Goal: Task Accomplishment & Management: Manage account settings

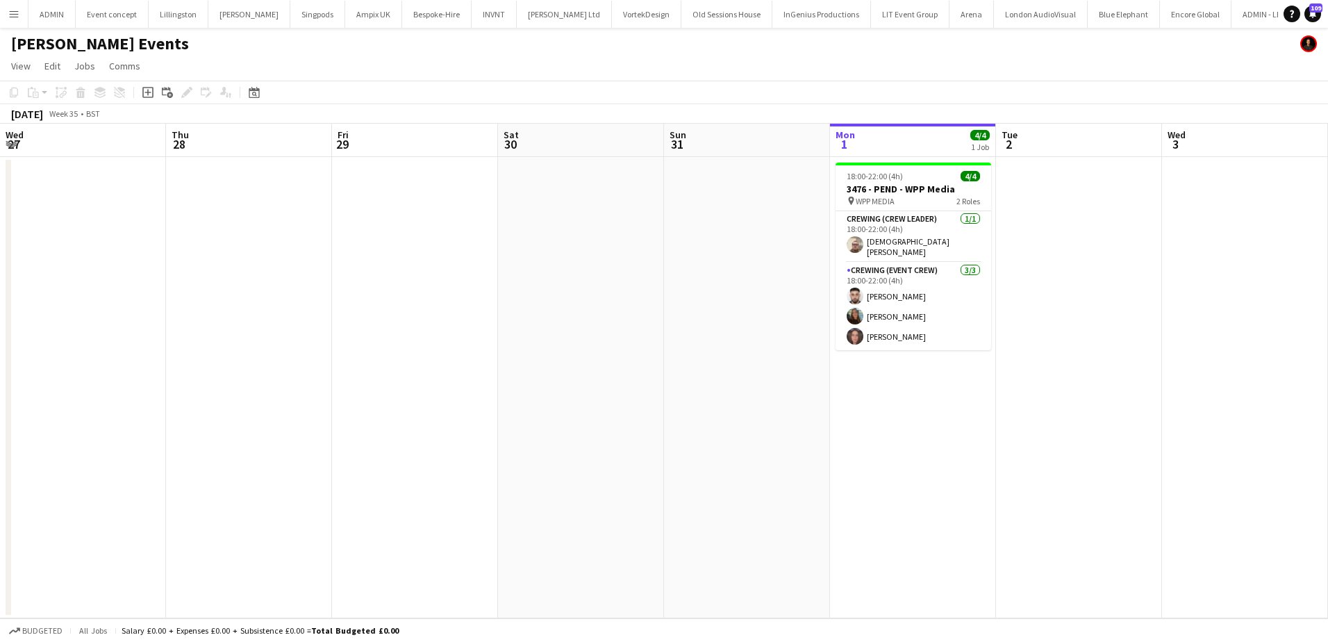
scroll to position [0, 442]
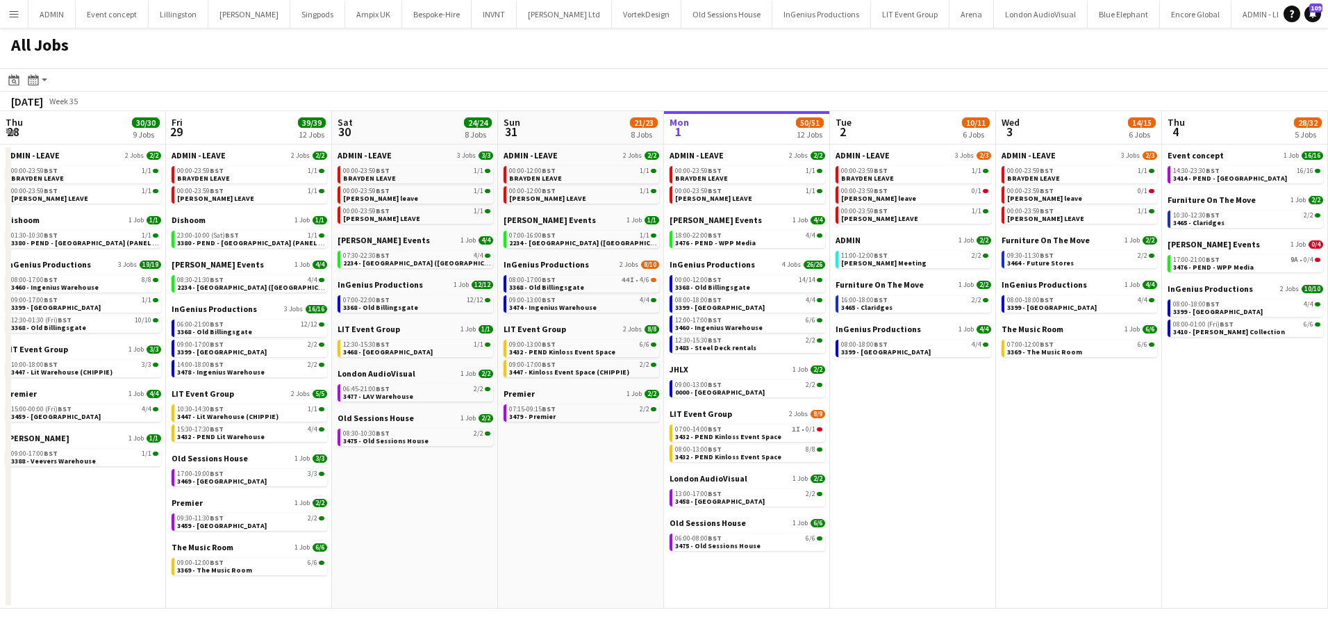
scroll to position [0, 332]
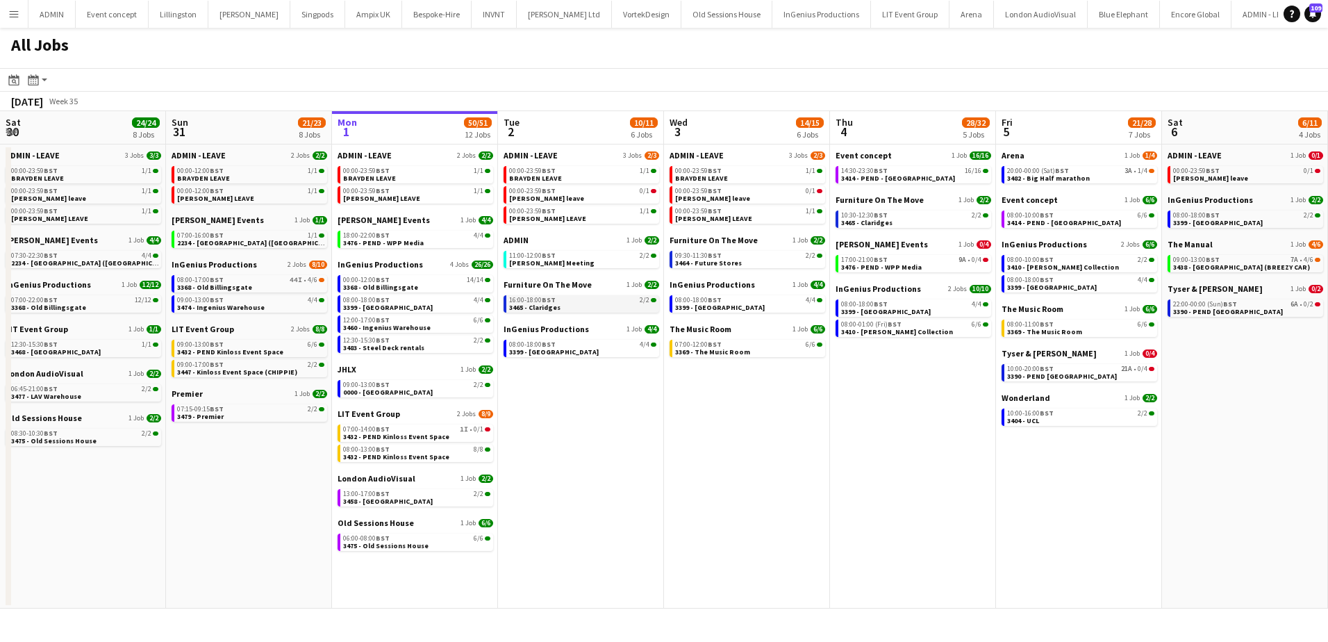
click at [570, 310] on link "16:00-18:00 BST 2/2 3465 - Claridges" at bounding box center [582, 303] width 147 height 16
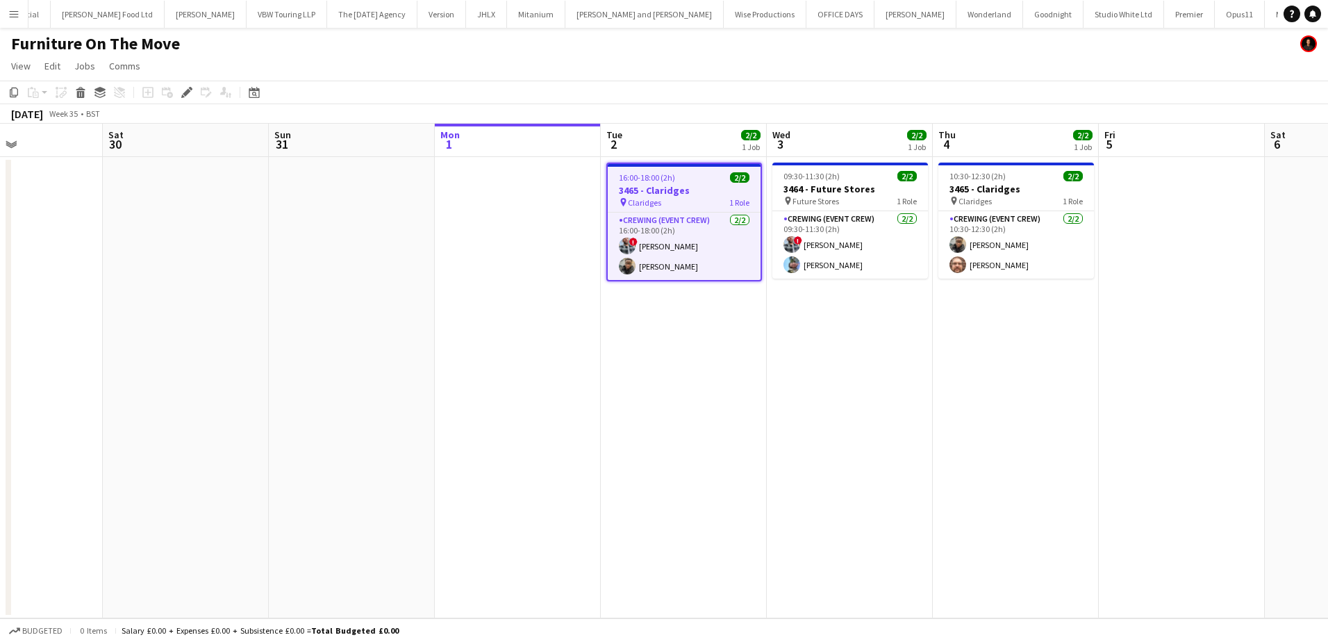
scroll to position [0, 454]
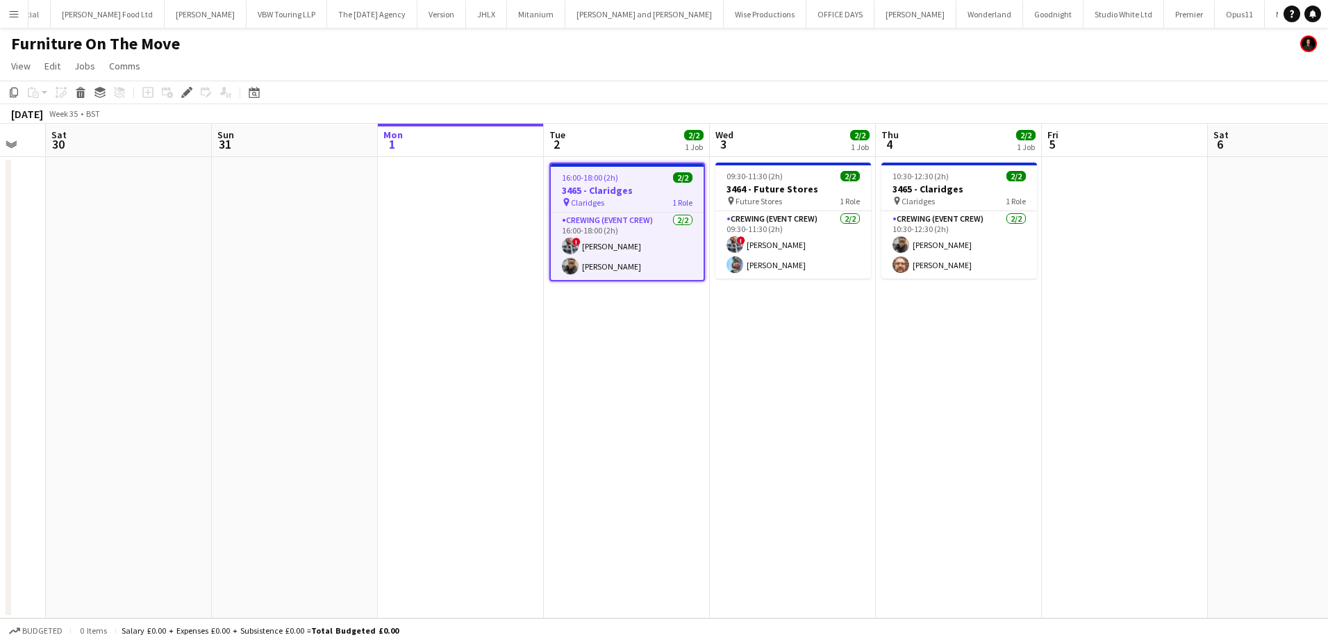
drag, startPoint x: 906, startPoint y: 382, endPoint x: 746, endPoint y: 323, distance: 170.3
click at [772, 375] on app-calendar-viewport "Wed 27 Thu 28 Fri 29 Sat 30 Sun 31 Mon 1 Tue 2 2/2 1 Job Wed 3 2/2 1 Job Thu 4 …" at bounding box center [664, 371] width 1328 height 494
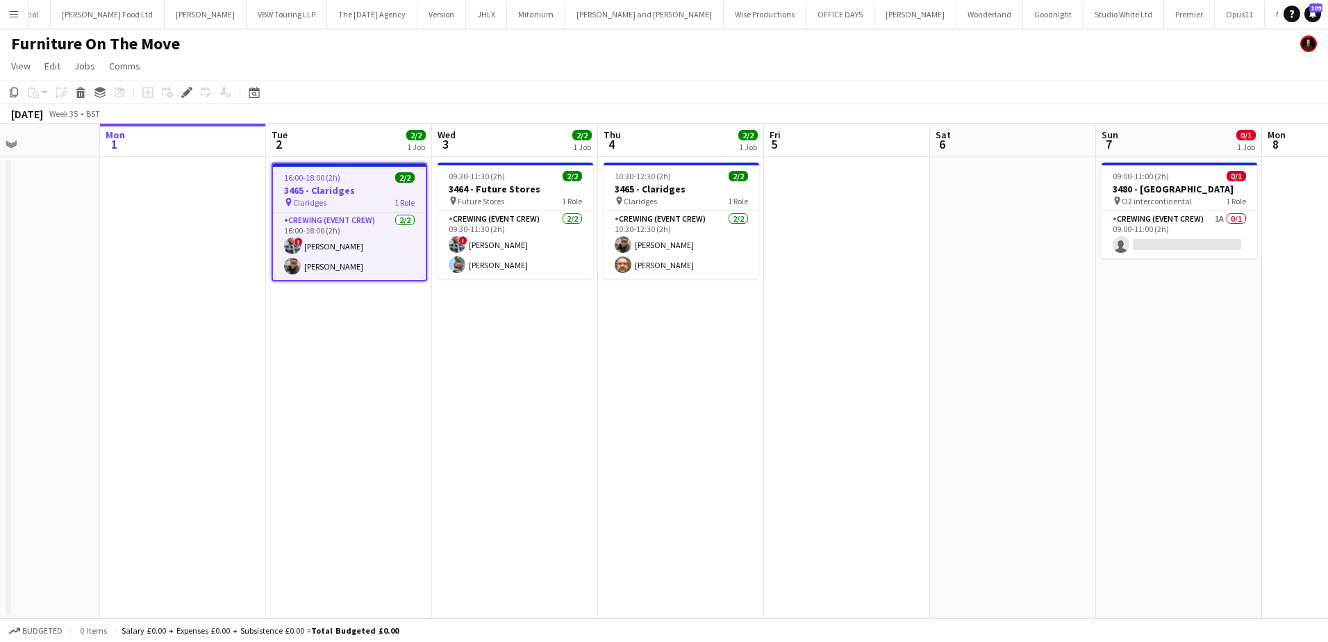
scroll to position [0, 356]
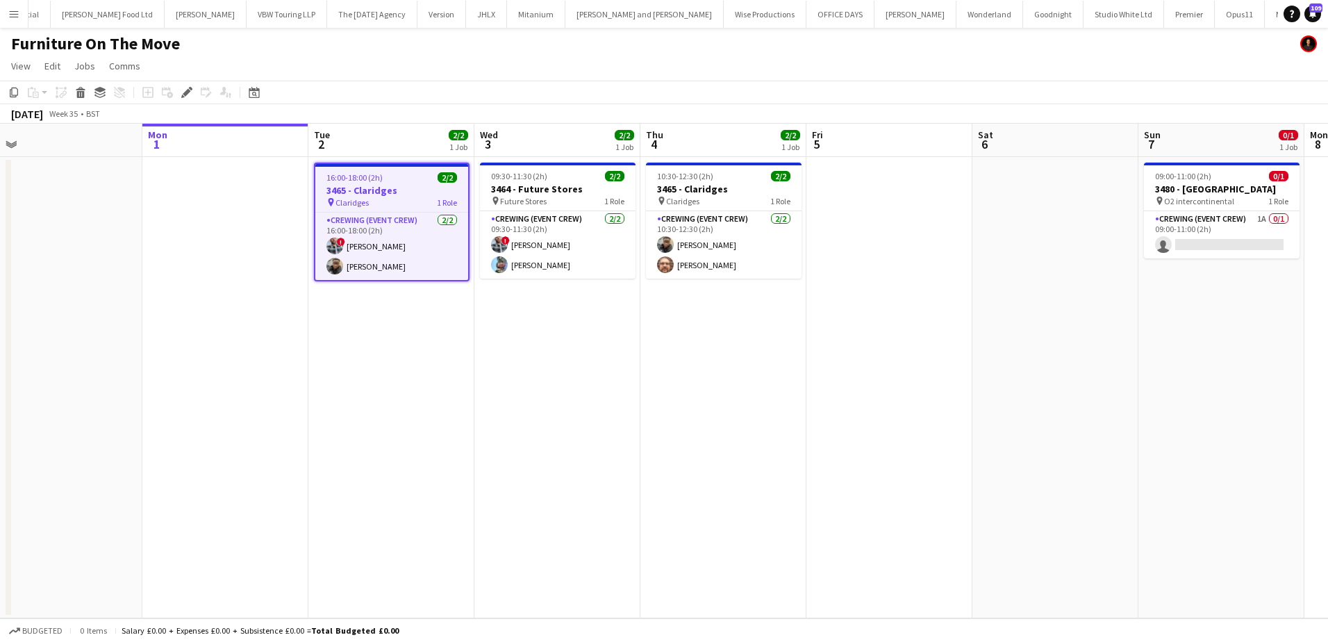
drag, startPoint x: 784, startPoint y: 372, endPoint x: 892, endPoint y: 401, distance: 112.0
click at [892, 401] on app-calendar-viewport "Fri 29 Sat 30 Sun 31 Mon 1 Tue 2 2/2 1 Job Wed 3 2/2 1 Job Thu 4 2/2 1 Job Fri …" at bounding box center [664, 371] width 1328 height 494
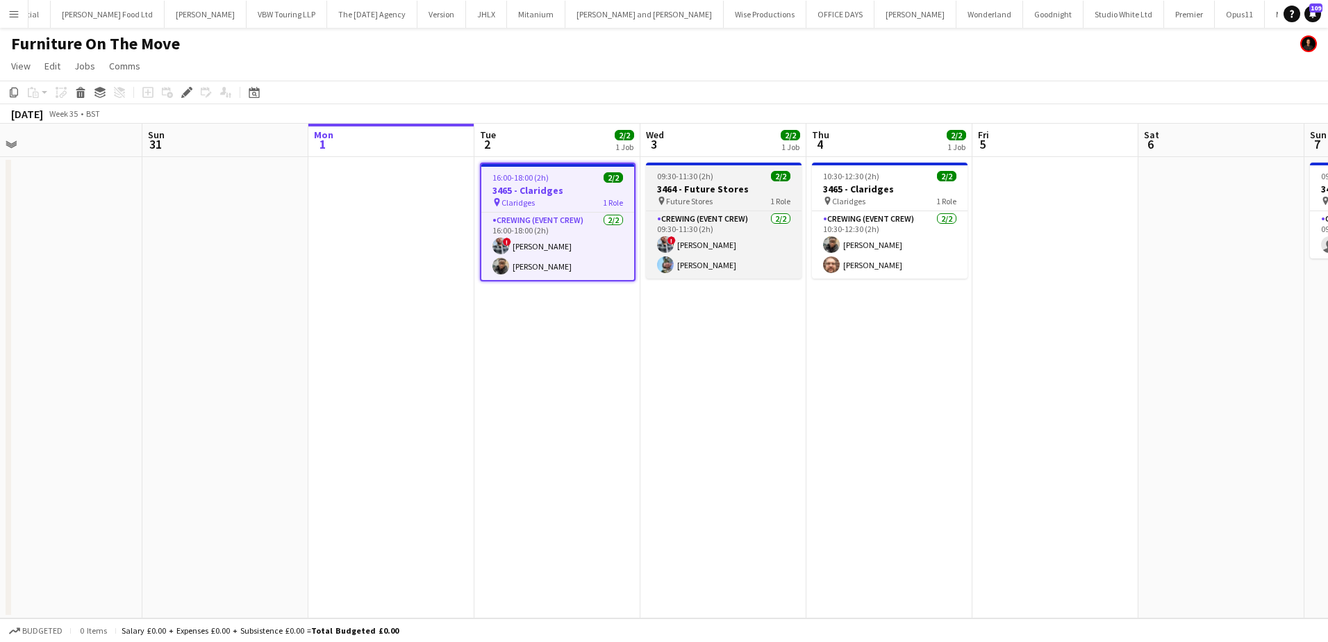
click at [726, 186] on h3 "3464 - Future Stores" at bounding box center [724, 189] width 156 height 13
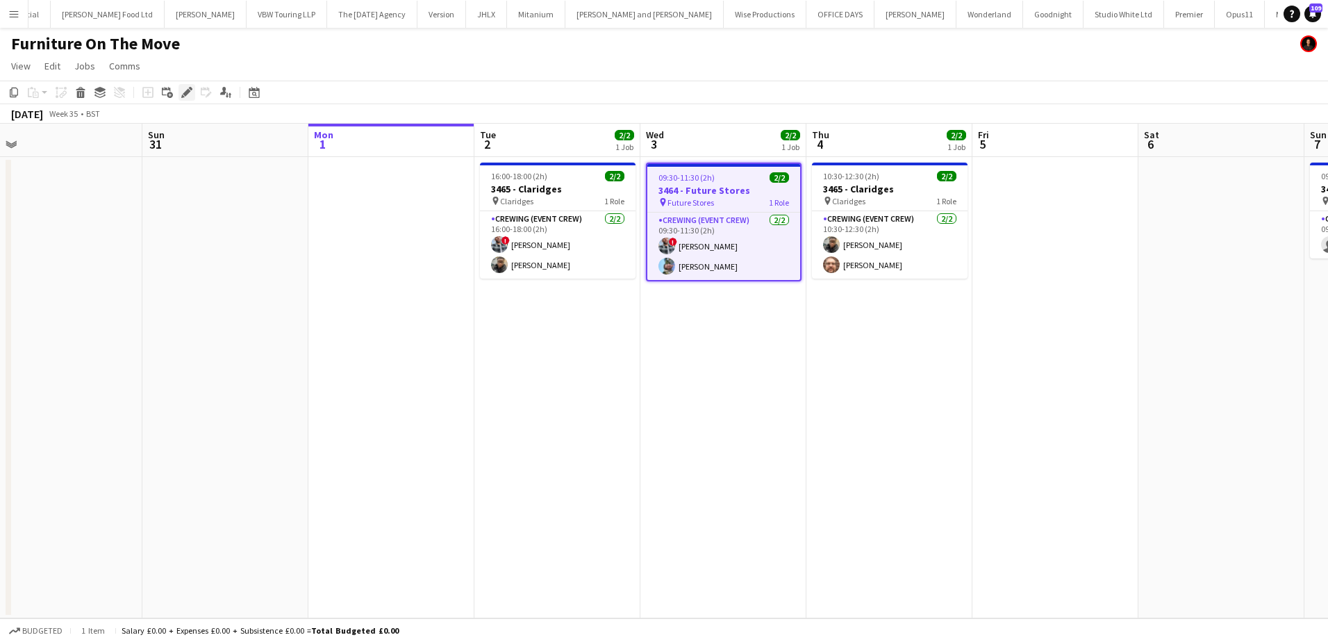
click at [189, 89] on icon "Edit" at bounding box center [186, 92] width 11 height 11
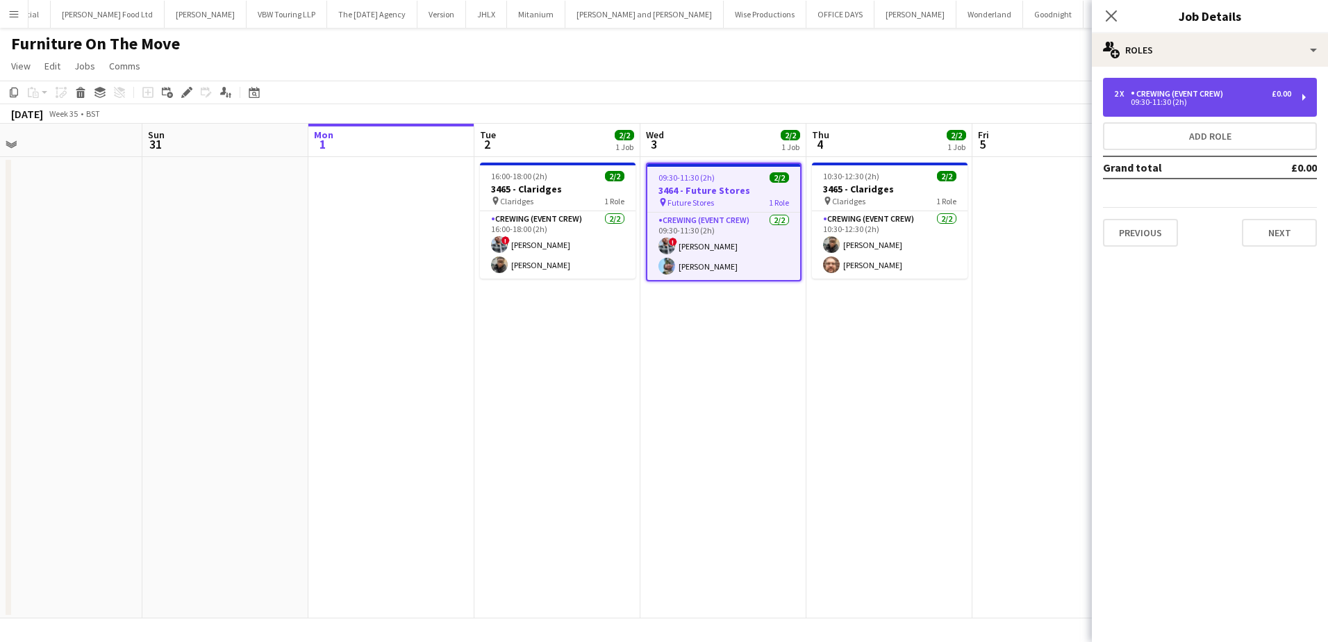
click at [1208, 107] on div "2 x Crewing (Event Crew) £0.00 09:30-11:30 (2h)" at bounding box center [1210, 97] width 214 height 39
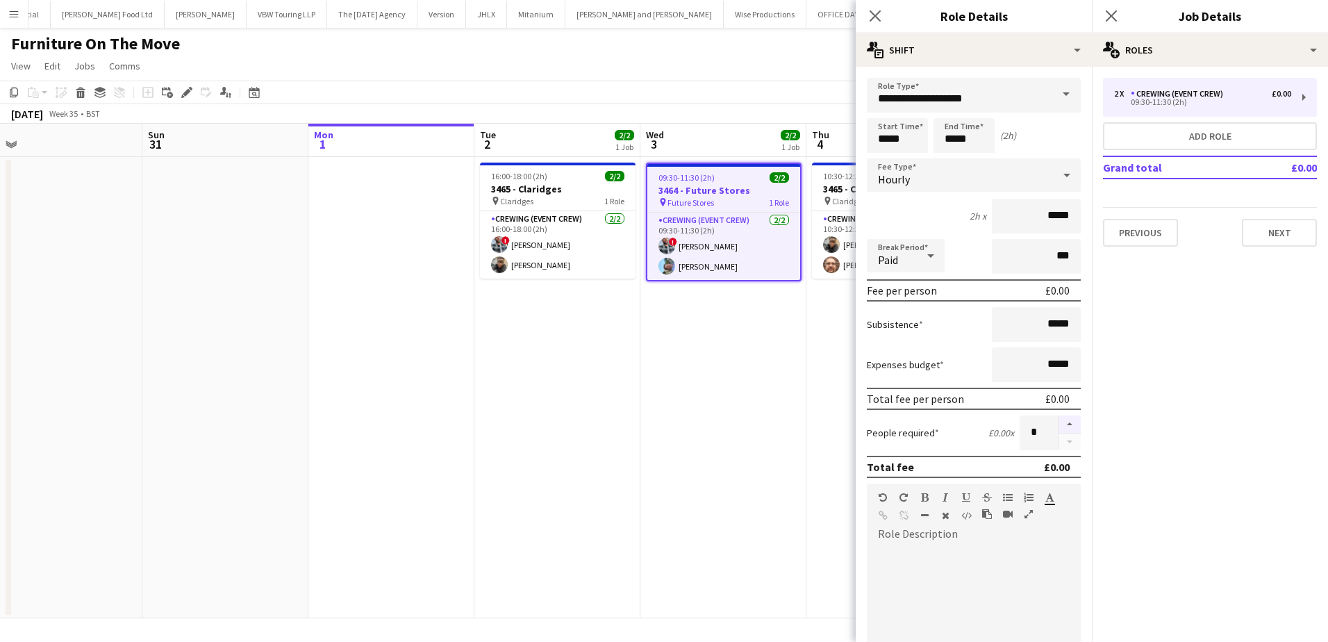
click at [1058, 424] on button "button" at bounding box center [1069, 424] width 22 height 18
type input "*"
click at [818, 417] on app-date-cell "10:30-12:30 (2h) 2/2 3465 - Claridges pin Claridges 1 Role Crewing (Event Crew)…" at bounding box center [888, 387] width 166 height 461
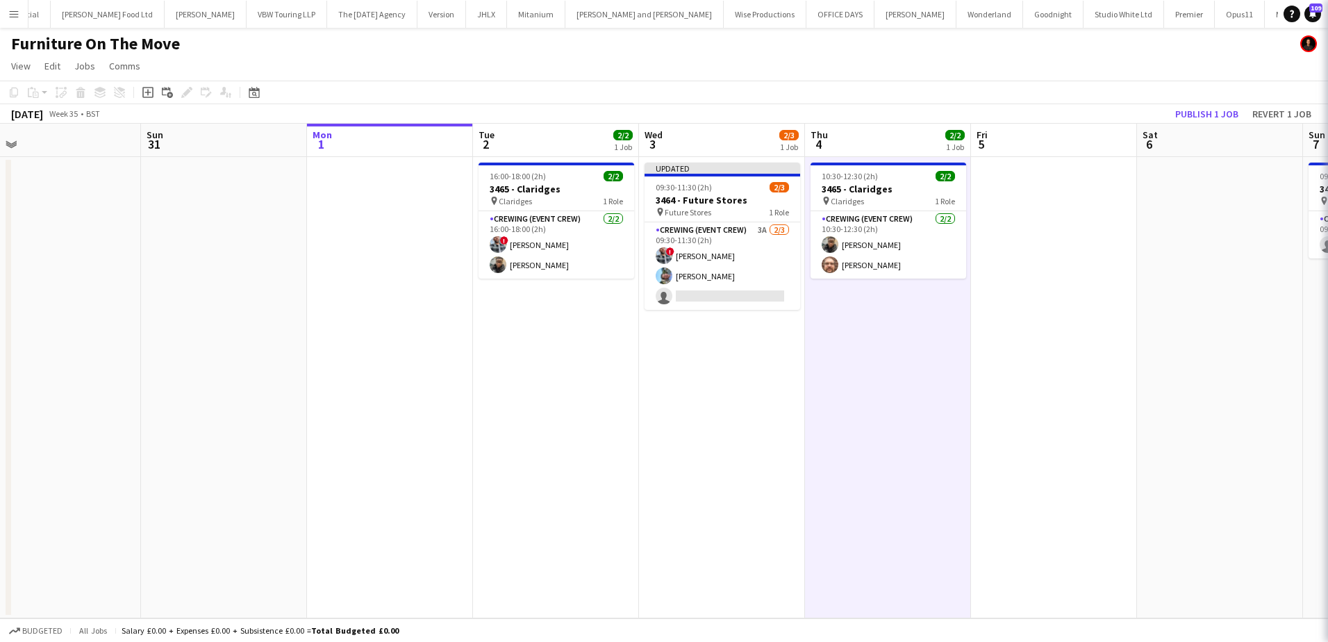
scroll to position [0, 359]
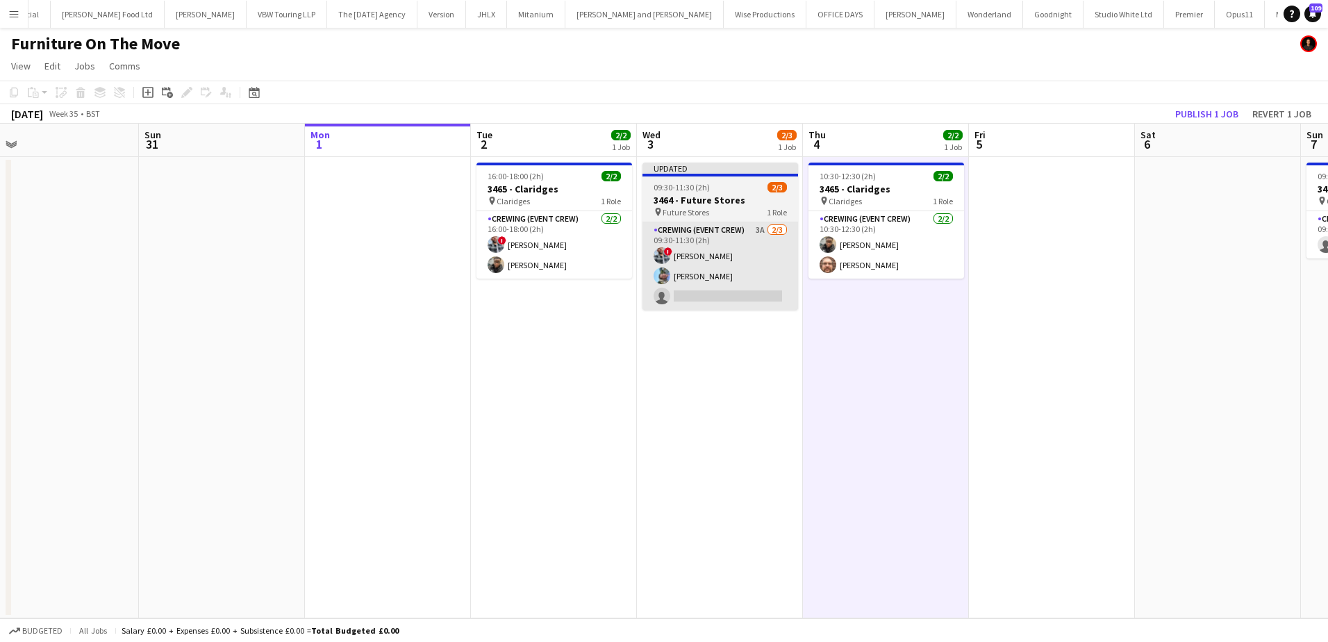
drag, startPoint x: 781, startPoint y: 281, endPoint x: 781, endPoint y: 245, distance: 36.1
click at [781, 281] on app-card-role "Crewing (Event Crew) 3A 2/3 09:30-11:30 (2h) ! Kieran Brooks Liam Kinsella sing…" at bounding box center [720, 266] width 156 height 88
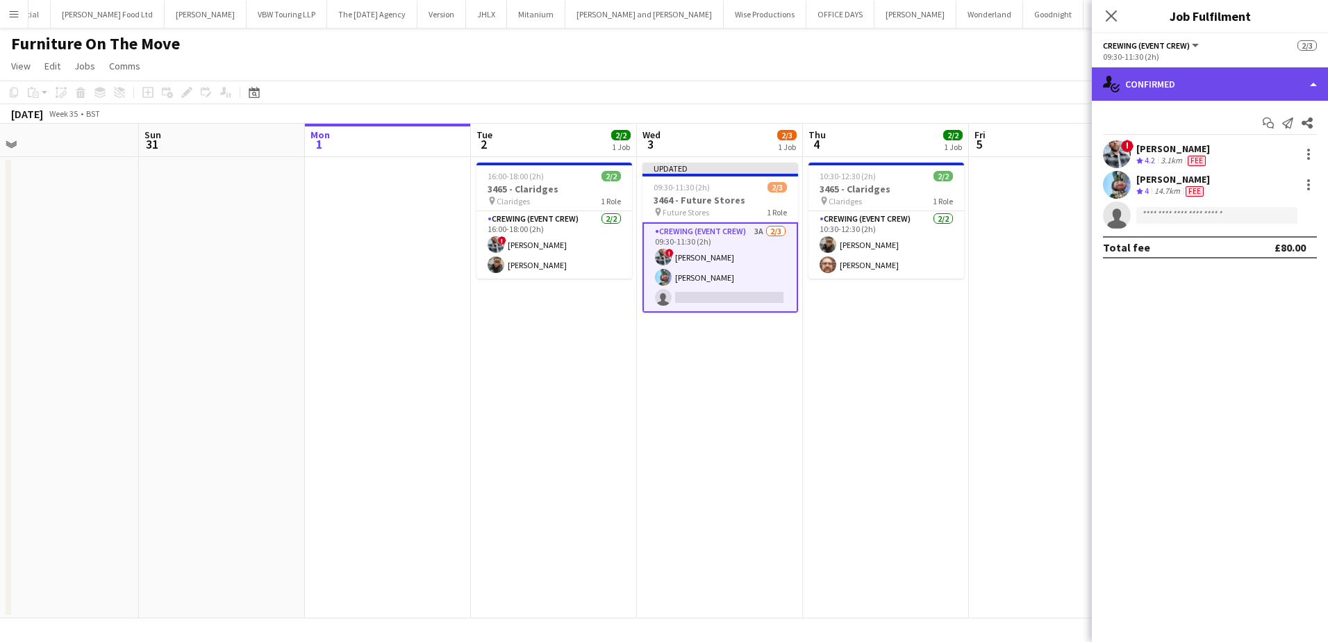
click at [1254, 87] on div "single-neutral-actions-check-2 Confirmed" at bounding box center [1210, 83] width 236 height 33
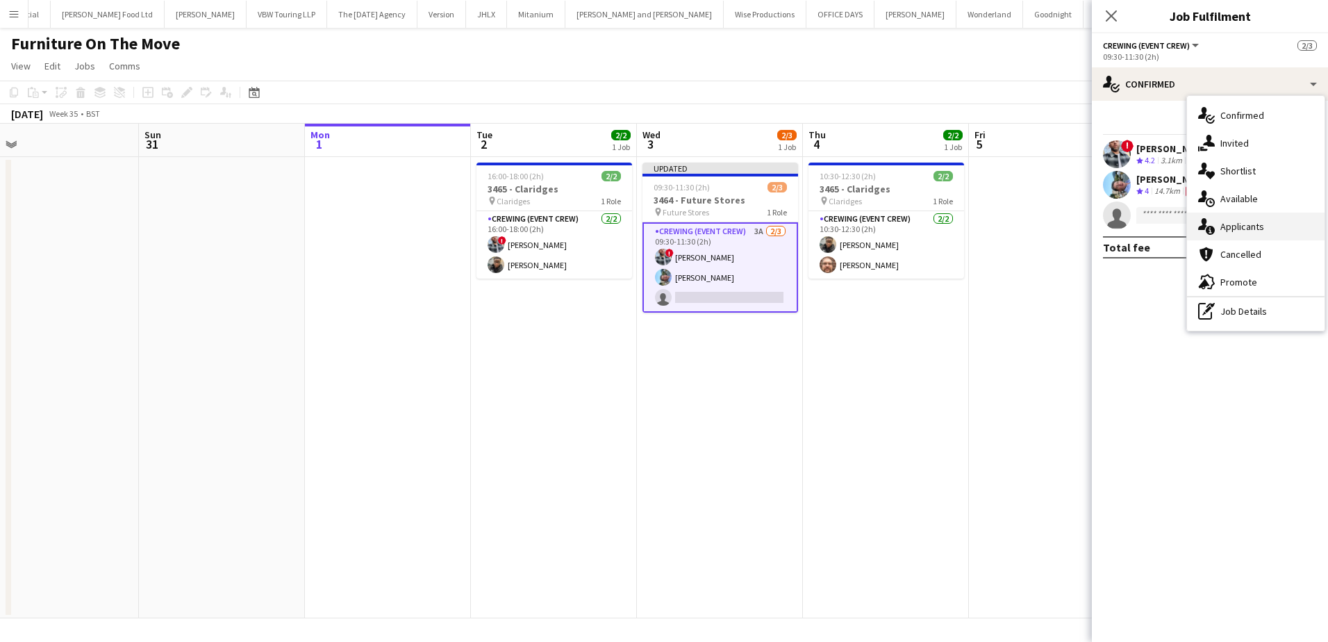
click at [1263, 219] on div "single-neutral-actions-information Applicants" at bounding box center [1256, 227] width 138 height 28
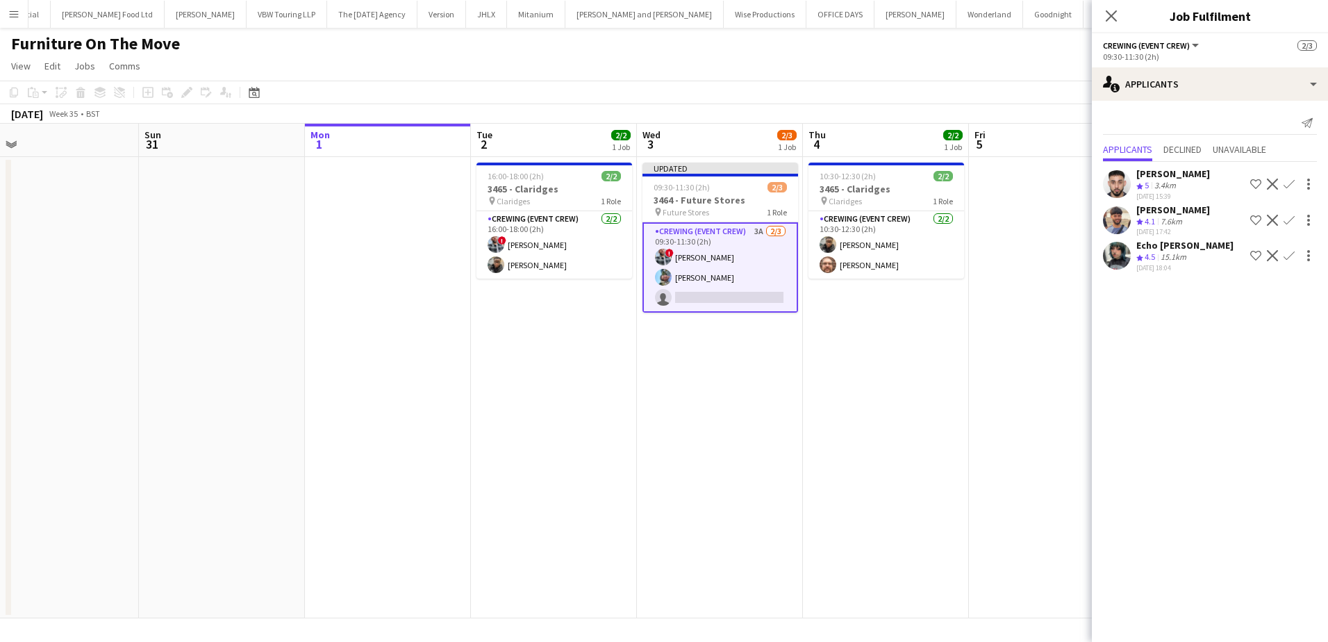
click at [1292, 184] on app-icon "Confirm" at bounding box center [1288, 183] width 11 height 11
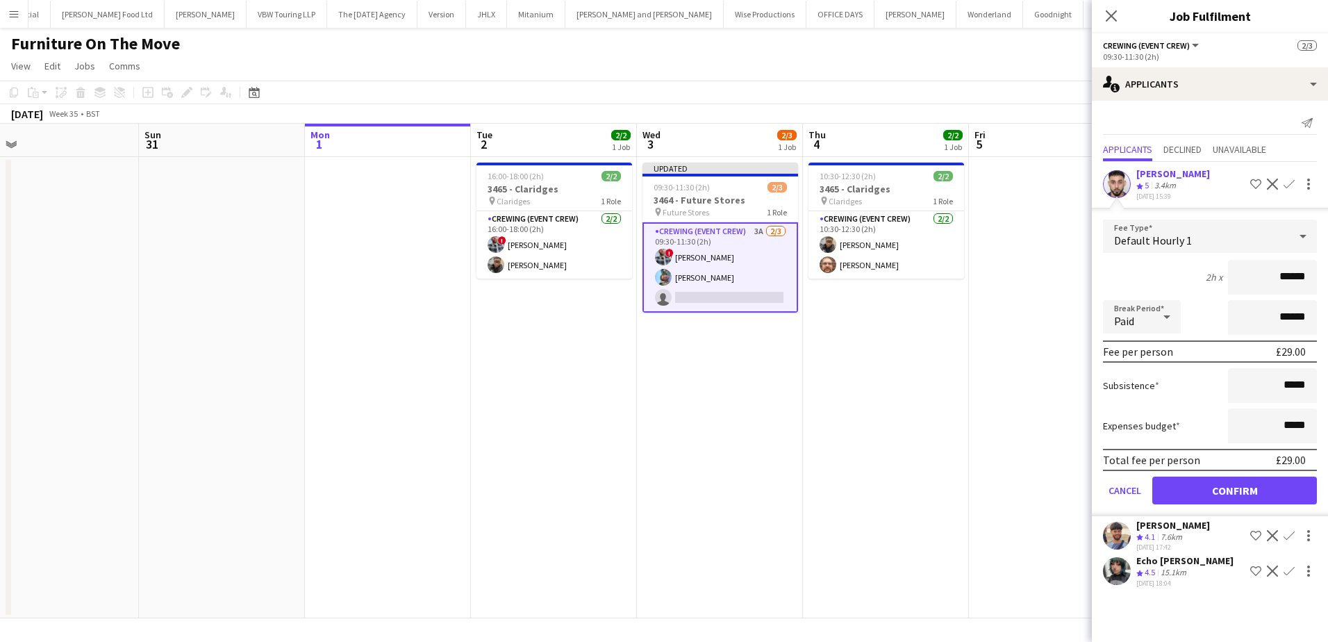
drag, startPoint x: 1276, startPoint y: 280, endPoint x: 1351, endPoint y: 283, distance: 75.8
click at [1327, 283] on html "Menu Boards Boards Boards All jobs Status Workforce Workforce My Workforce Recr…" at bounding box center [664, 321] width 1328 height 642
type input "***"
click at [1259, 488] on button "Confirm" at bounding box center [1234, 490] width 165 height 28
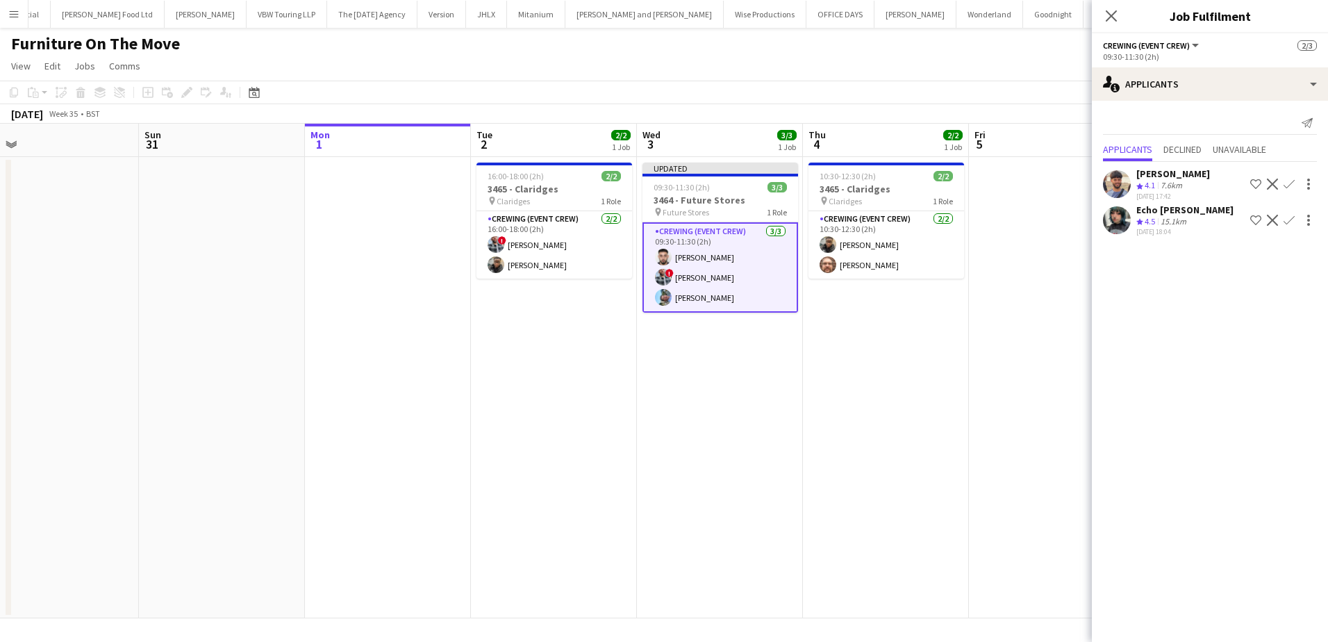
click at [947, 386] on app-date-cell "10:30-12:30 (2h) 2/2 3465 - Claridges pin Claridges 1 Role Crewing (Event Crew)…" at bounding box center [886, 387] width 166 height 461
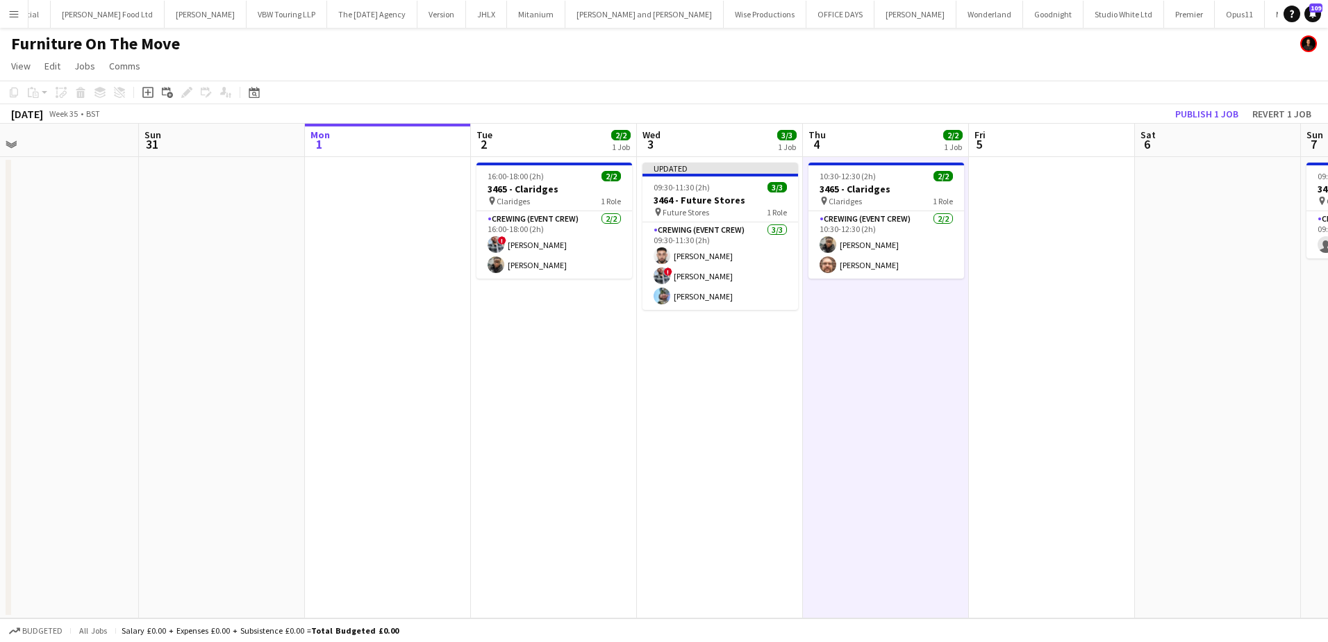
click at [1211, 124] on app-board-header-date "Sat 6" at bounding box center [1218, 140] width 166 height 33
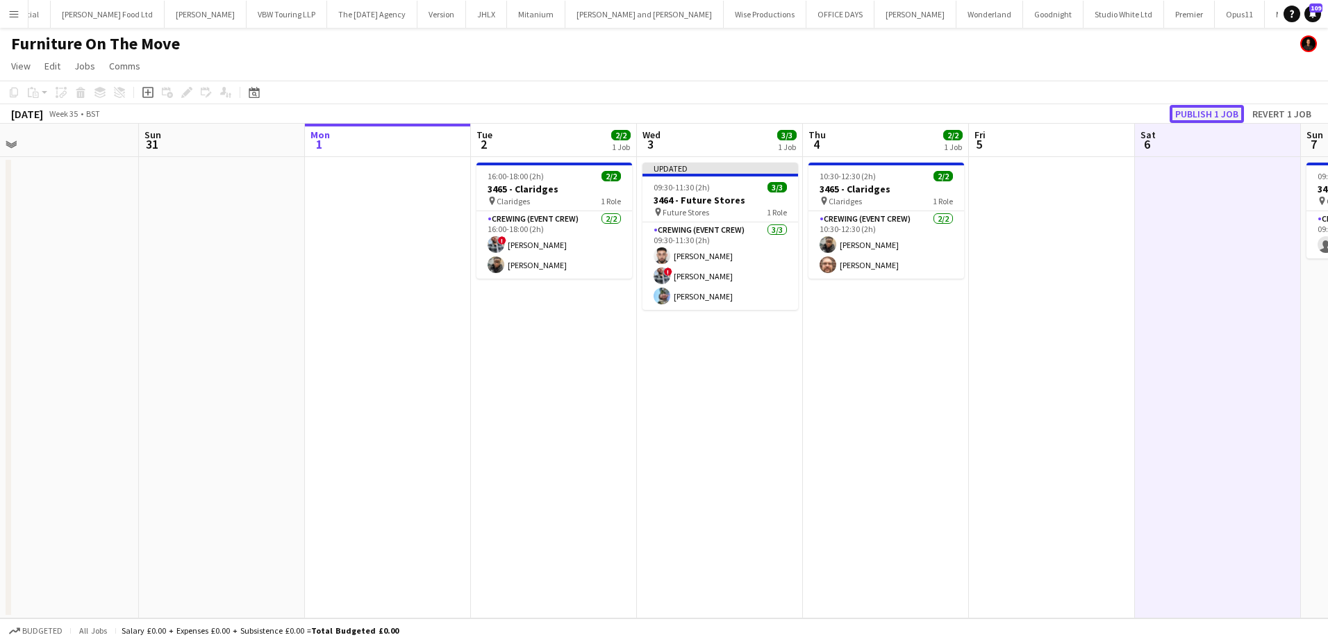
click at [1217, 109] on button "Publish 1 job" at bounding box center [1206, 114] width 74 height 18
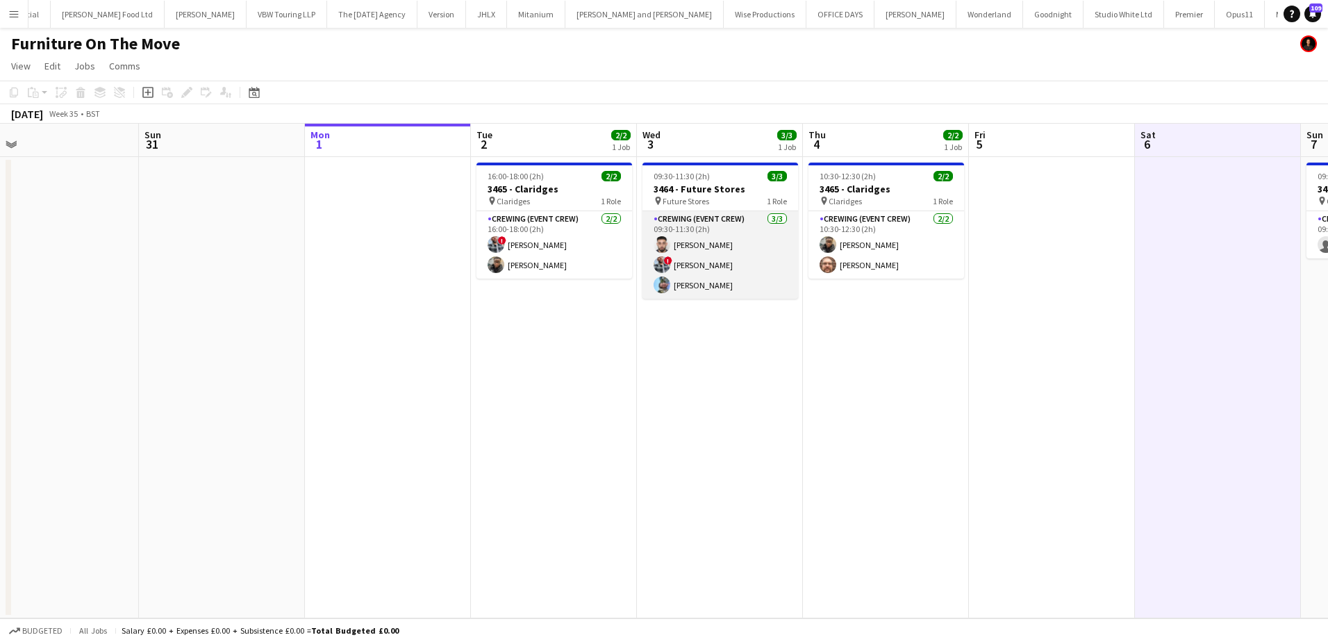
click at [694, 232] on app-card-role "Crewing (Event Crew) 3/3 09:30-11:30 (2h) Caleb Caffoor ! Kieran Brooks Liam Ki…" at bounding box center [720, 255] width 156 height 88
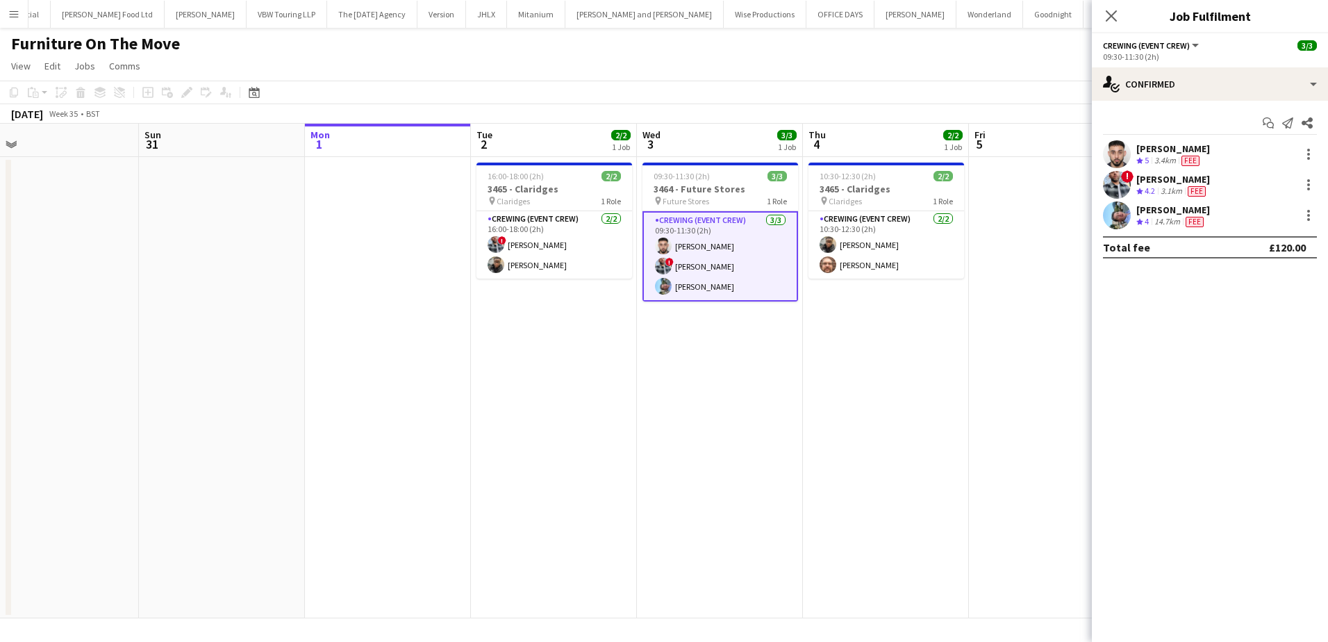
click at [1154, 151] on div "[PERSON_NAME]" at bounding box center [1173, 148] width 74 height 13
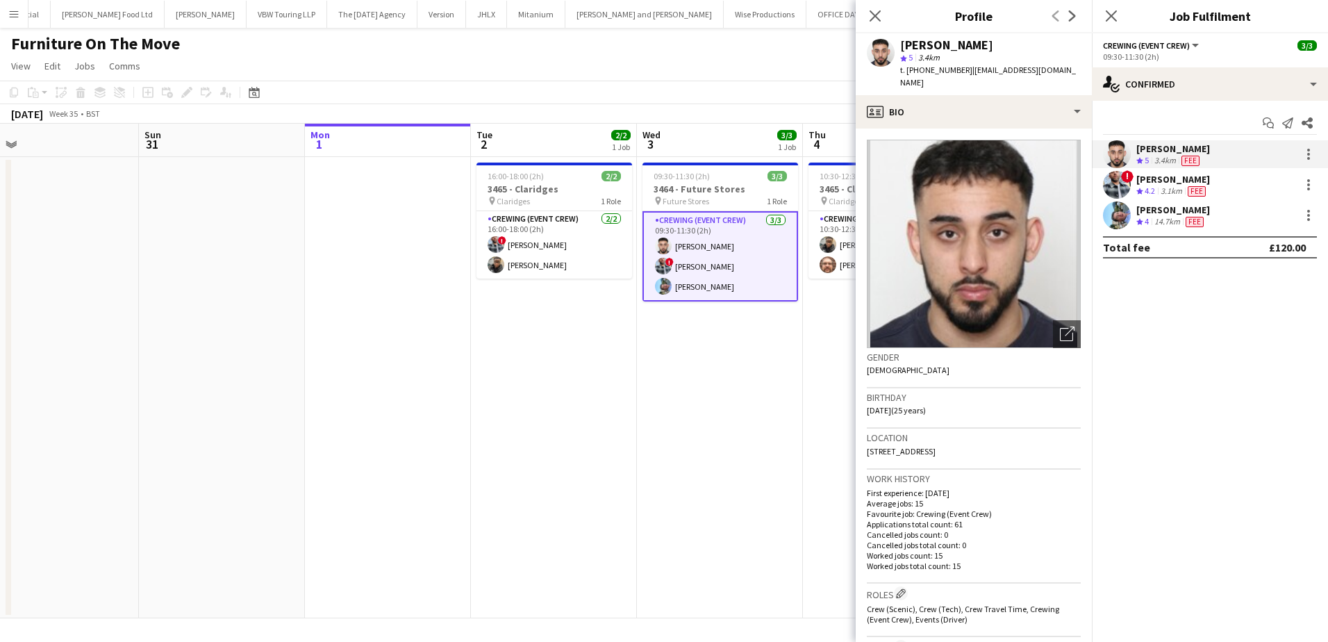
click at [923, 70] on span "t. +447842598387" at bounding box center [936, 70] width 72 height 10
copy span "447842598387"
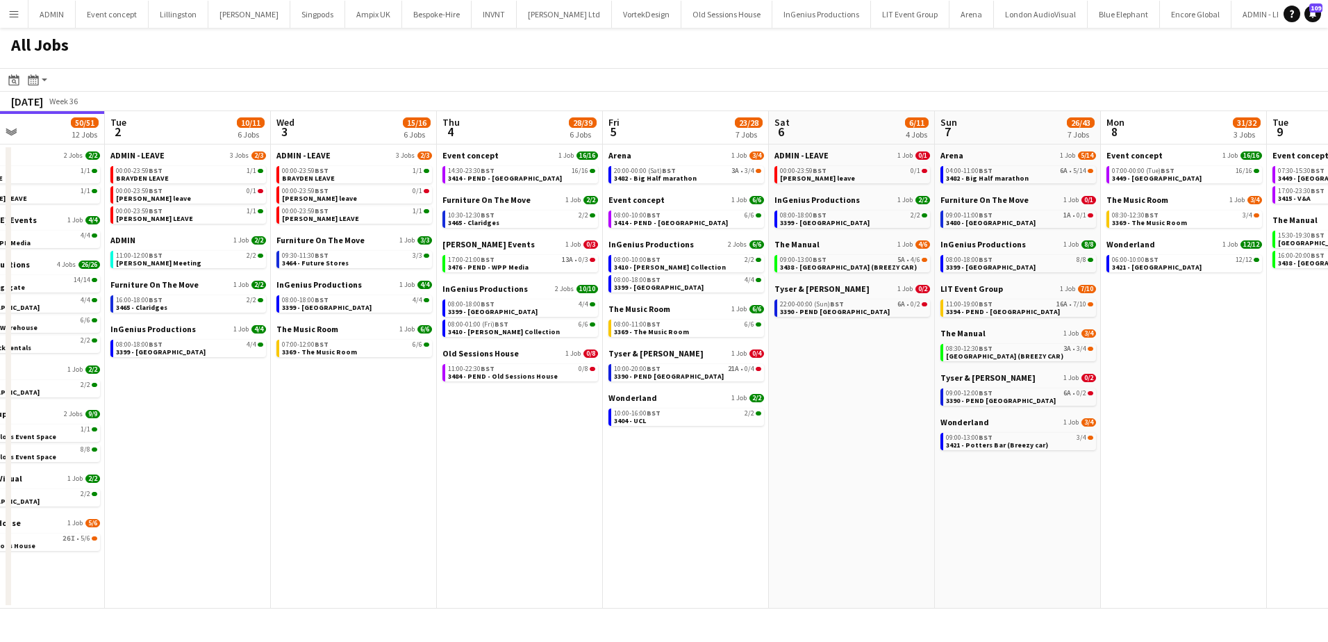
scroll to position [0, 401]
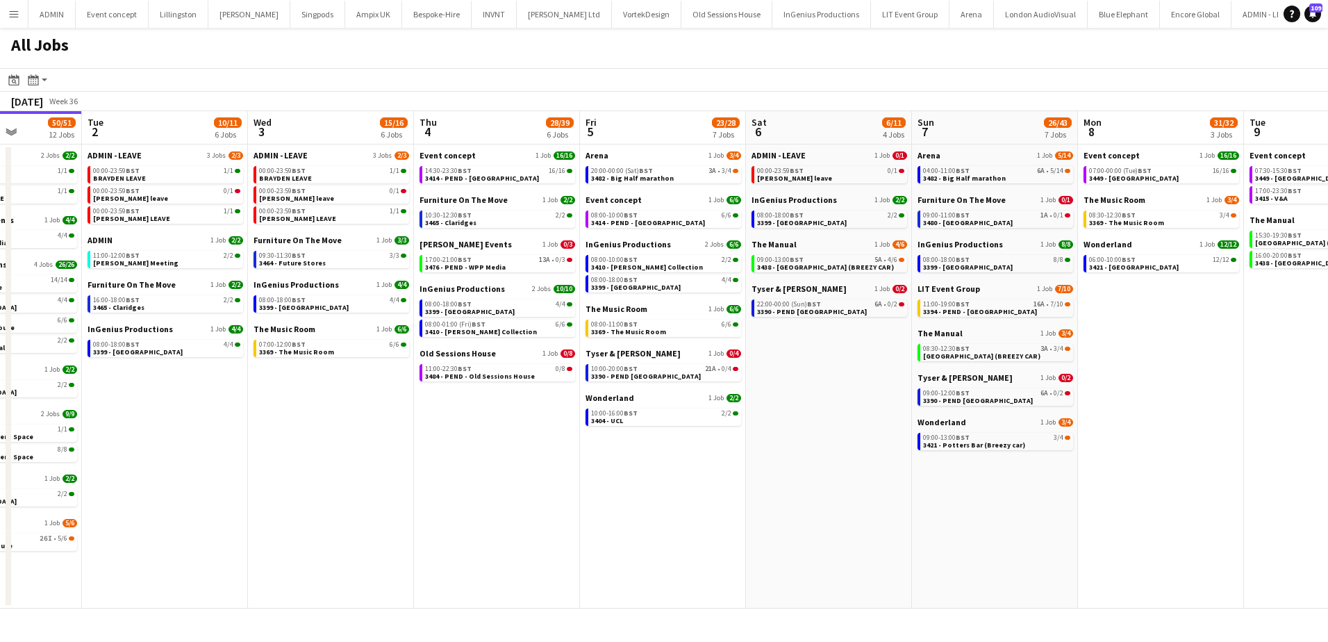
click at [248, 417] on app-all-jobs "All Jobs Date picker SEP 2025 SEP 2025 Monday M Tuesday T Wednesday W Thursday …" at bounding box center [664, 318] width 1328 height 581
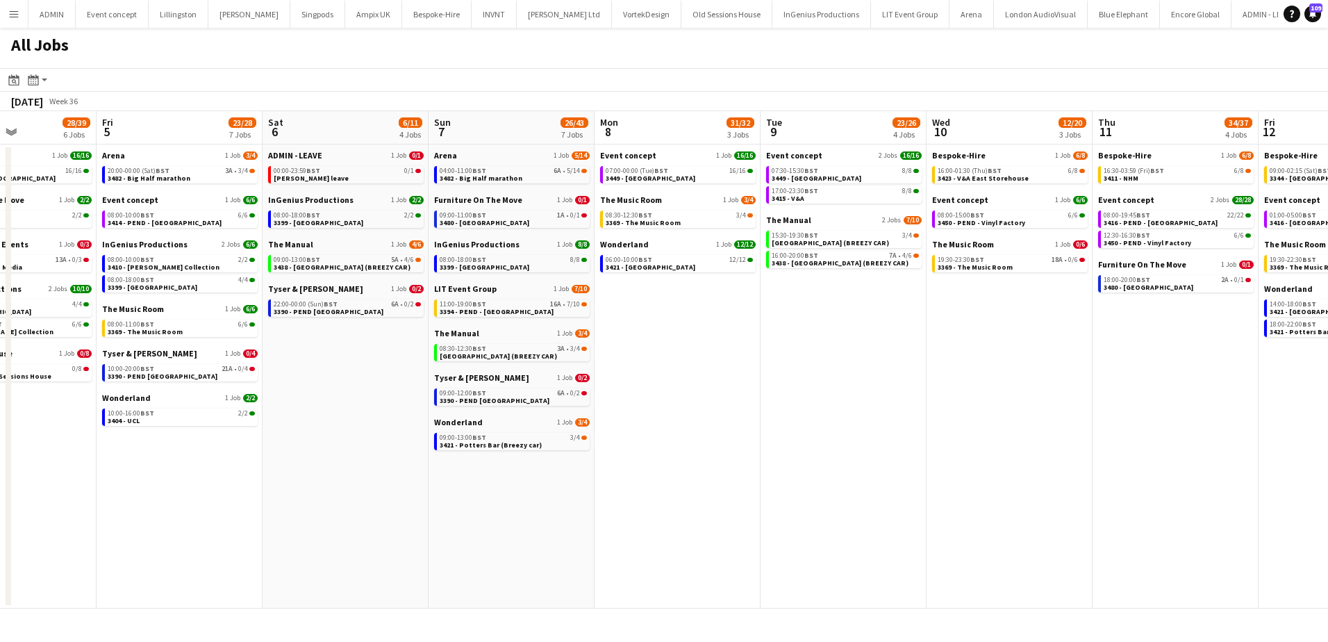
drag, startPoint x: 915, startPoint y: 487, endPoint x: 328, endPoint y: 440, distance: 588.7
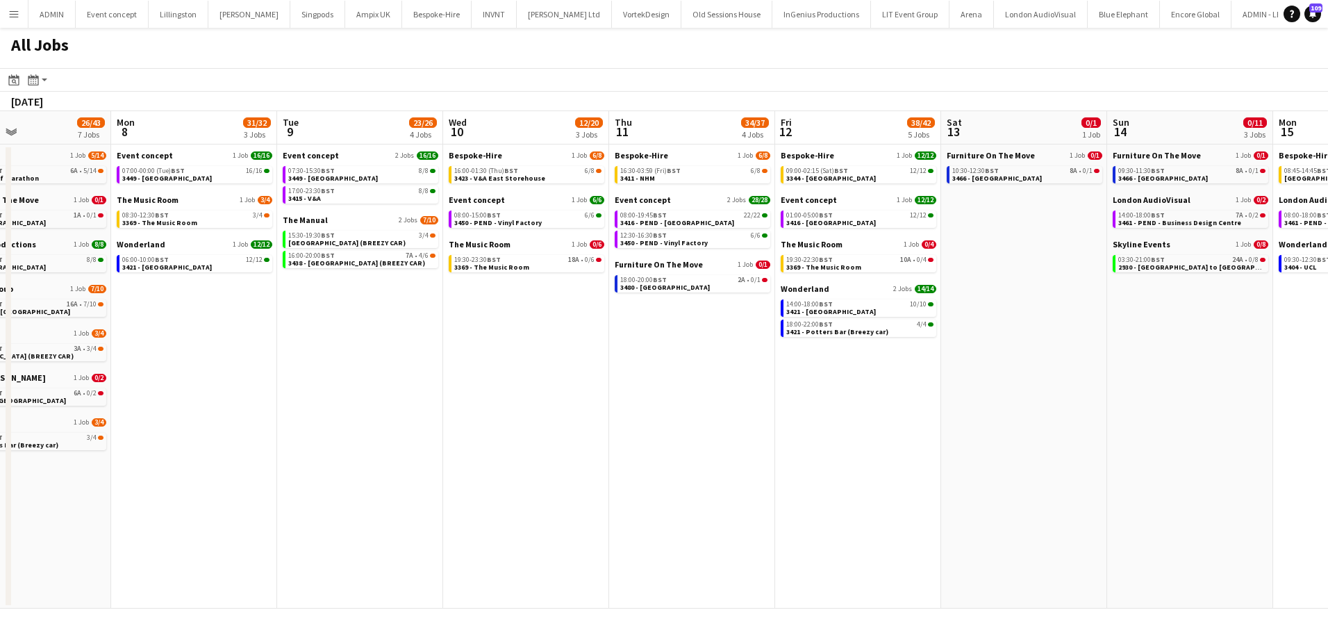
click at [388, 436] on app-all-jobs "All Jobs Date picker SEP 2025 SEP 2025 Monday M Tuesday T Wednesday W Thursday …" at bounding box center [664, 318] width 1328 height 581
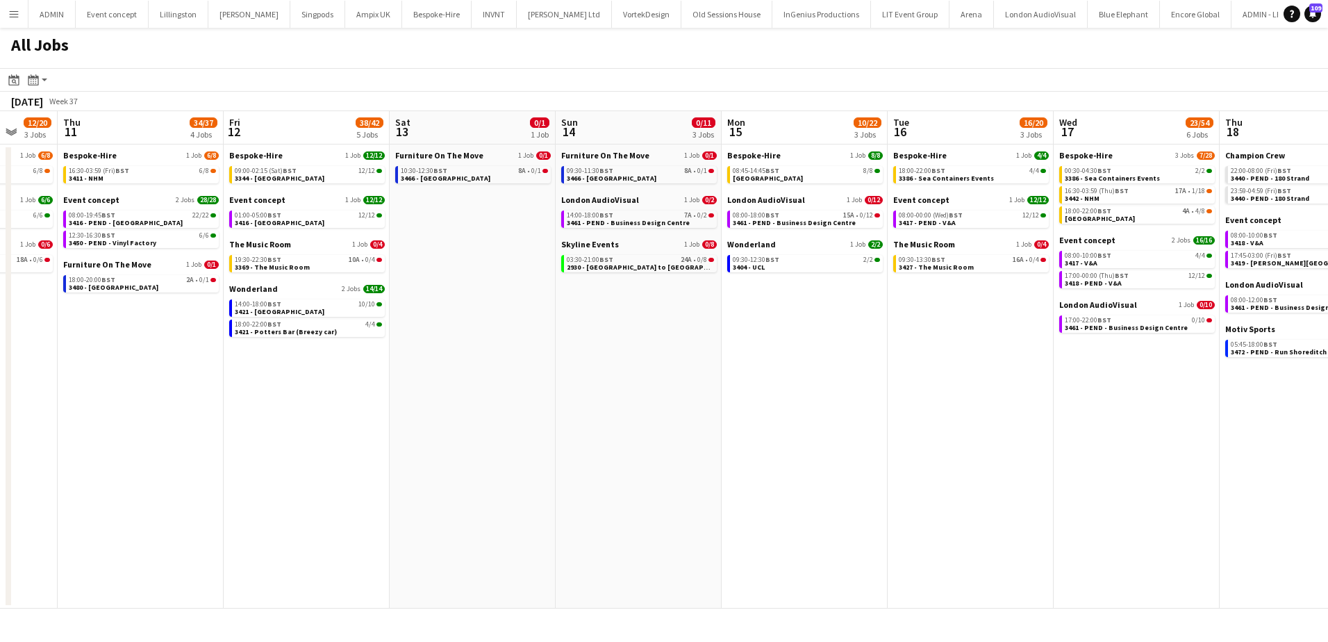
click at [180, 441] on app-all-jobs "All Jobs Date picker SEP 2025 SEP 2025 Monday M Tuesday T Wednesday W Thursday …" at bounding box center [664, 318] width 1328 height 581
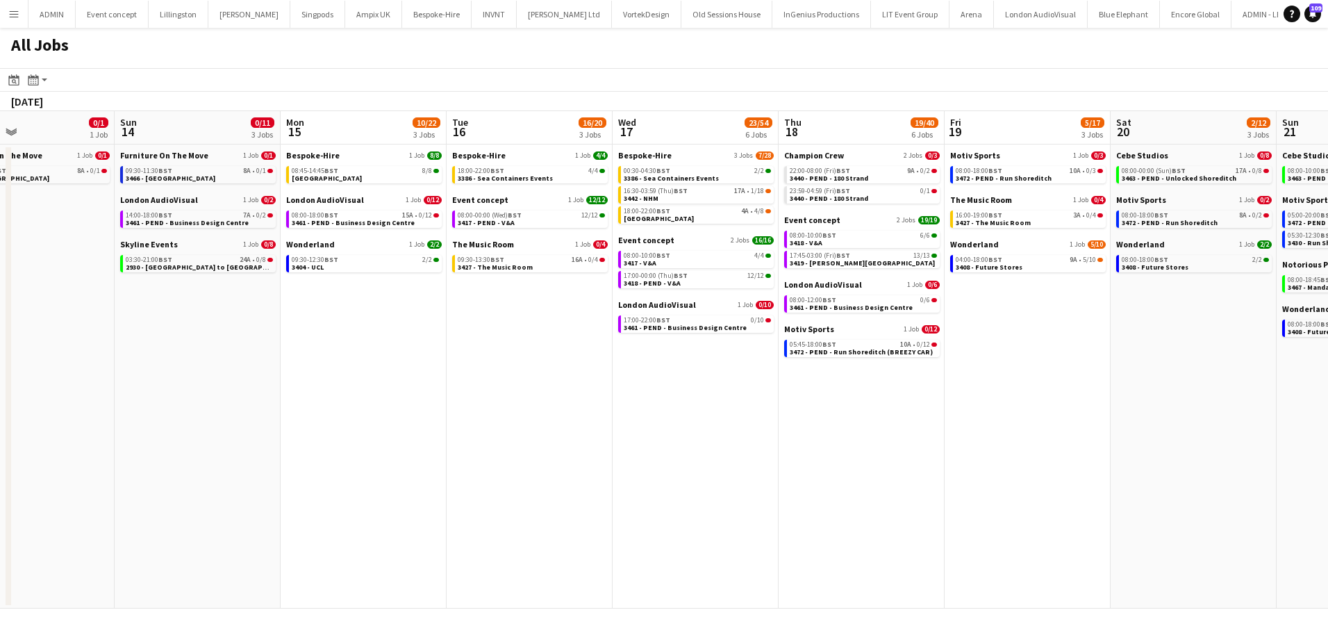
scroll to position [0, 394]
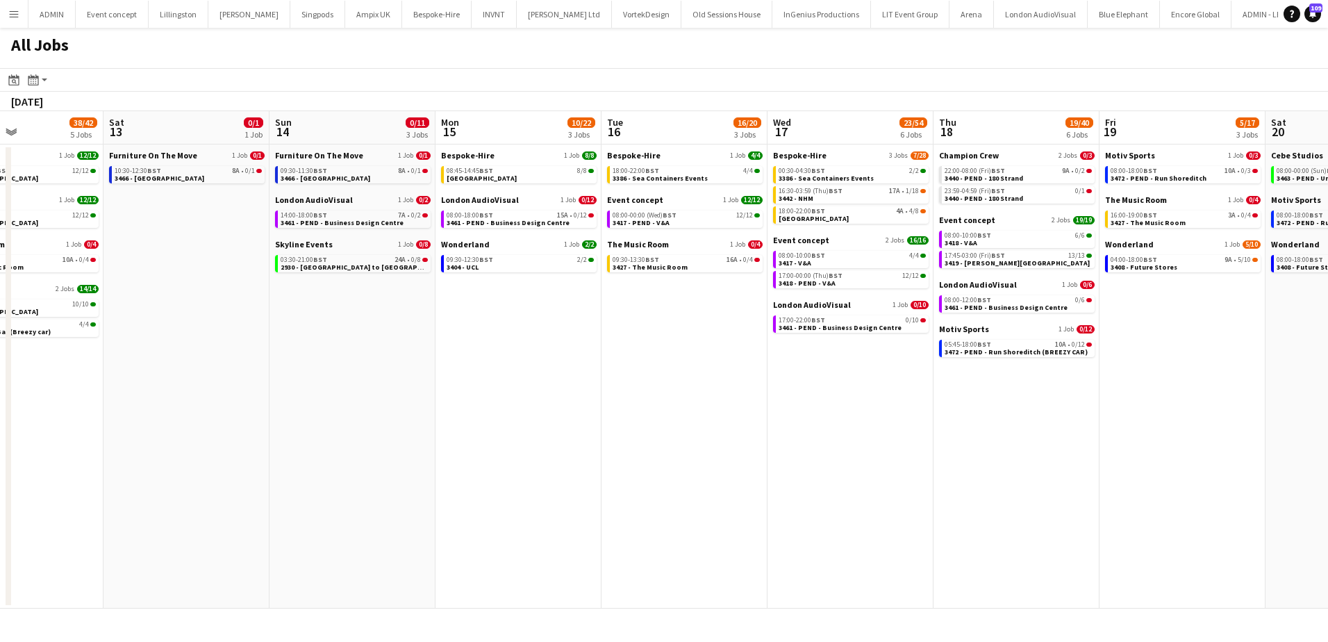
click at [340, 472] on app-all-jobs "All Jobs Date picker SEP 2025 SEP 2025 Monday M Tuesday T Wednesday W Thursday …" at bounding box center [664, 318] width 1328 height 581
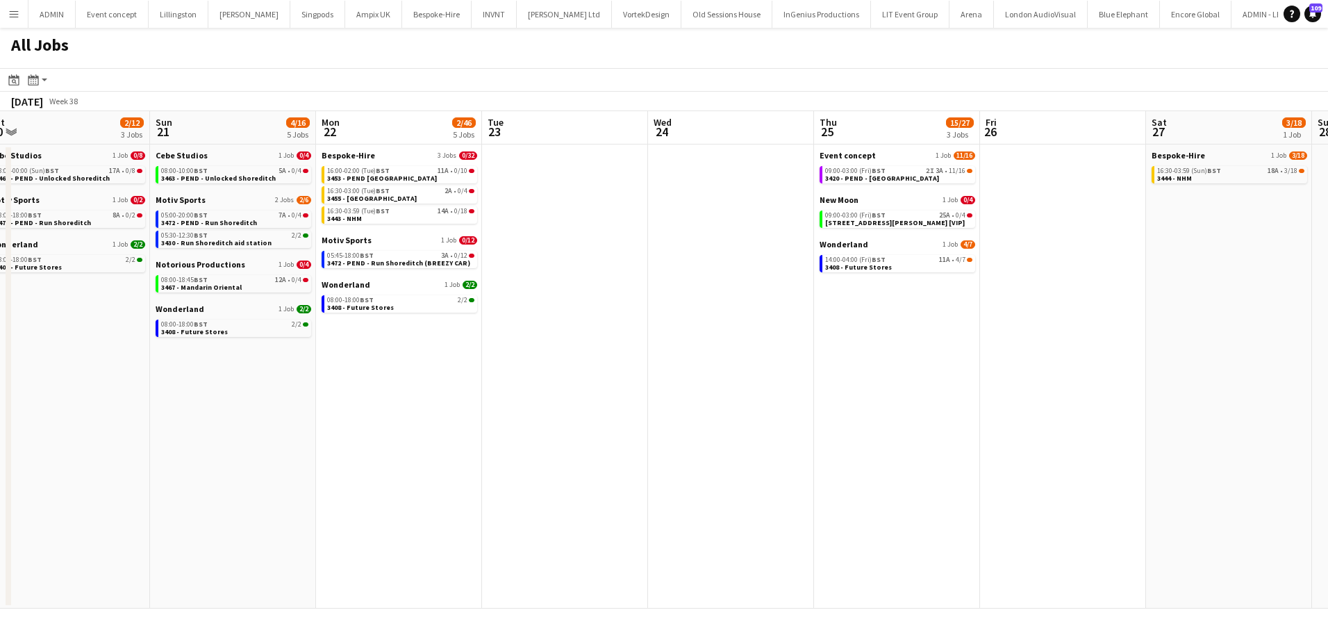
scroll to position [0, 522]
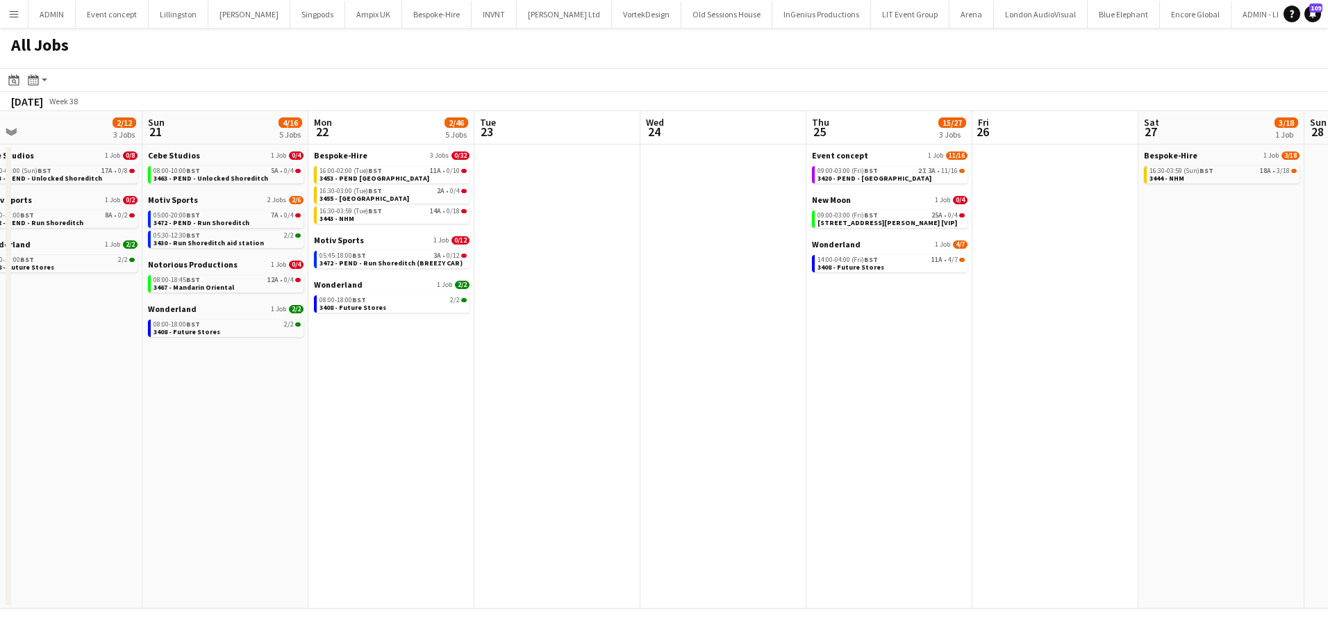
drag, startPoint x: 727, startPoint y: 483, endPoint x: 473, endPoint y: 470, distance: 254.5
click at [472, 472] on app-calendar-viewport "Wed 17 23/54 6 Jobs Thu 18 19/40 6 Jobs Fri 19 5/17 3 Jobs Sat 20 2/12 3 Jobs S…" at bounding box center [664, 359] width 1328 height 497
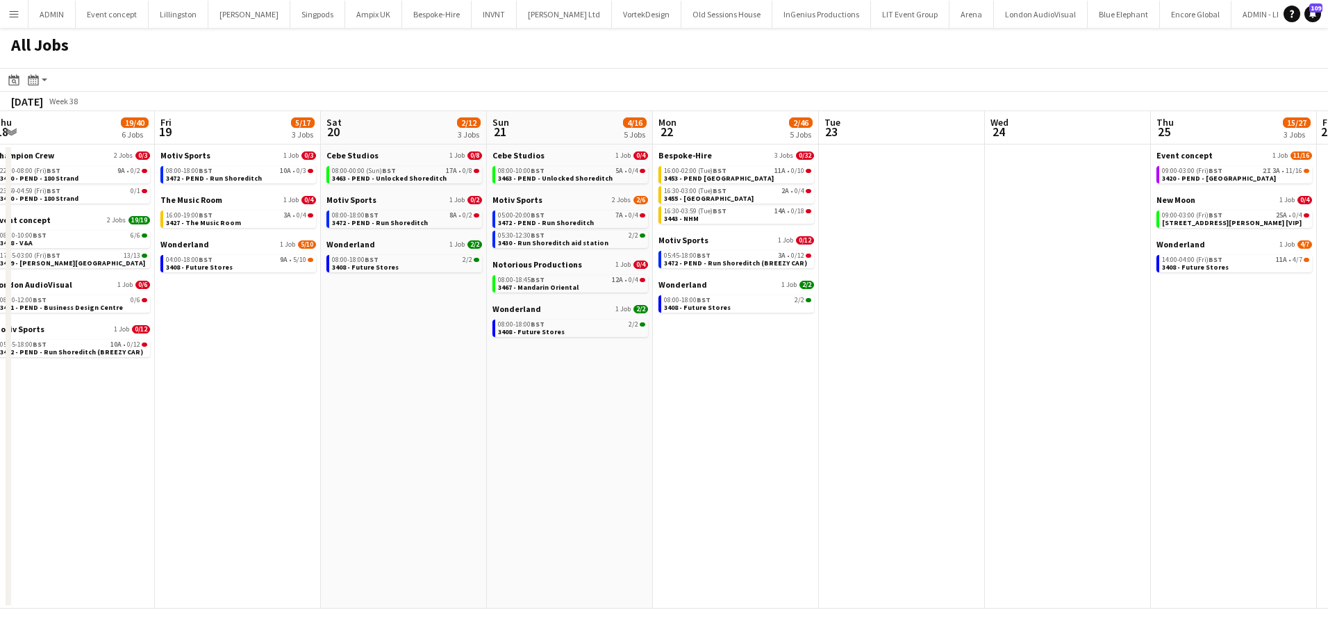
drag, startPoint x: 715, startPoint y: 321, endPoint x: 1228, endPoint y: 278, distance: 514.3
click at [1242, 283] on app-calendar-viewport "Tue 16 16/20 3 Jobs Wed 17 23/54 6 Jobs Thu 18 19/40 6 Jobs Fri 19 5/17 3 Jobs …" at bounding box center [664, 359] width 1328 height 497
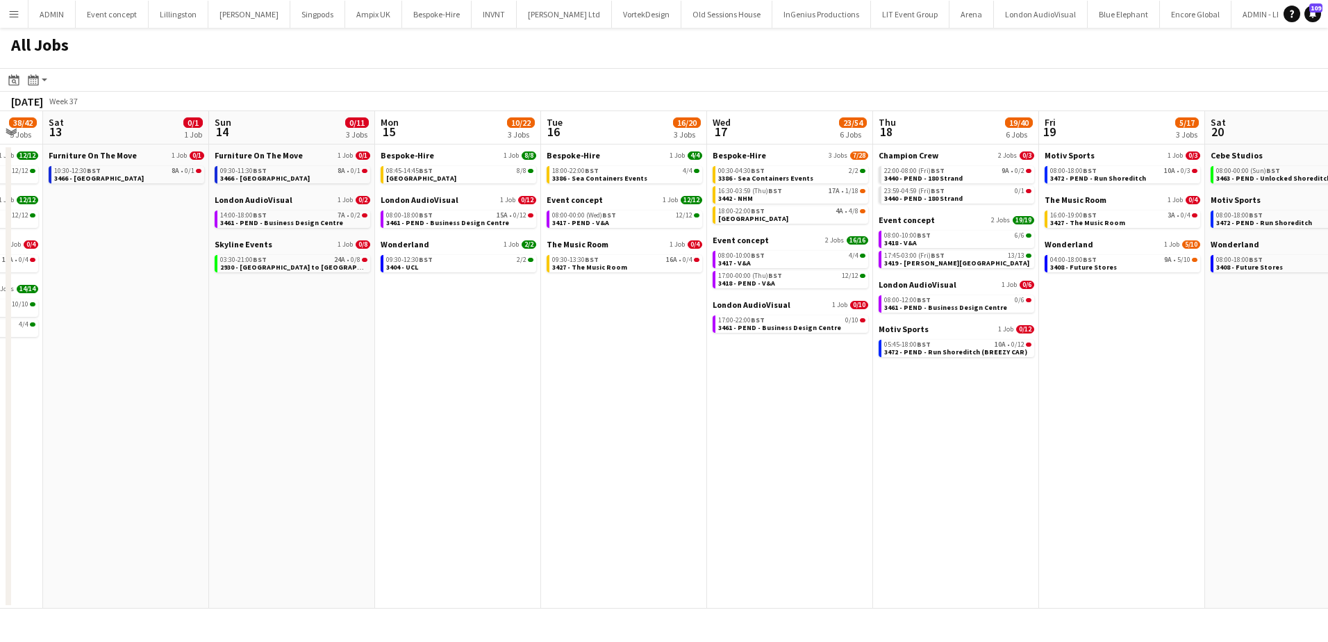
drag, startPoint x: 384, startPoint y: 443, endPoint x: 667, endPoint y: 402, distance: 286.3
click at [770, 426] on app-calendar-viewport "Thu 11 34/37 4 Jobs Fri 12 38/42 5 Jobs Sat 13 0/1 1 Job Sun 14 0/11 3 Jobs Mon…" at bounding box center [664, 359] width 1328 height 497
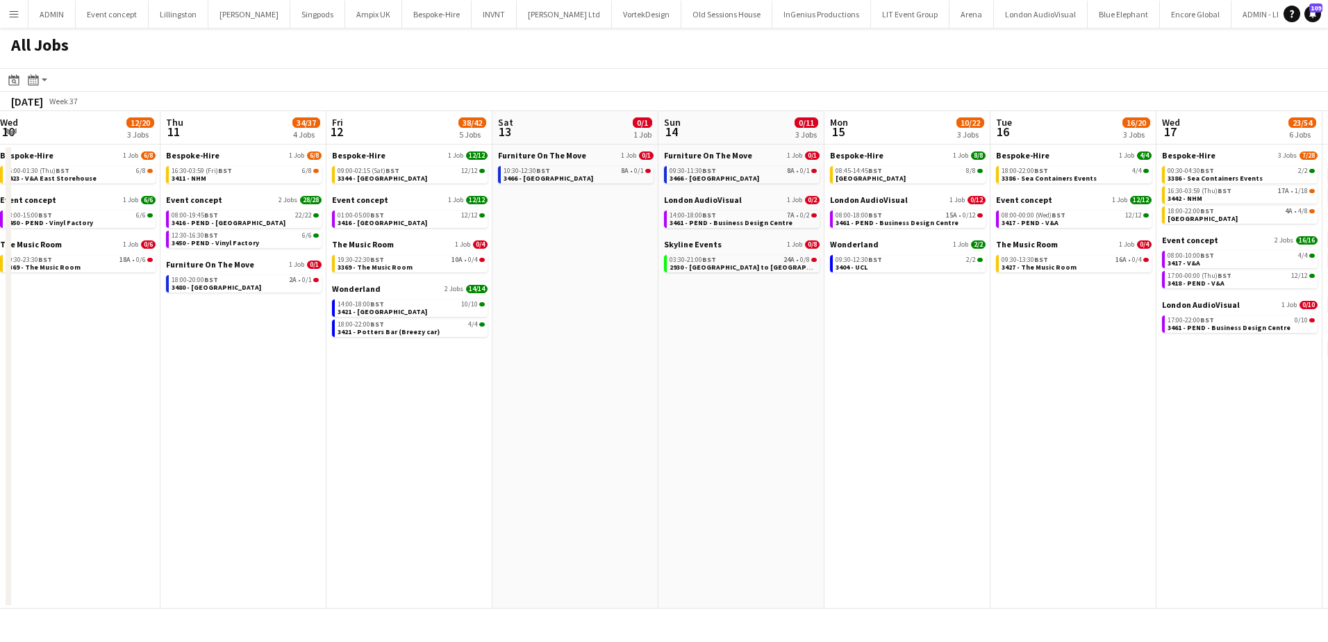
scroll to position [0, 348]
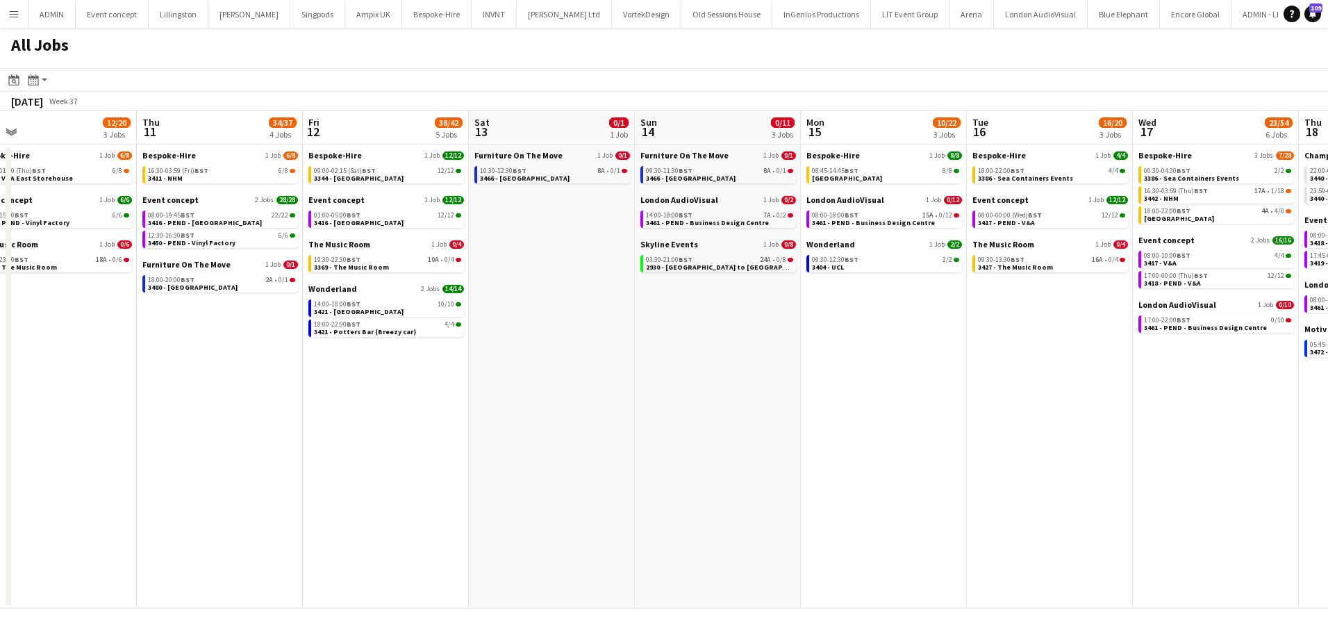
drag, startPoint x: 639, startPoint y: 362, endPoint x: 738, endPoint y: 362, distance: 98.6
click at [738, 362] on app-calendar-viewport "Mon 8 31/32 3 Jobs Tue 9 23/26 4 Jobs Wed 10 12/20 3 Jobs Thu 11 34/37 4 Jobs F…" at bounding box center [664, 359] width 1328 height 497
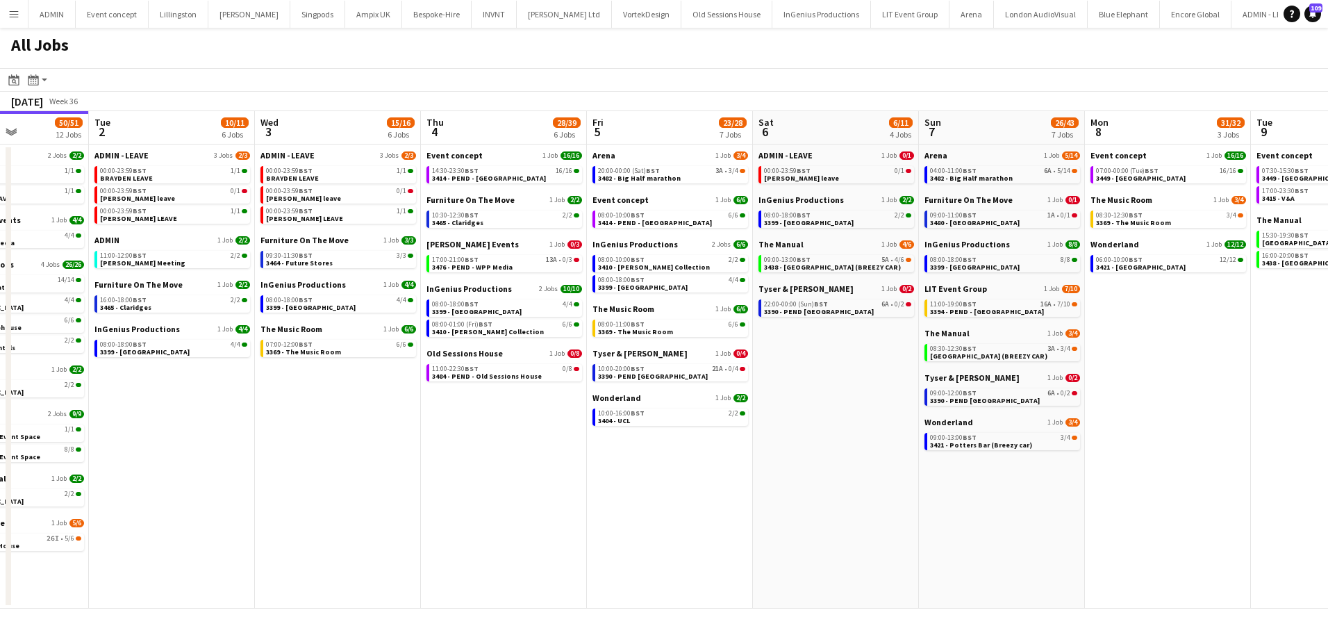
drag, startPoint x: 922, startPoint y: 506, endPoint x: 673, endPoint y: 465, distance: 252.0
click at [673, 467] on app-calendar-viewport "Sat 30 24/24 8 Jobs Sun 31 21/21 8 Jobs Mon 1 50/51 12 Jobs Tue 2 10/11 6 Jobs …" at bounding box center [664, 359] width 1328 height 497
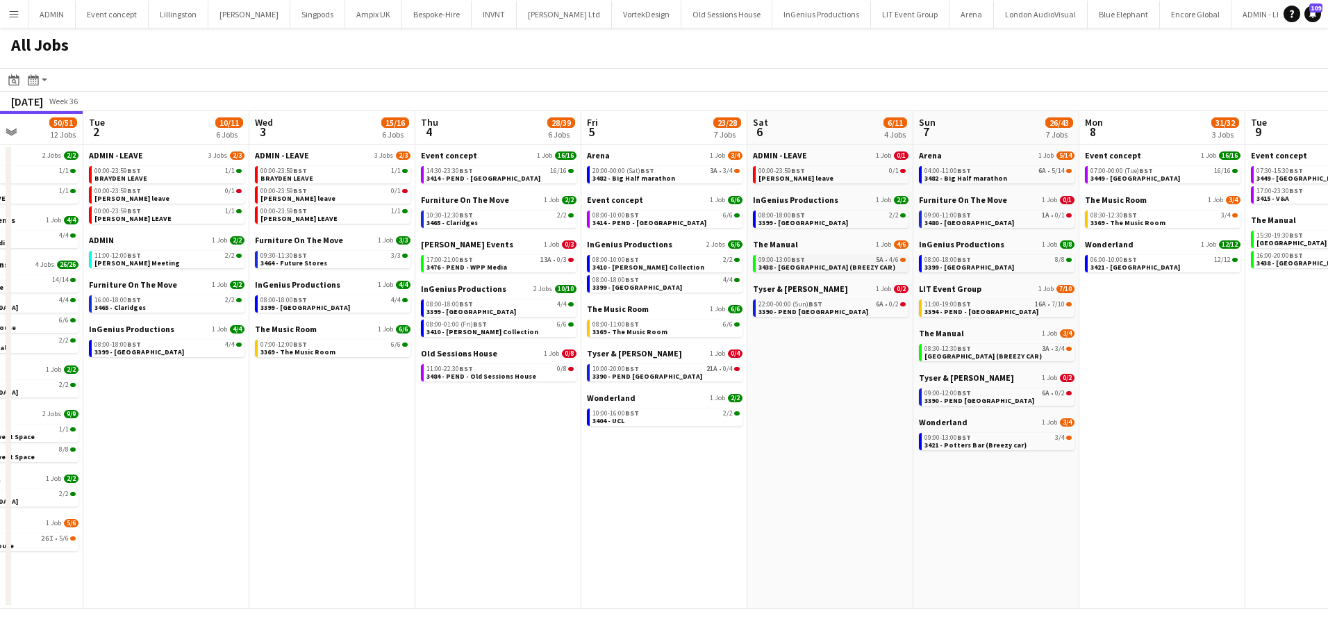
click at [830, 264] on span "3438 - [GEOGRAPHIC_DATA] (BREEZY CAR)" at bounding box center [826, 267] width 137 height 9
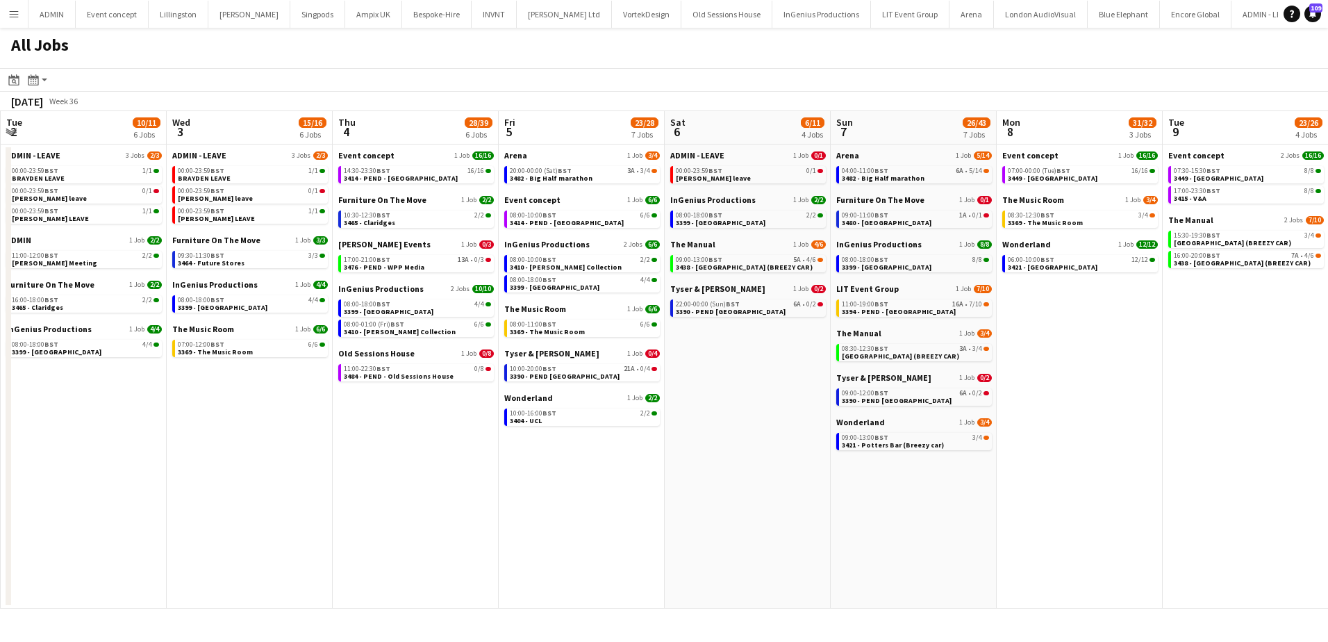
drag, startPoint x: 856, startPoint y: 451, endPoint x: 774, endPoint y: 423, distance: 86.5
click at [779, 437] on app-calendar-viewport "Sat 30 24/24 8 Jobs Sun 31 21/21 8 Jobs Mon 1 50/51 12 Jobs Tue 2 10/11 6 Jobs …" at bounding box center [664, 359] width 1328 height 497
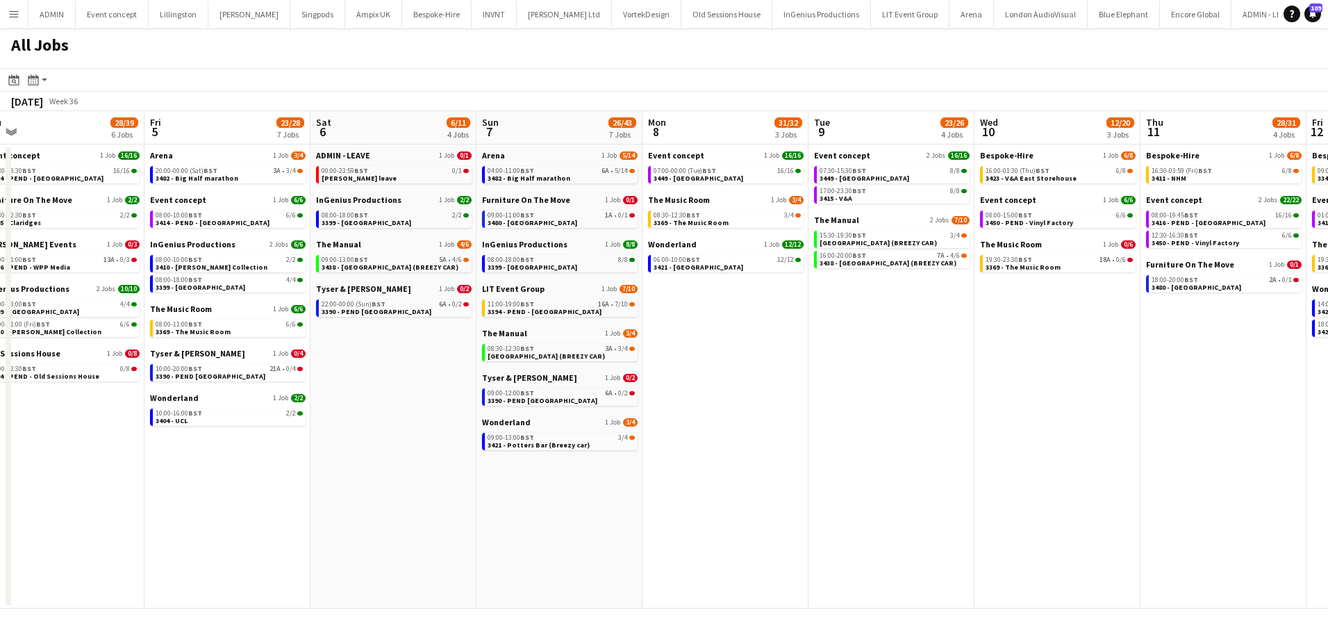
scroll to position [0, 524]
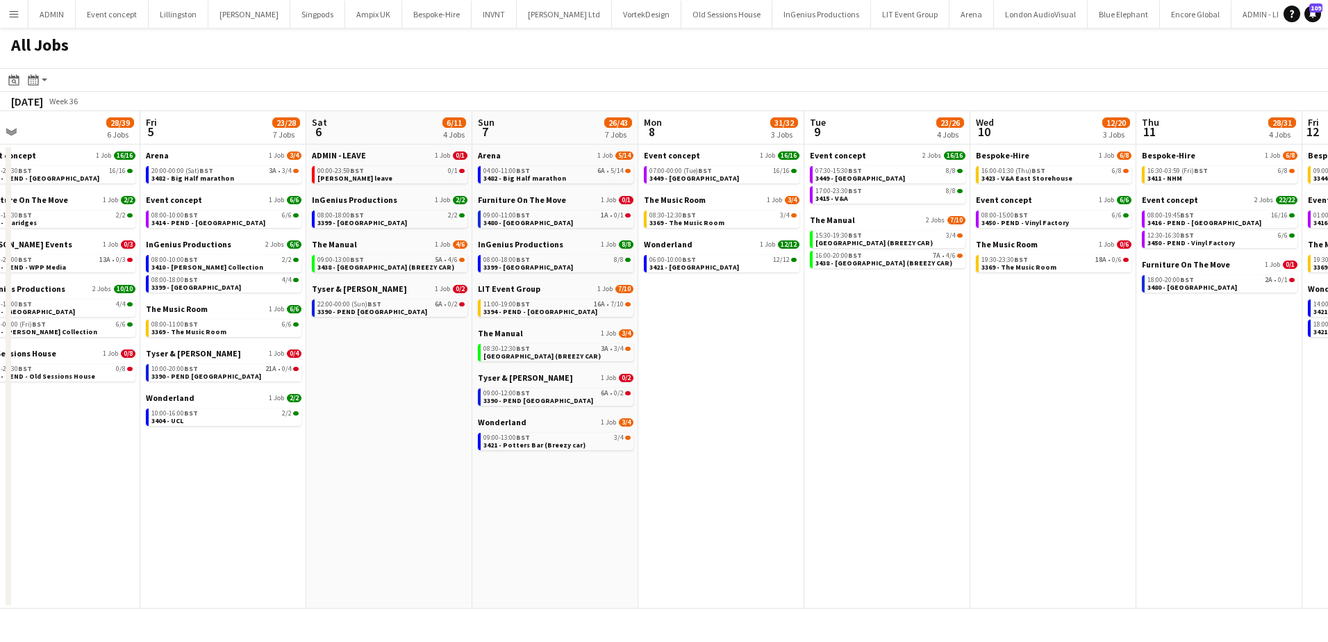
drag, startPoint x: 1083, startPoint y: 342, endPoint x: 725, endPoint y: 295, distance: 360.7
click at [725, 295] on app-calendar-viewport "Mon 1 50/51 12 Jobs Tue 2 10/11 6 Jobs Wed 3 15/16 6 Jobs Thu 4 28/39 6 Jobs Fr…" at bounding box center [664, 359] width 1328 height 497
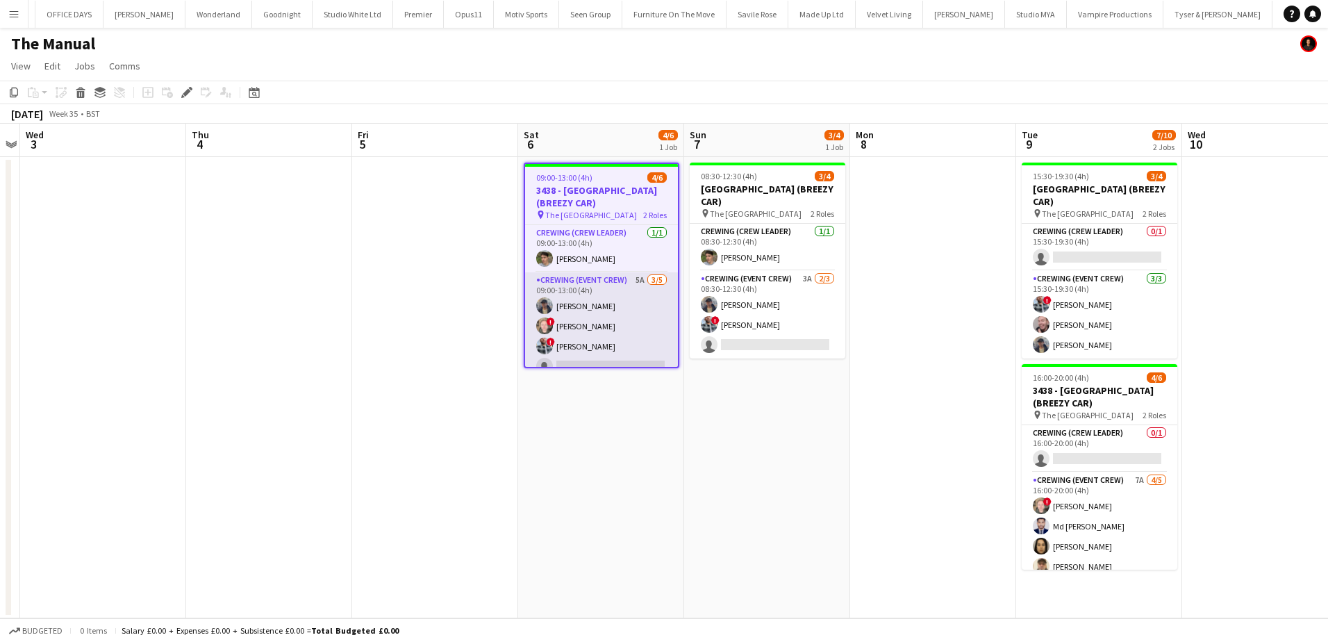
scroll to position [0, 3185]
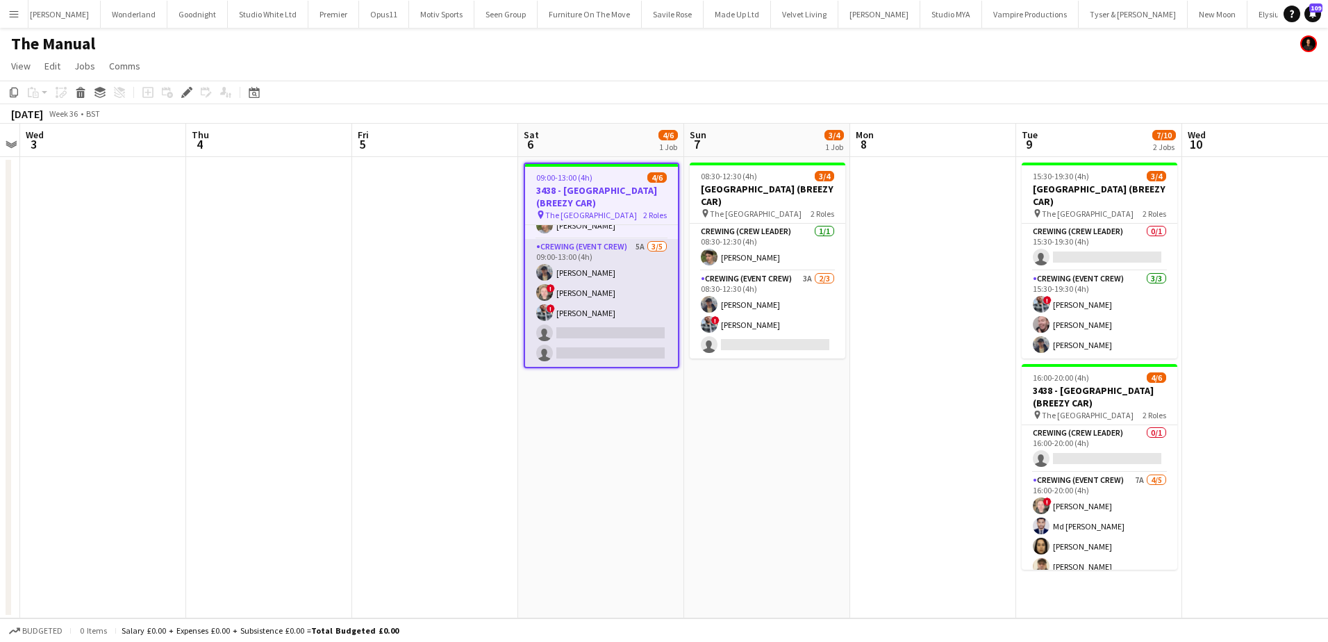
click at [641, 319] on app-card-role "Crewing (Event Crew) 5A [DATE] 09:00-13:00 (4h) [PERSON_NAME] ! [PERSON_NAME] !…" at bounding box center [601, 303] width 153 height 128
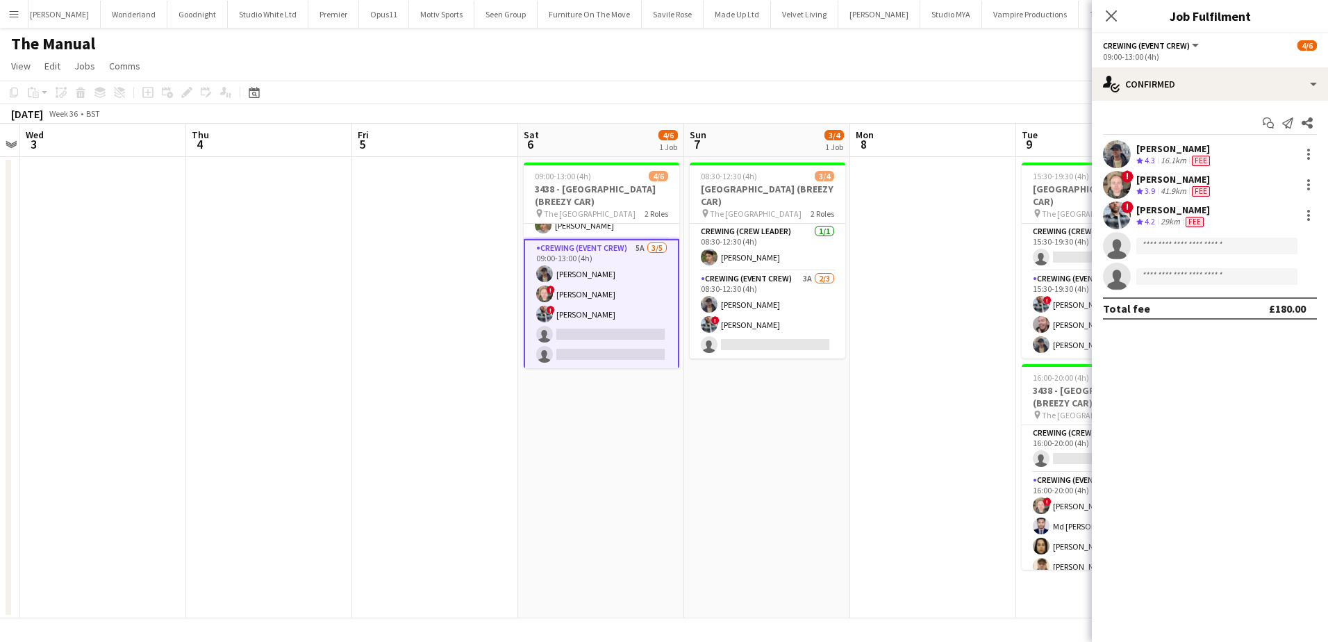
scroll to position [33, 0]
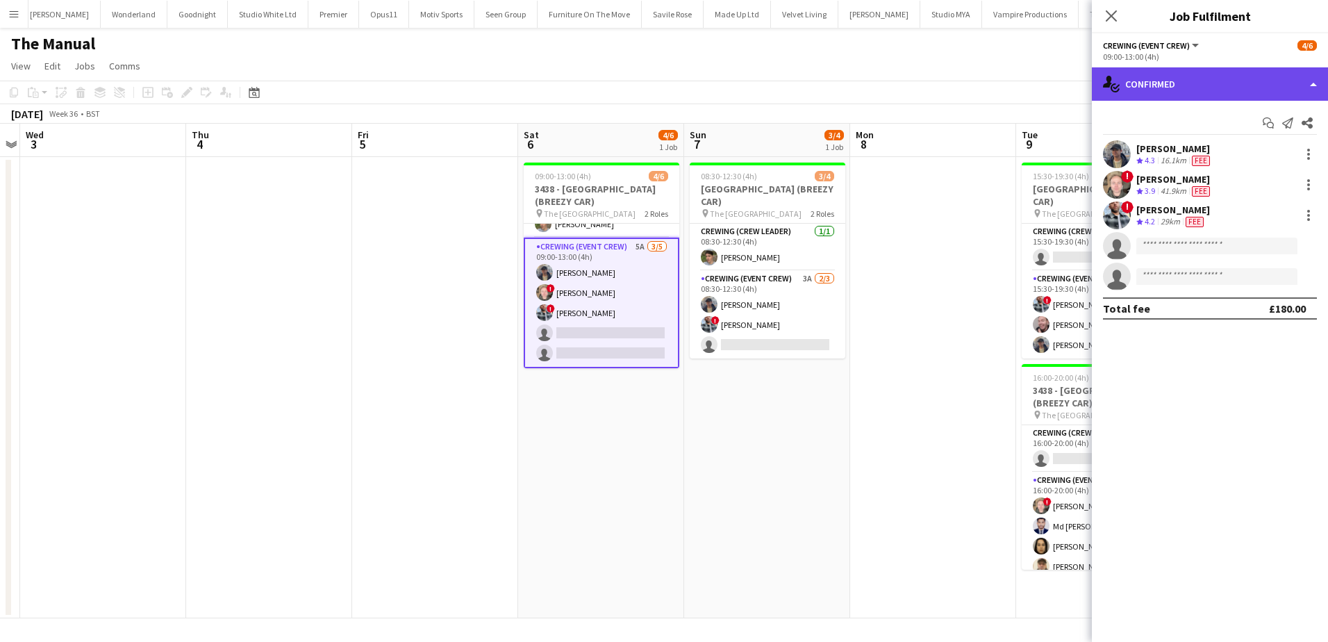
click at [1249, 95] on div "single-neutral-actions-check-2 Confirmed" at bounding box center [1210, 83] width 236 height 33
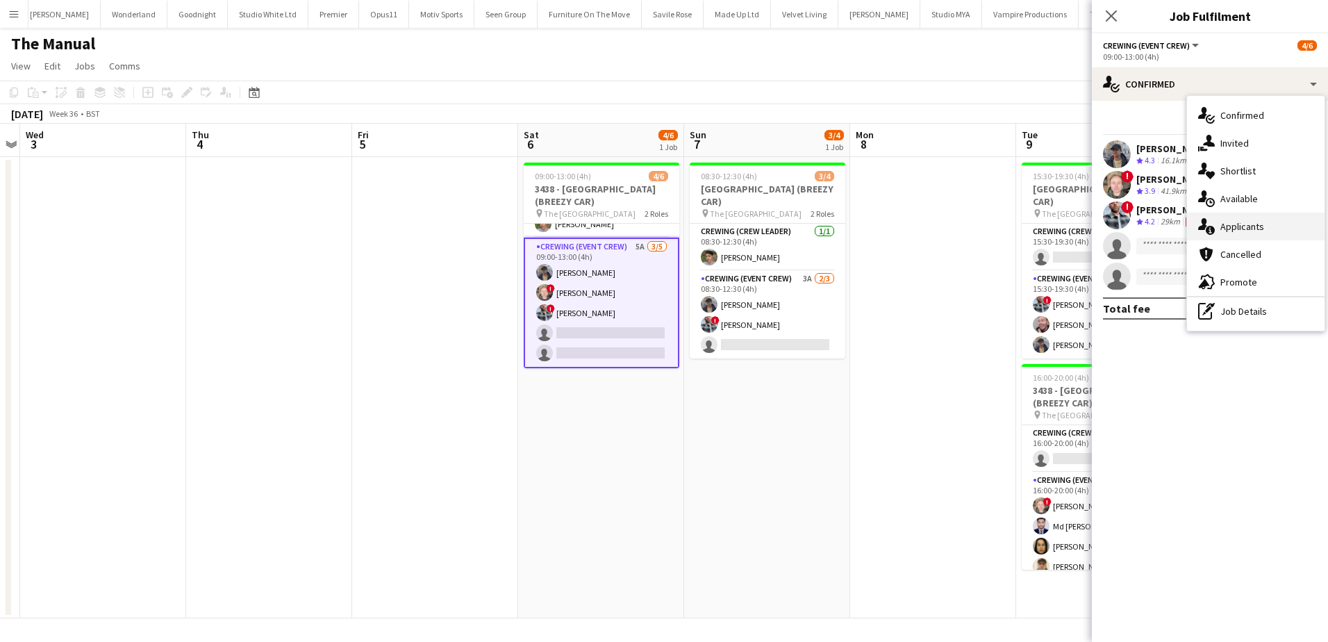
click at [1279, 226] on div "single-neutral-actions-information Applicants" at bounding box center [1256, 227] width 138 height 28
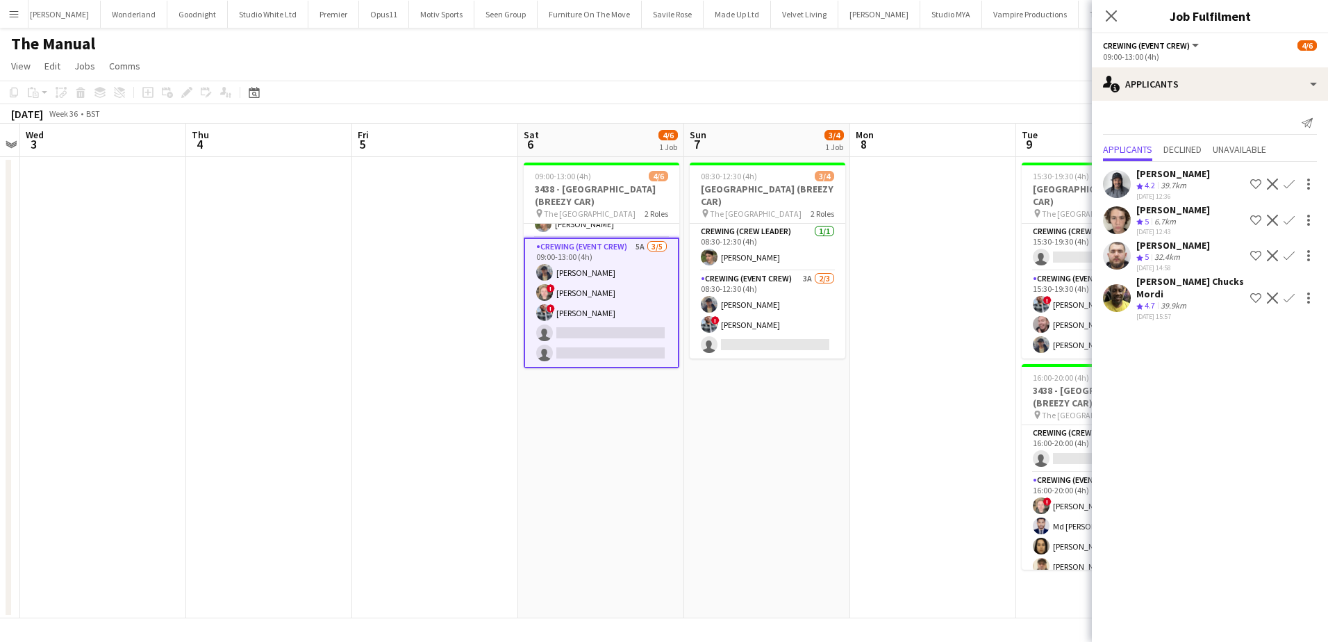
click at [1284, 300] on button "Confirm" at bounding box center [1289, 298] width 17 height 17
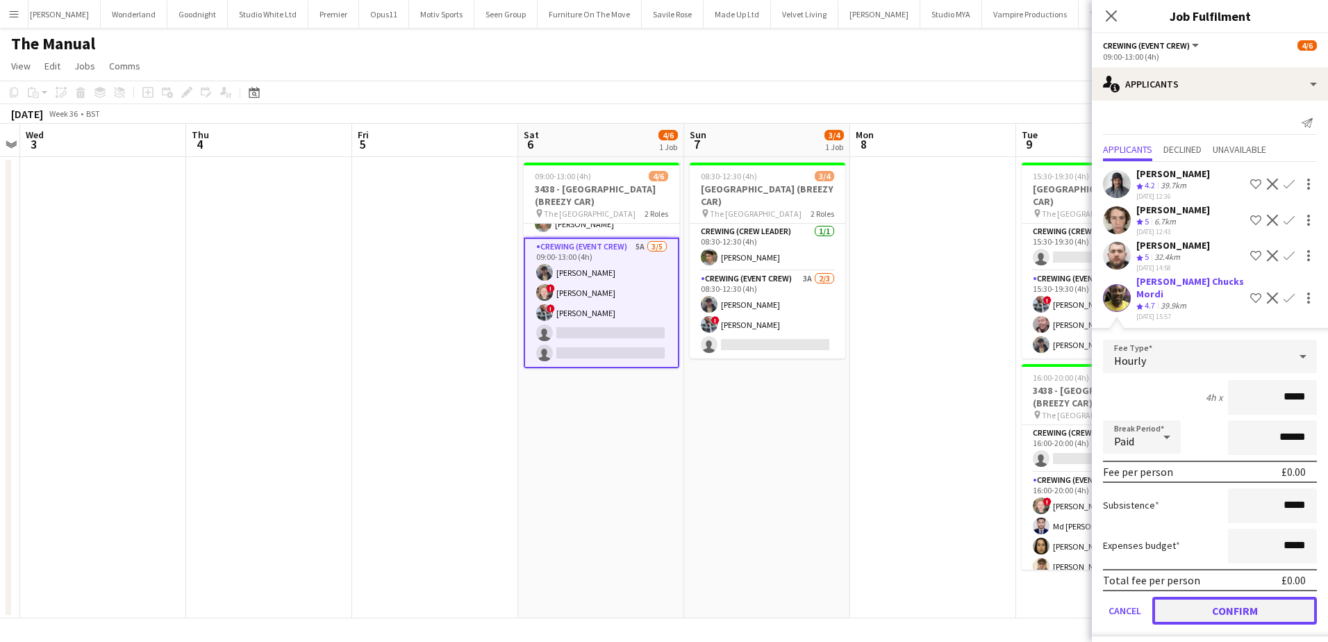
click at [1244, 597] on button "Confirm" at bounding box center [1234, 611] width 165 height 28
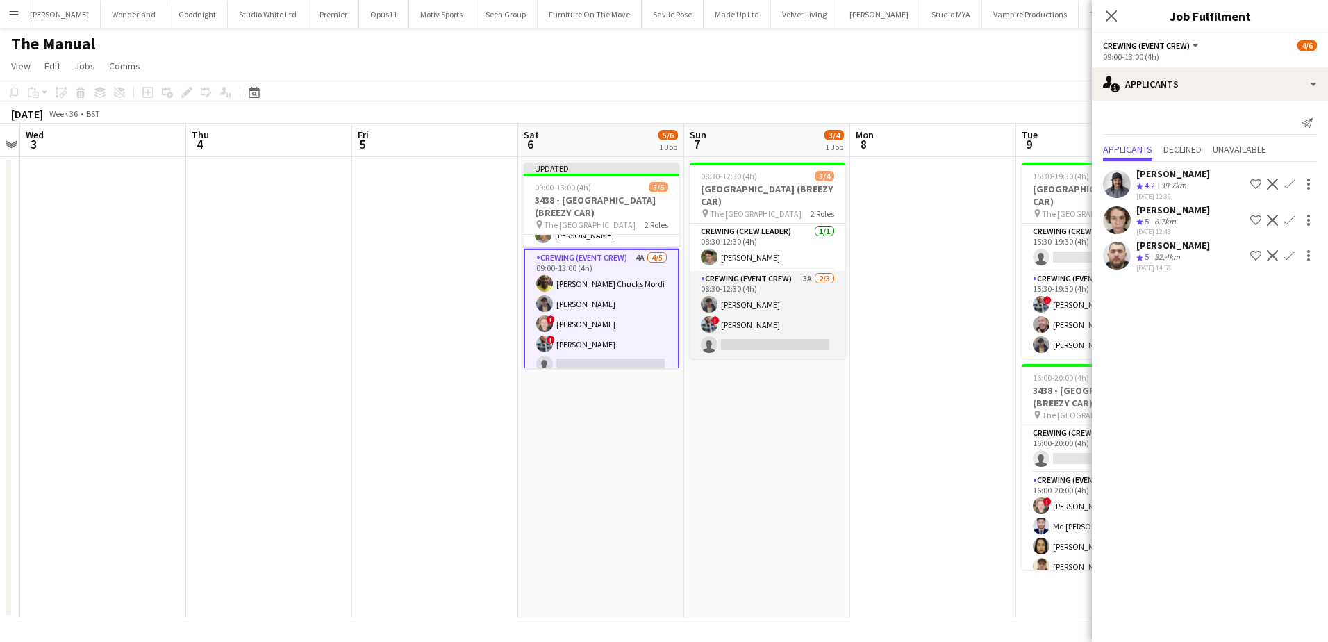
click at [772, 332] on app-card-role "Crewing (Event Crew) 3A [DATE] 08:30-12:30 (4h) [PERSON_NAME] ! [PERSON_NAME] s…" at bounding box center [768, 315] width 156 height 88
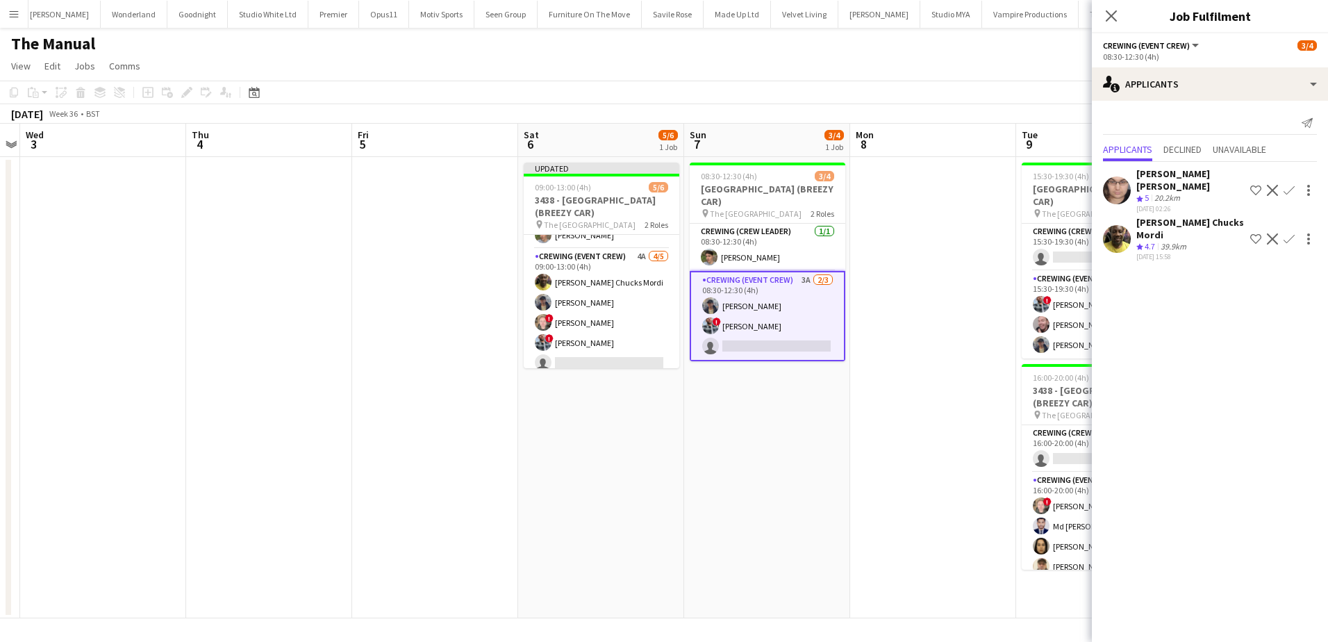
click at [1288, 233] on app-icon "Confirm" at bounding box center [1288, 238] width 11 height 11
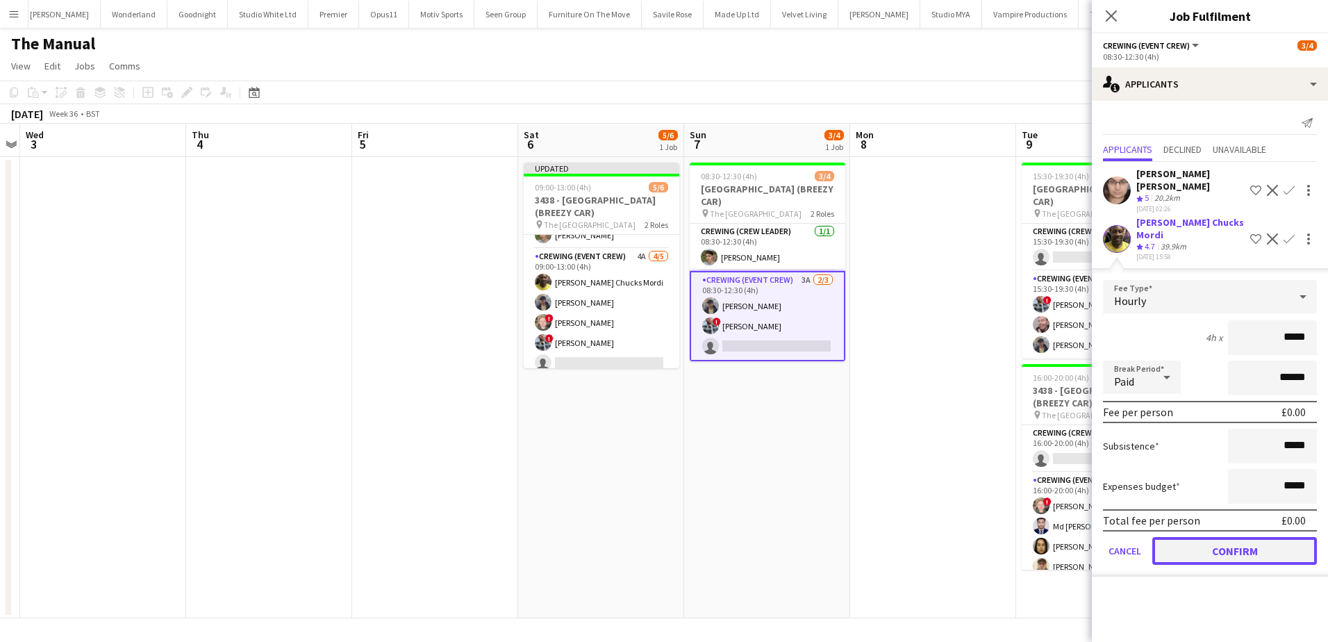
click at [1257, 537] on button "Confirm" at bounding box center [1234, 551] width 165 height 28
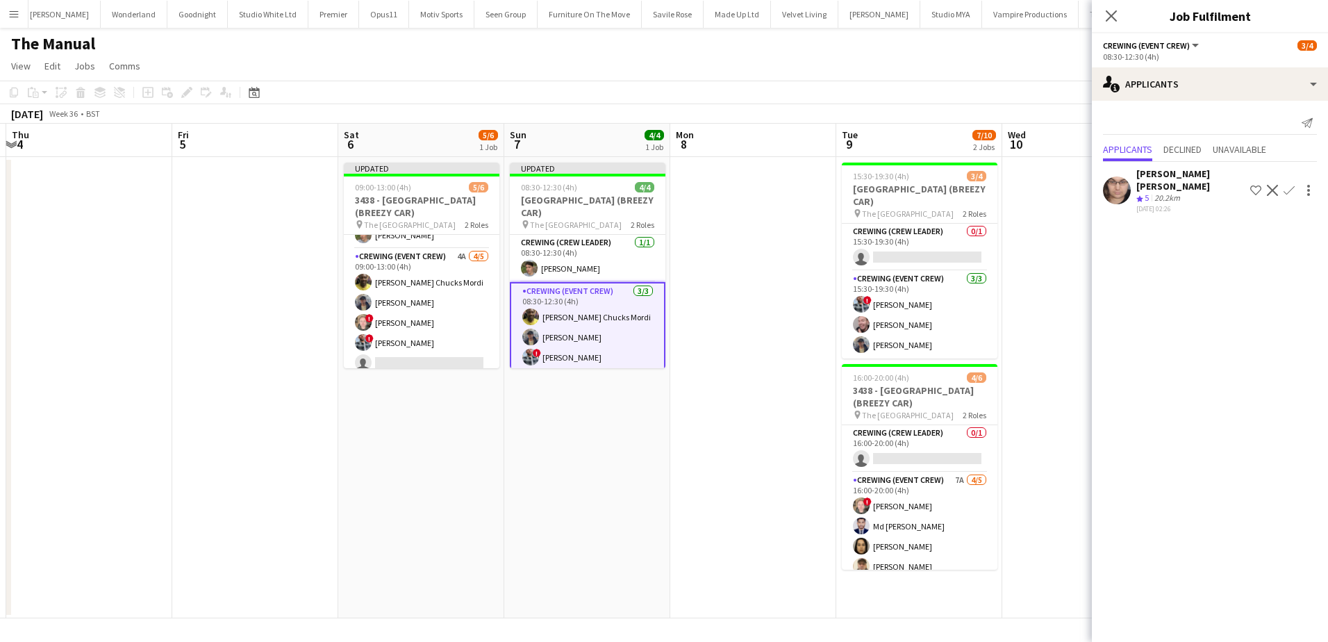
scroll to position [0, 501]
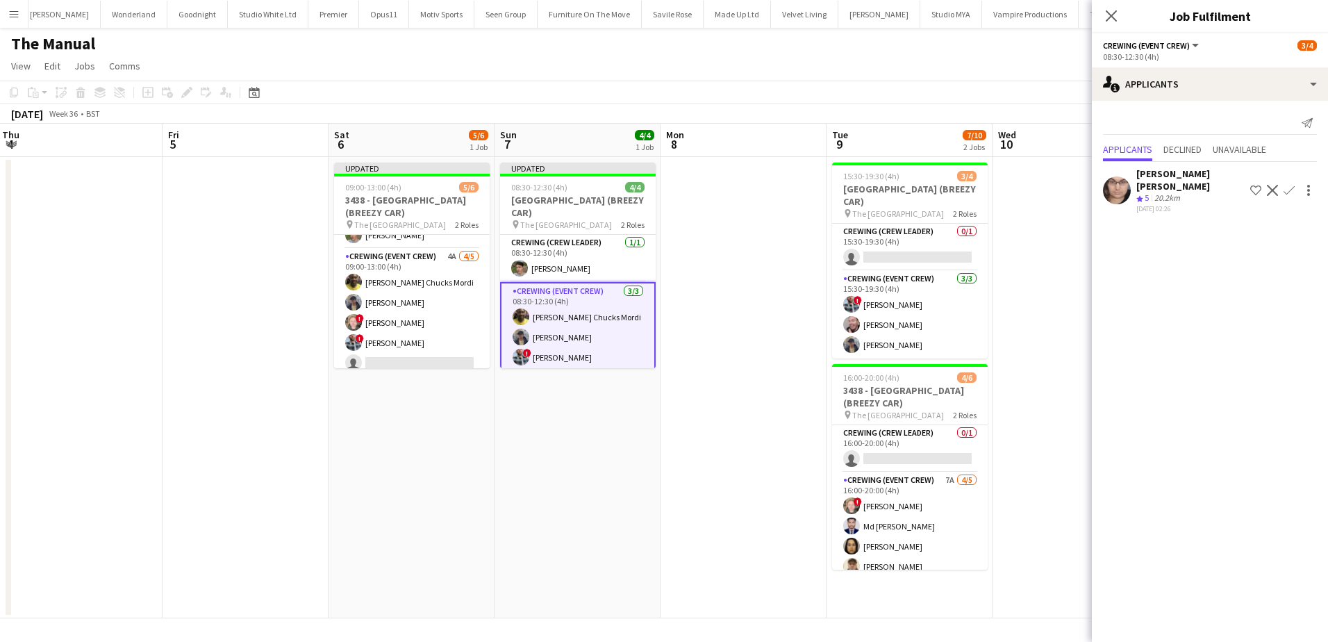
drag, startPoint x: 863, startPoint y: 465, endPoint x: 683, endPoint y: 454, distance: 180.9
click at [683, 458] on app-calendar-viewport "Mon 1 Tue 2 Wed 3 Thu 4 Fri 5 Sat 6 5/6 1 Job Sun 7 4/4 1 Job Mon 8 Tue 9 7/10 …" at bounding box center [664, 371] width 1328 height 494
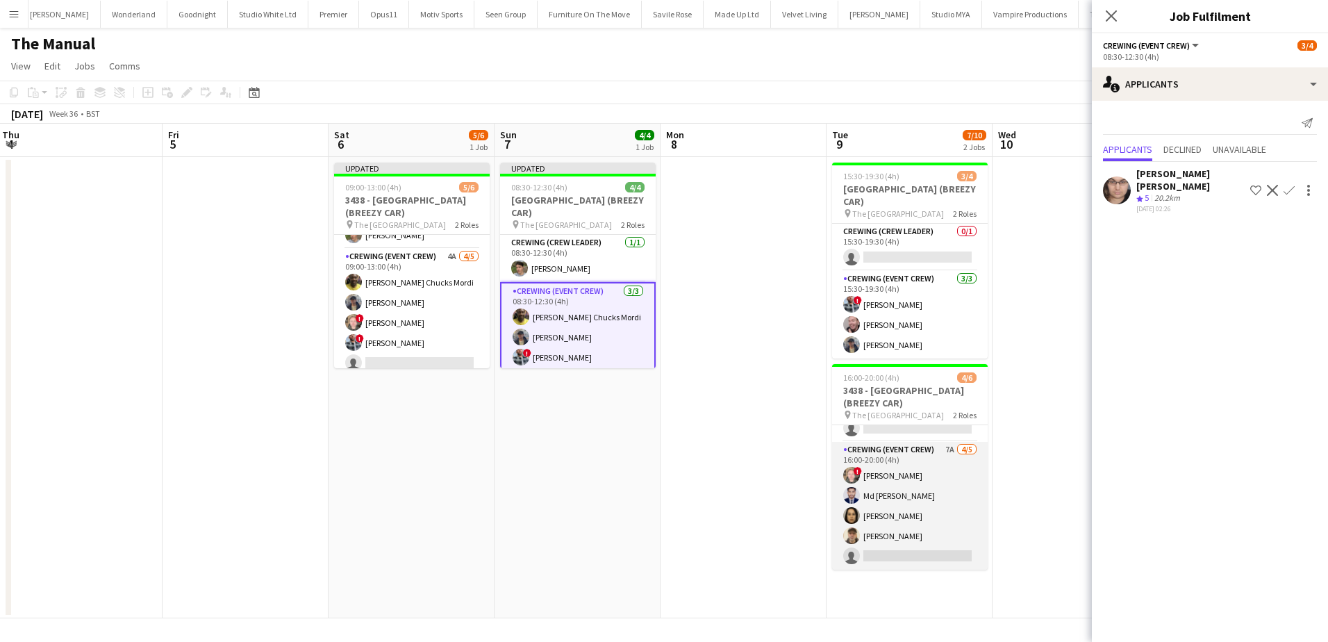
click at [919, 456] on app-card-role "Crewing (Event Crew) 7A [DATE] 16:00-20:00 (4h) ! [PERSON_NAME] Md [PERSON_NAME…" at bounding box center [910, 506] width 156 height 128
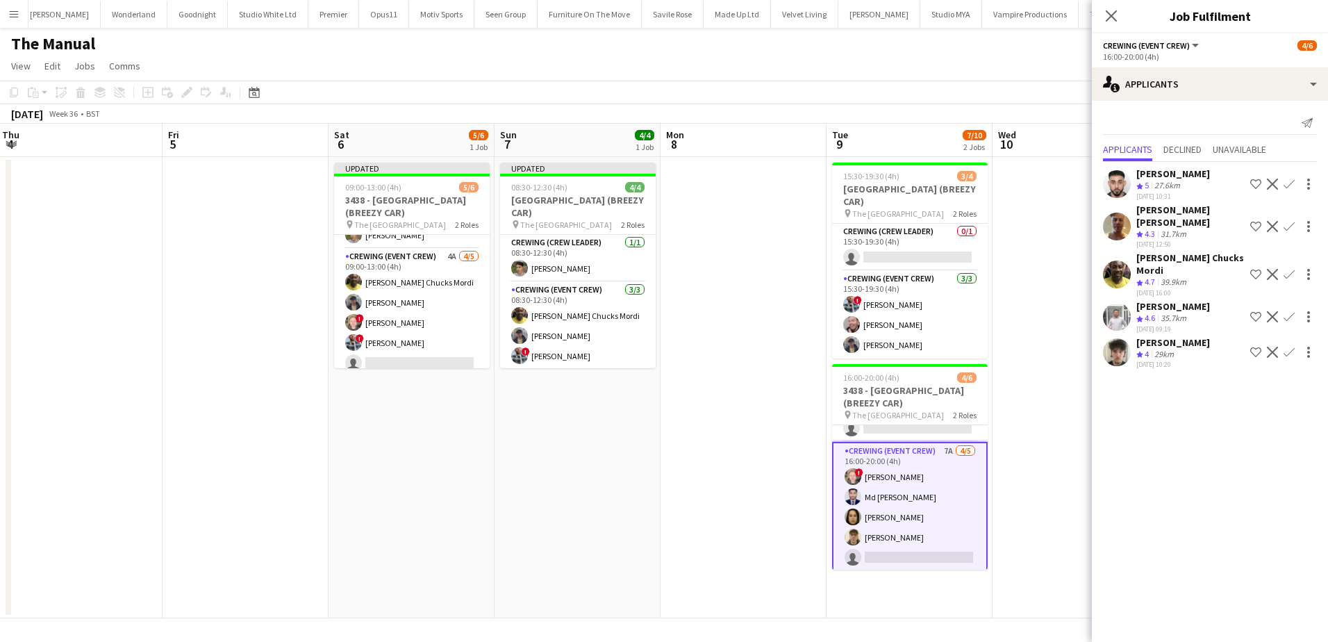
click at [772, 328] on app-date-cell at bounding box center [743, 387] width 166 height 461
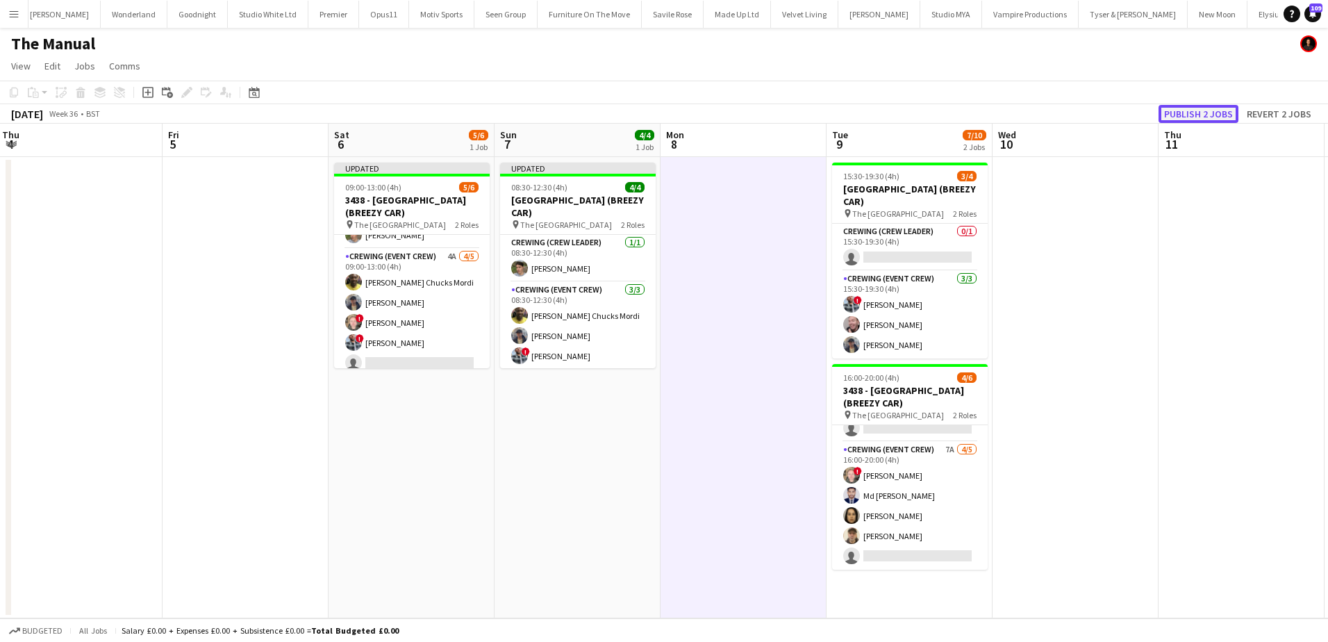
click at [1182, 110] on button "Publish 2 jobs" at bounding box center [1198, 114] width 80 height 18
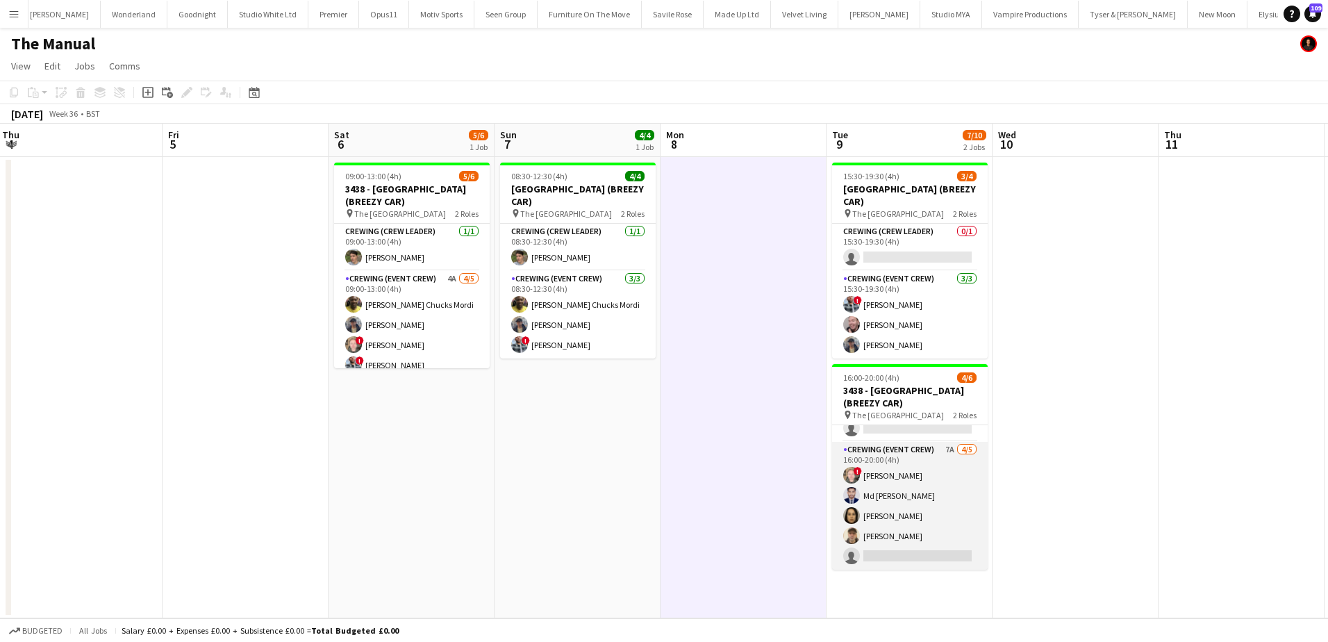
click at [920, 506] on app-card-role "Crewing (Event Crew) 7A [DATE] 16:00-20:00 (4h) ! [PERSON_NAME] Md [PERSON_NAME…" at bounding box center [910, 506] width 156 height 128
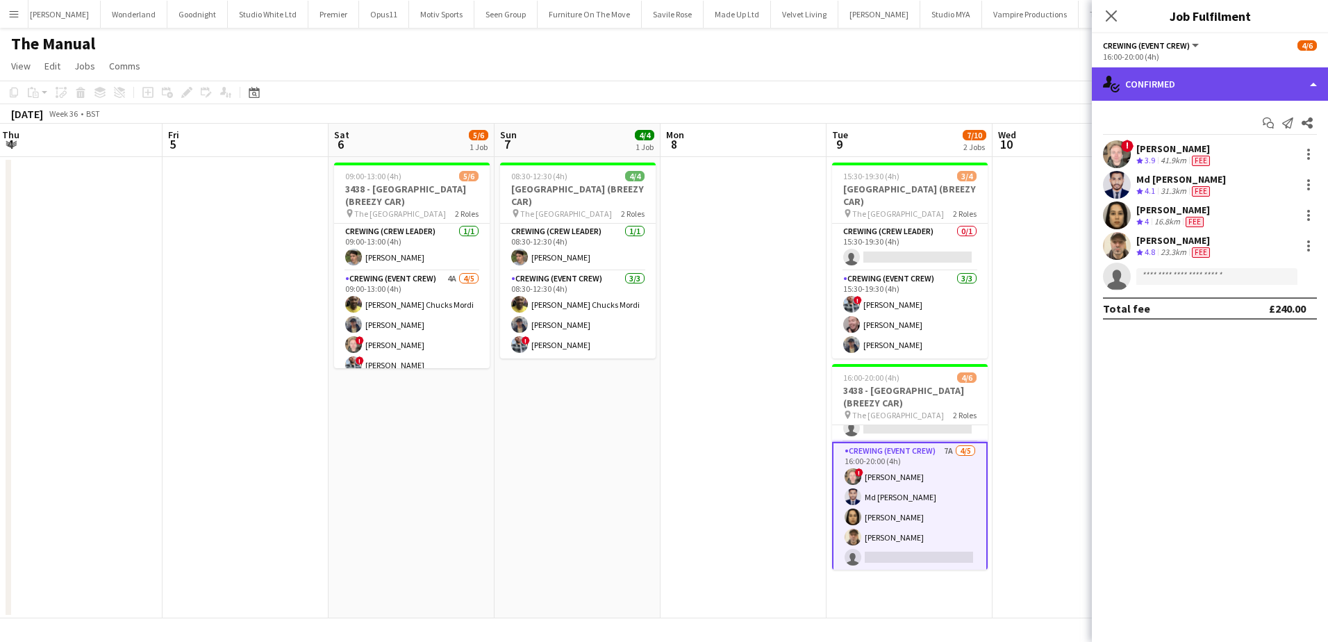
click at [1240, 91] on div "single-neutral-actions-check-2 Confirmed" at bounding box center [1210, 83] width 236 height 33
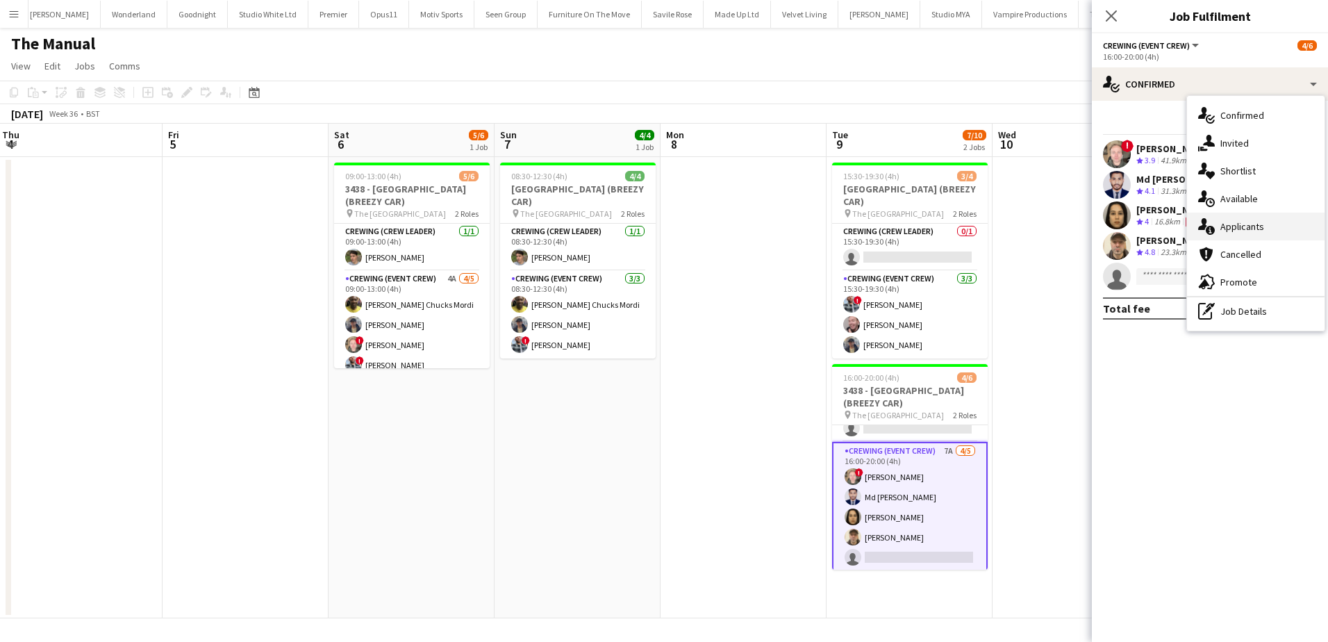
click at [1260, 221] on div "single-neutral-actions-information Applicants" at bounding box center [1256, 227] width 138 height 28
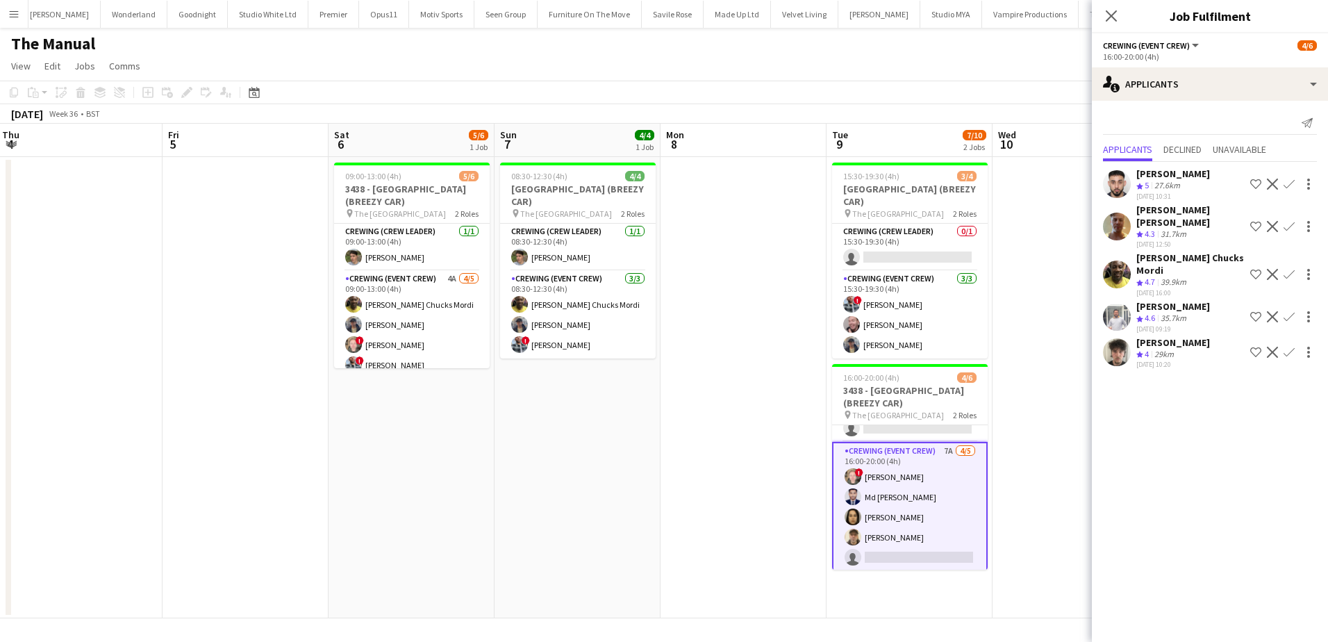
click at [1290, 269] on app-icon "Confirm" at bounding box center [1288, 274] width 11 height 11
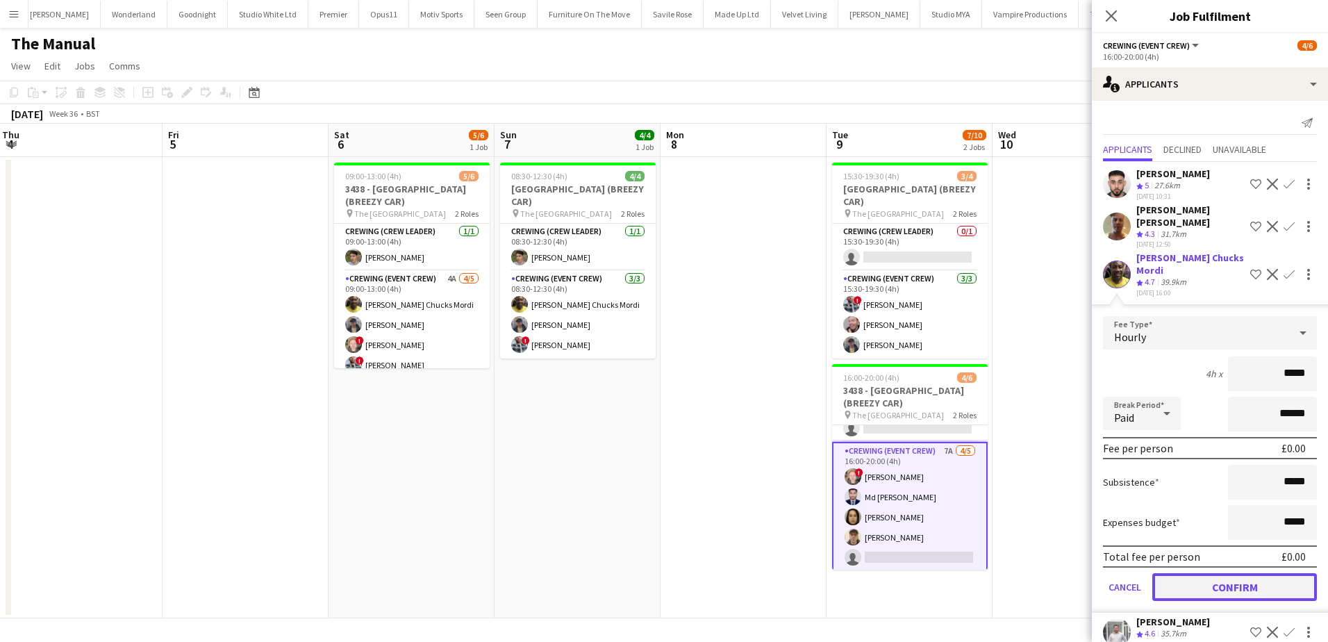
click at [1235, 573] on button "Confirm" at bounding box center [1234, 587] width 165 height 28
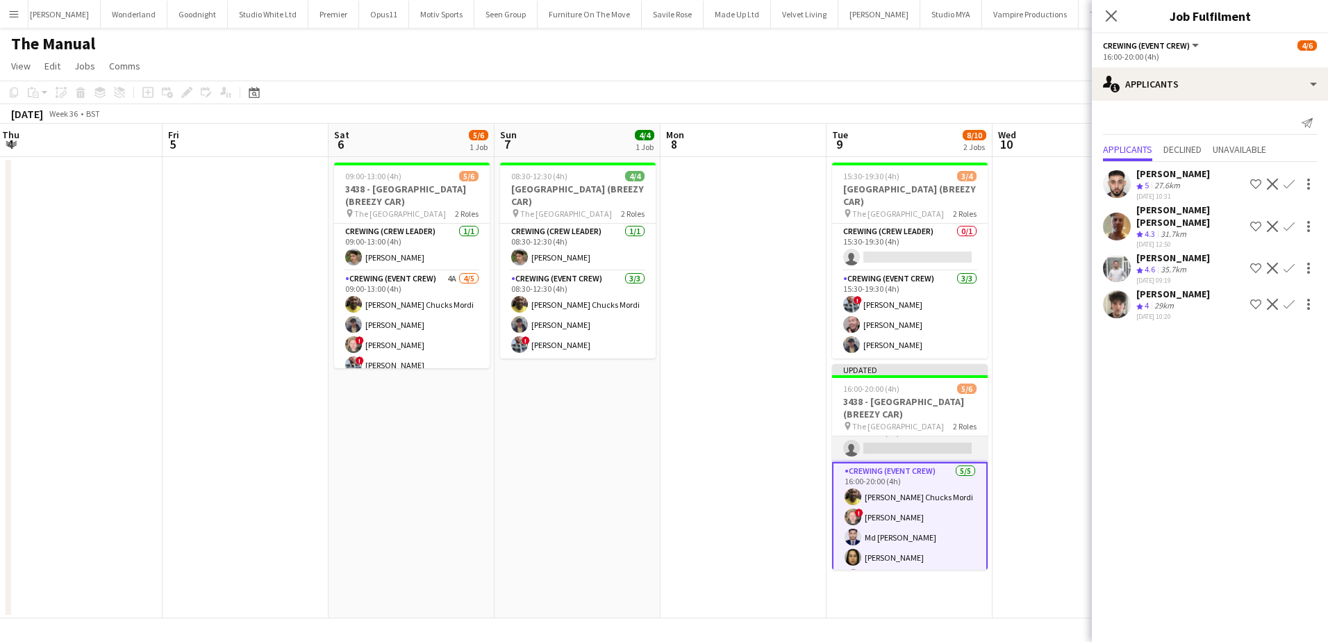
scroll to position [0, 0]
click at [922, 463] on app-card-role "Crewing (Crew Leader) 0/1 16:00-20:00 (4h) single-neutral-actions" at bounding box center [910, 459] width 156 height 47
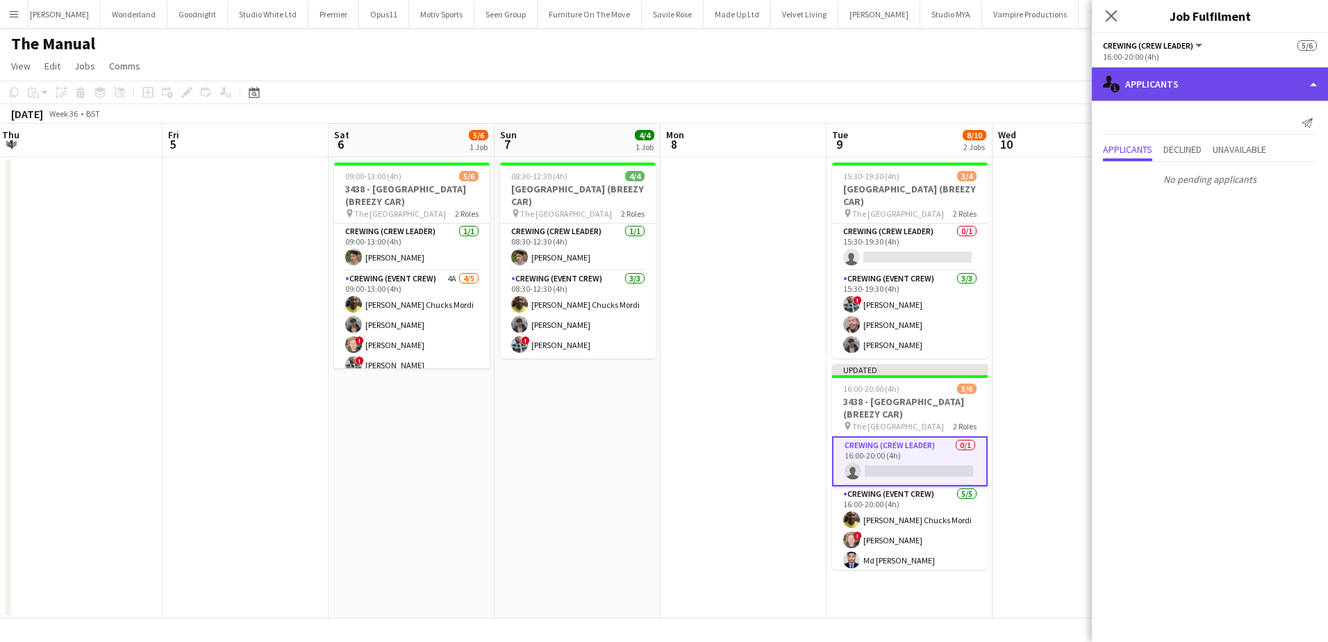
click at [1213, 85] on div "single-neutral-actions-information Applicants" at bounding box center [1210, 83] width 236 height 33
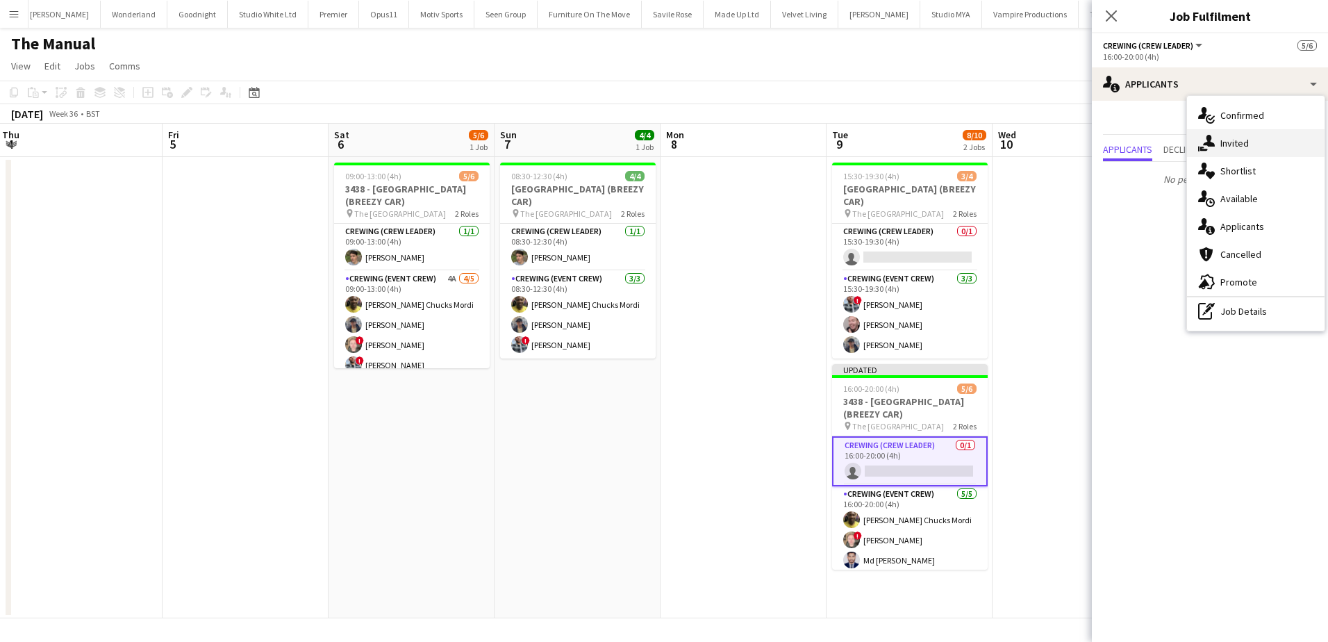
click at [1256, 142] on div "single-neutral-actions-share-1 Invited" at bounding box center [1256, 143] width 138 height 28
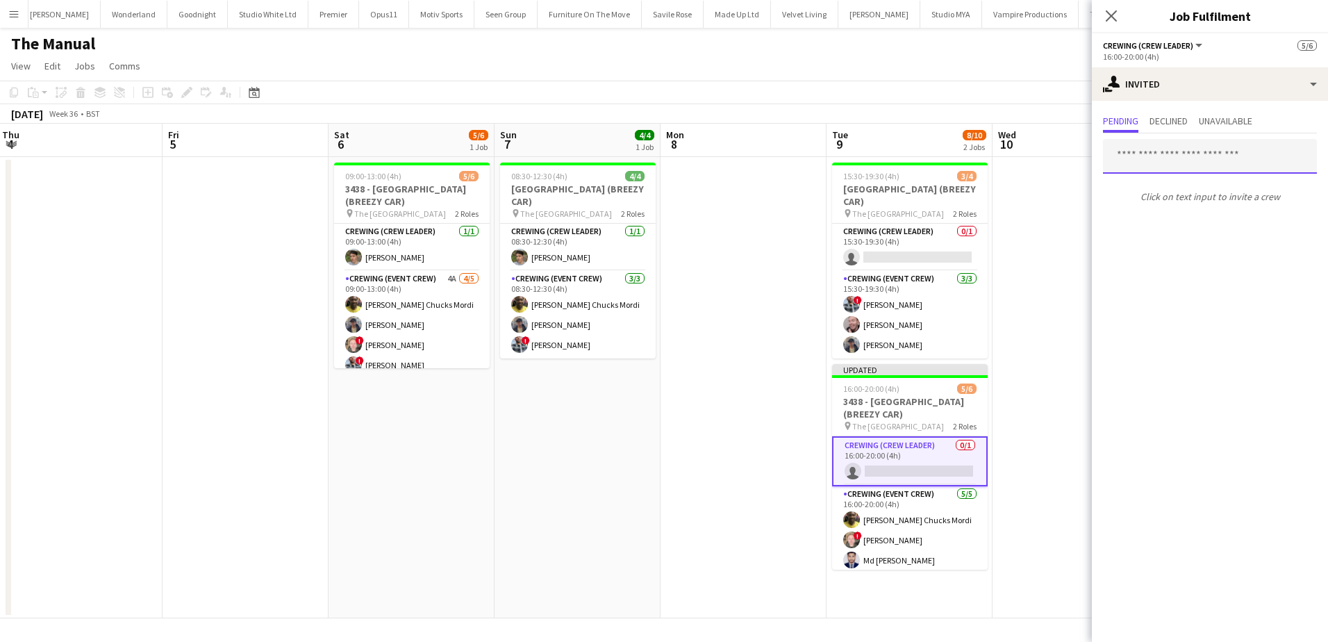
click at [1191, 158] on input "text" at bounding box center [1210, 156] width 214 height 35
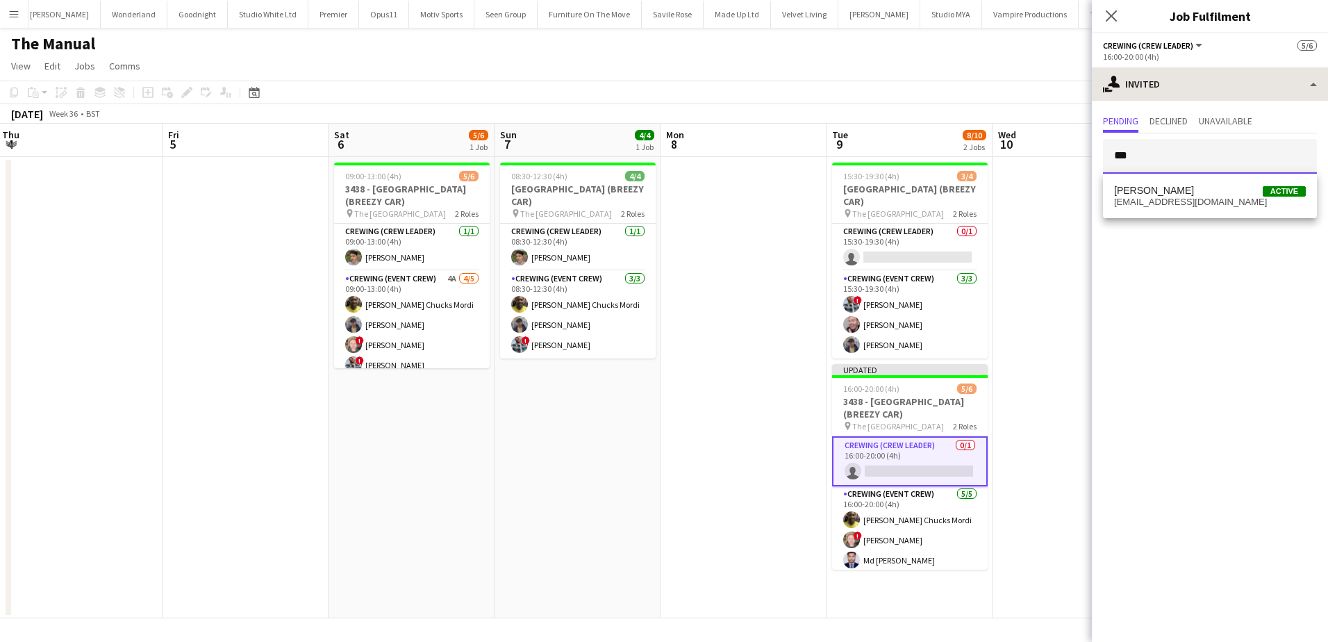
type input "***"
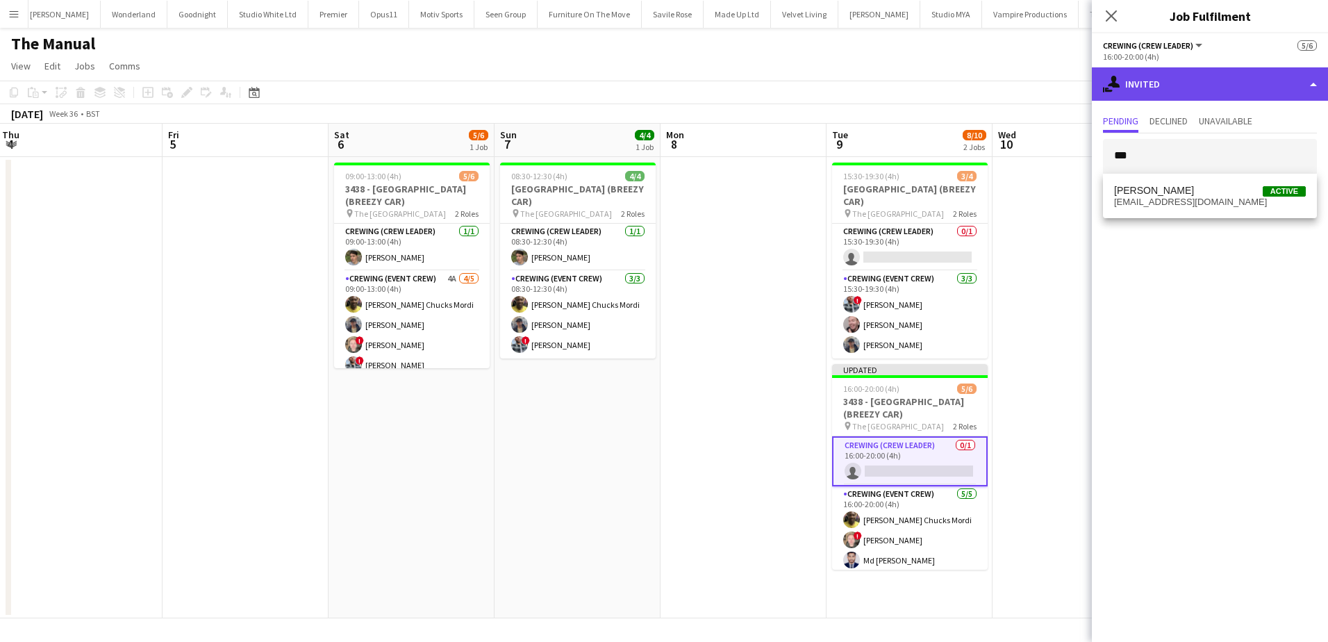
click at [1186, 89] on div "single-neutral-actions-share-1 Invited" at bounding box center [1210, 83] width 236 height 33
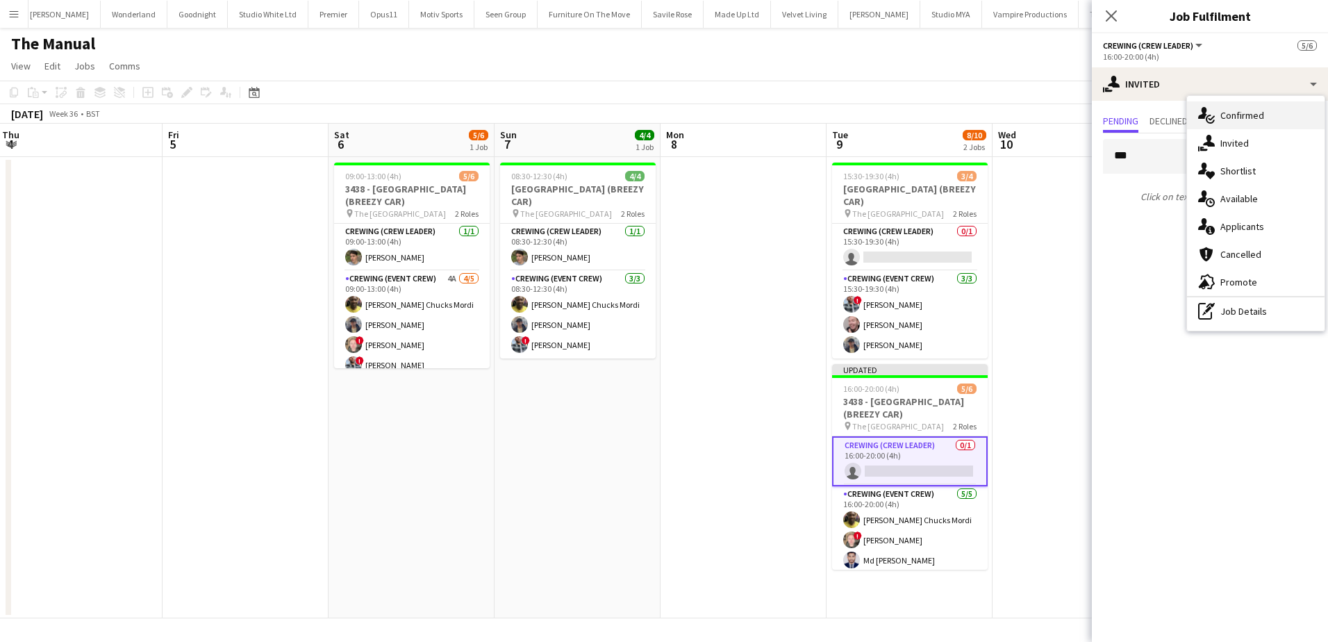
click at [1226, 124] on div "single-neutral-actions-check-2 Confirmed" at bounding box center [1256, 115] width 138 height 28
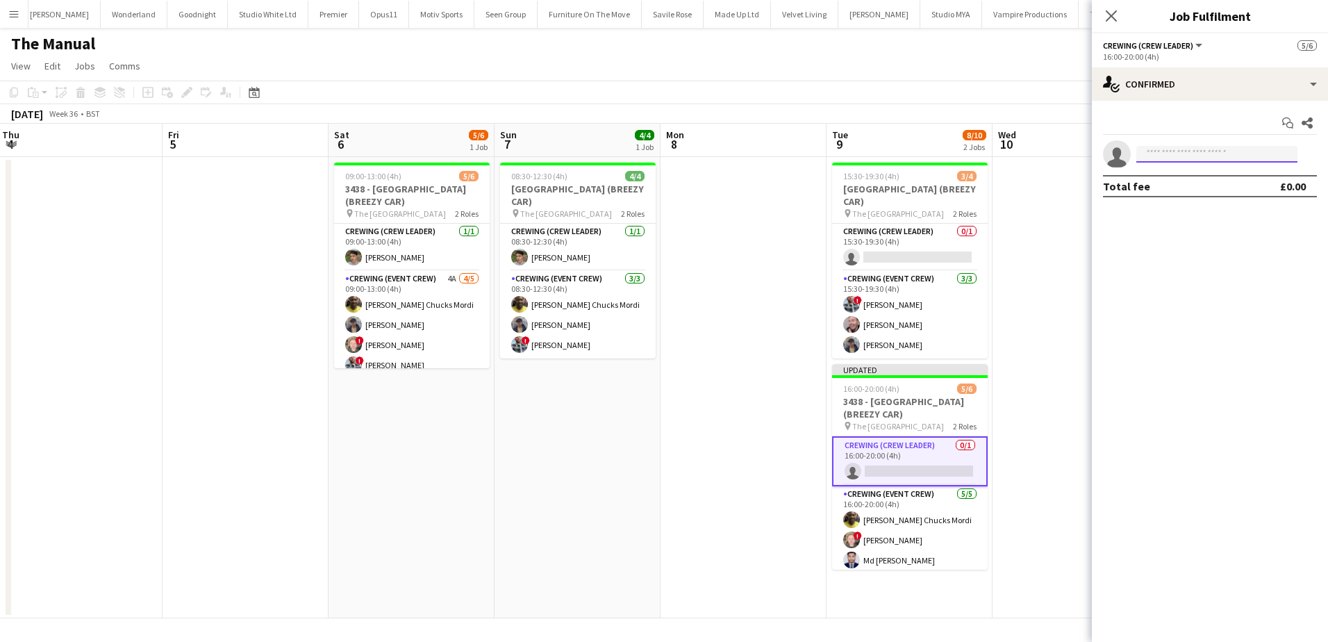
click at [1176, 153] on input at bounding box center [1216, 154] width 161 height 17
type input "***"
click at [1183, 180] on span "[EMAIL_ADDRESS][DOMAIN_NAME]" at bounding box center [1216, 185] width 139 height 11
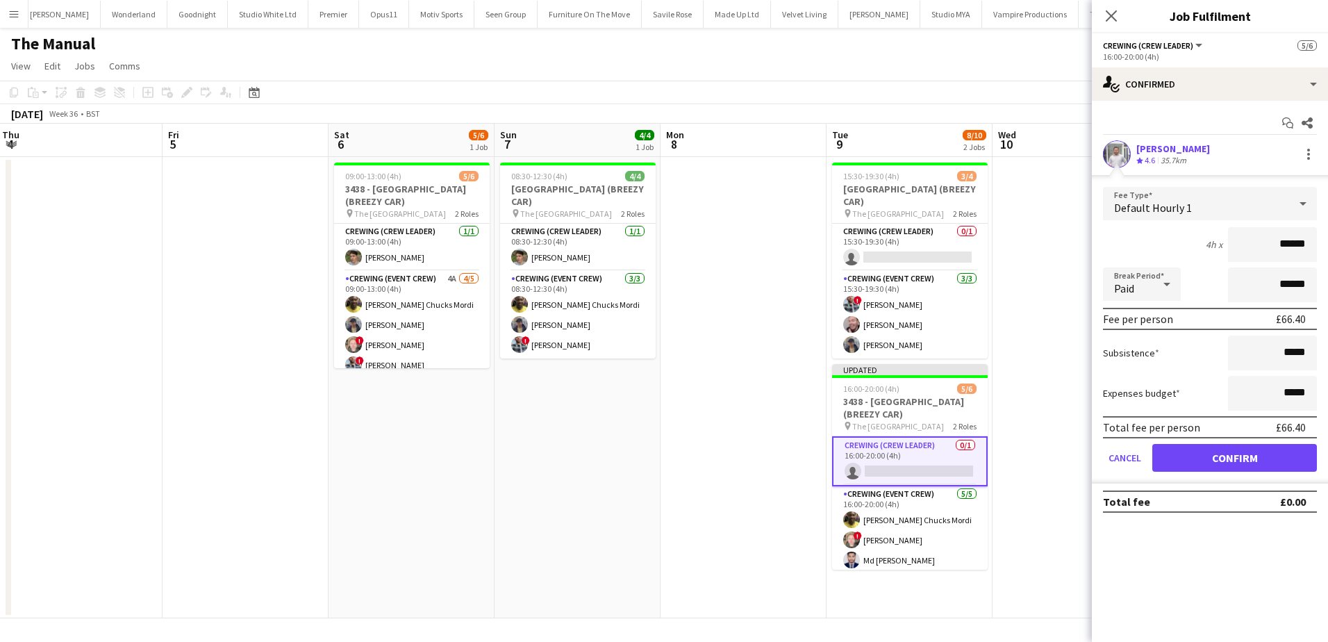
drag, startPoint x: 1281, startPoint y: 228, endPoint x: 1324, endPoint y: 240, distance: 44.0
click at [1324, 240] on form "Fee Type Default Hourly 1 4h x ****** Break Period Paid ****** Fee per person £…" at bounding box center [1210, 335] width 236 height 297
type input "***"
click at [1189, 457] on button "Confirm" at bounding box center [1234, 458] width 165 height 28
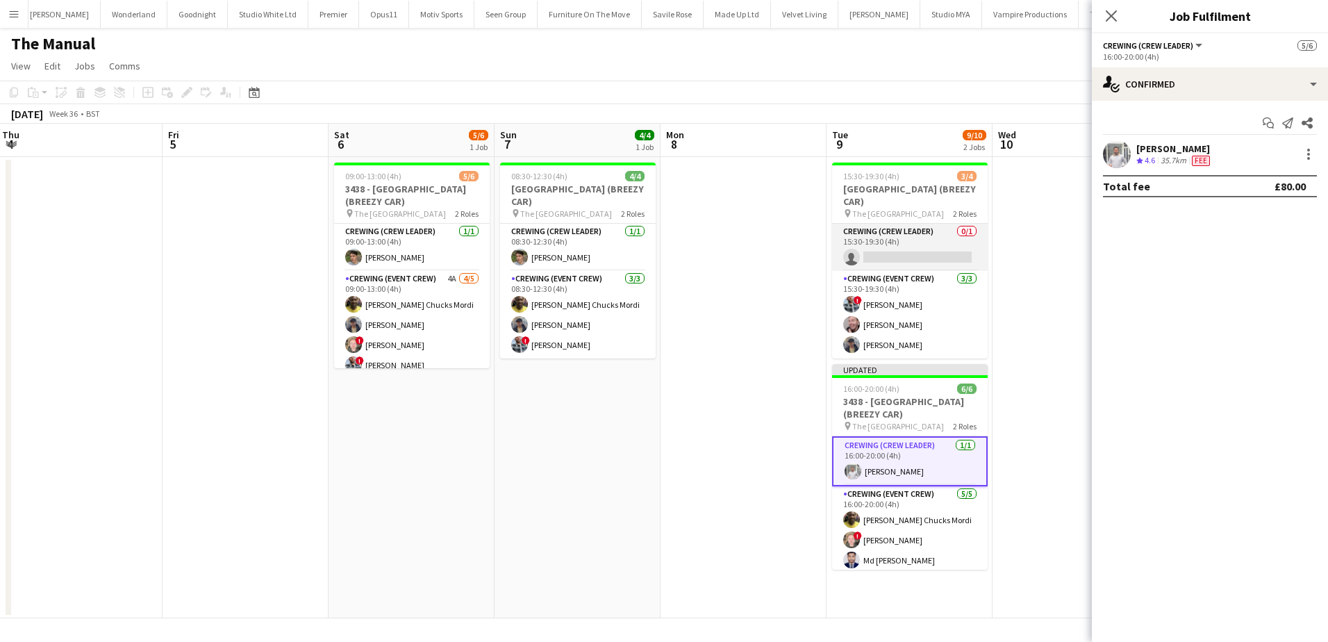
click at [922, 250] on app-card-role "Crewing (Crew Leader) 0/1 15:30-19:30 (4h) single-neutral-actions" at bounding box center [910, 247] width 156 height 47
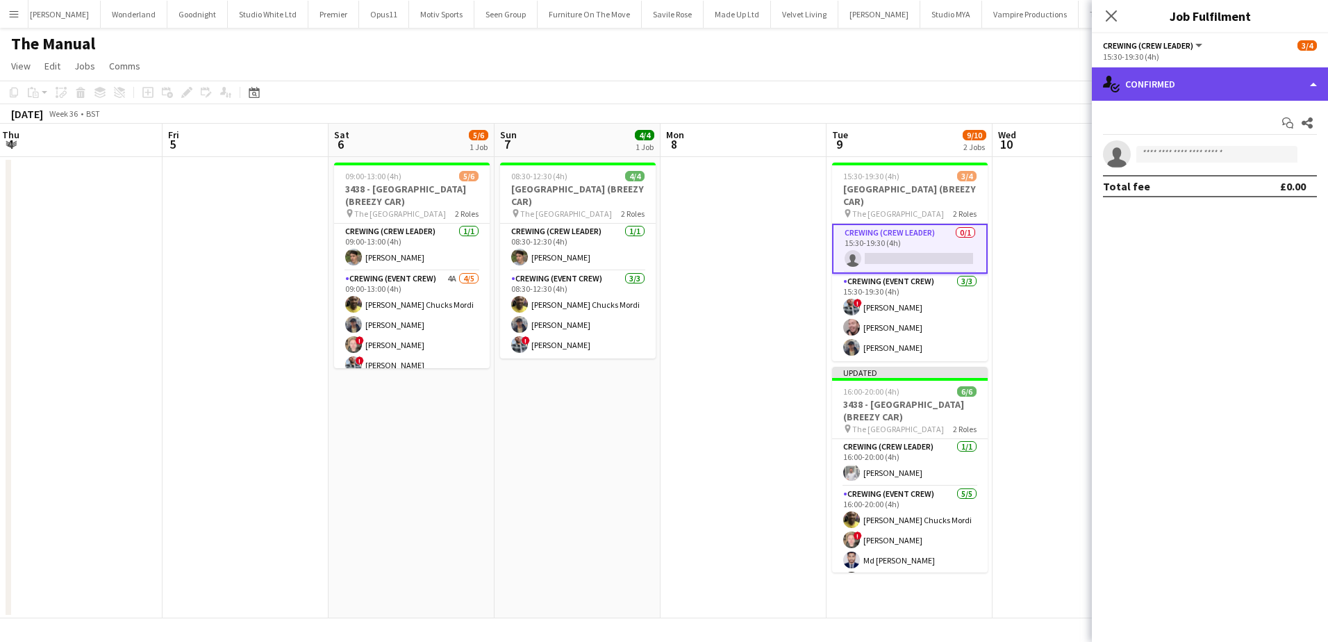
click at [1217, 94] on div "single-neutral-actions-check-2 Confirmed" at bounding box center [1210, 83] width 236 height 33
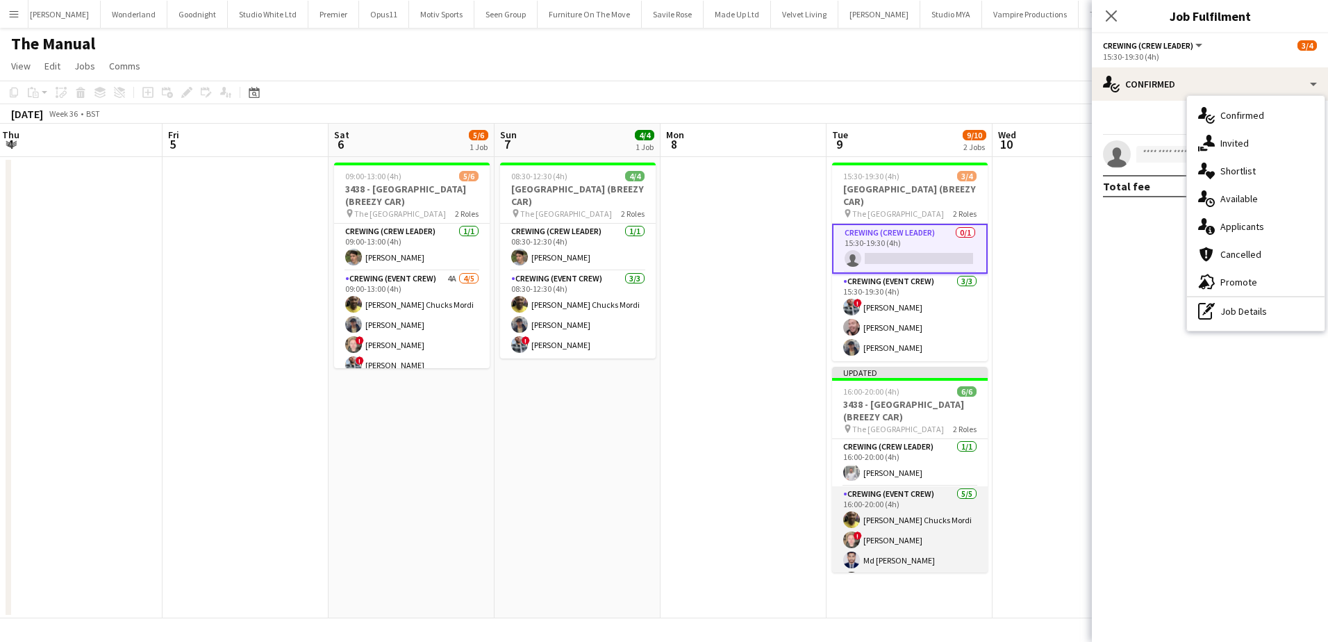
click at [899, 544] on app-card-role "Crewing (Event Crew) [DATE] 16:00-20:00 (4h) [PERSON_NAME] Chucks Mordi ! [PERS…" at bounding box center [910, 550] width 156 height 128
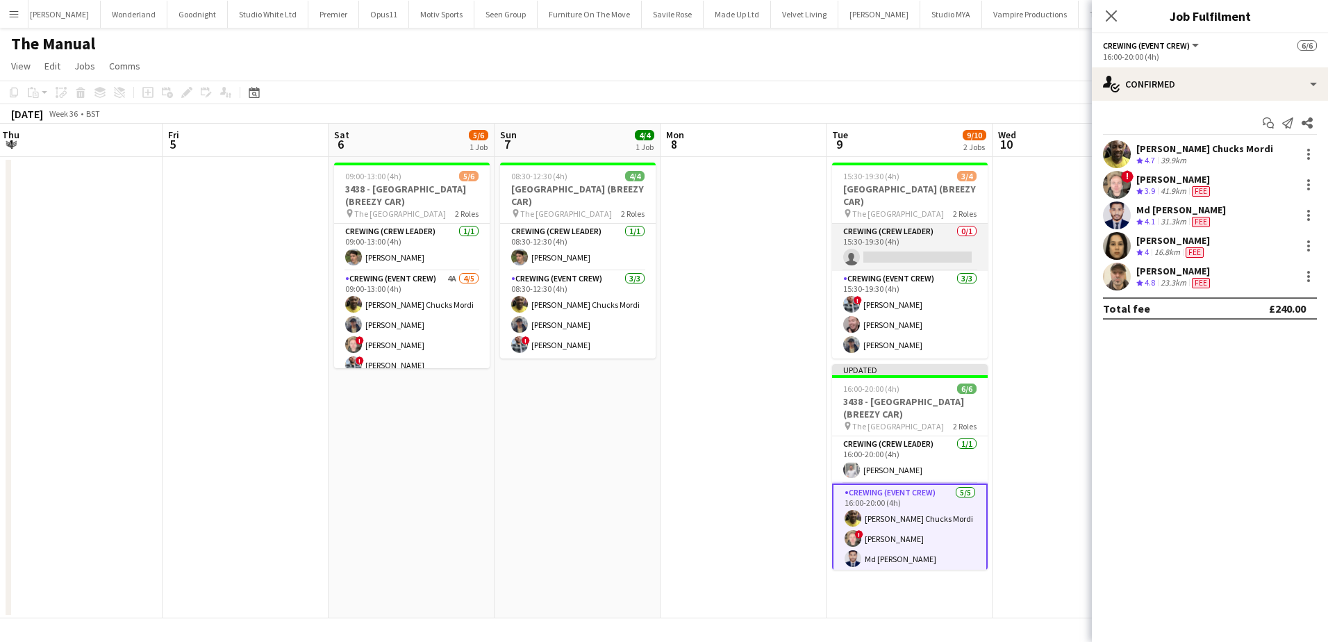
click at [926, 242] on app-card-role "Crewing (Crew Leader) 0/1 15:30-19:30 (4h) single-neutral-actions" at bounding box center [910, 247] width 156 height 47
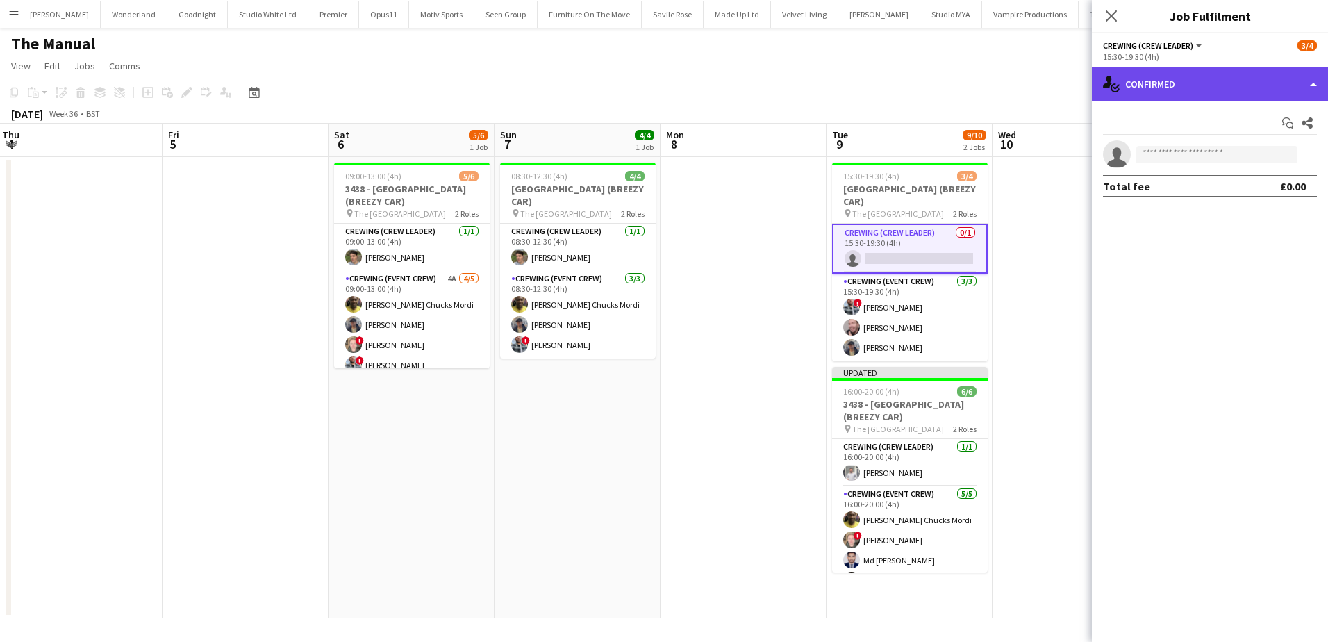
click at [1197, 81] on div "single-neutral-actions-check-2 Confirmed" at bounding box center [1210, 83] width 236 height 33
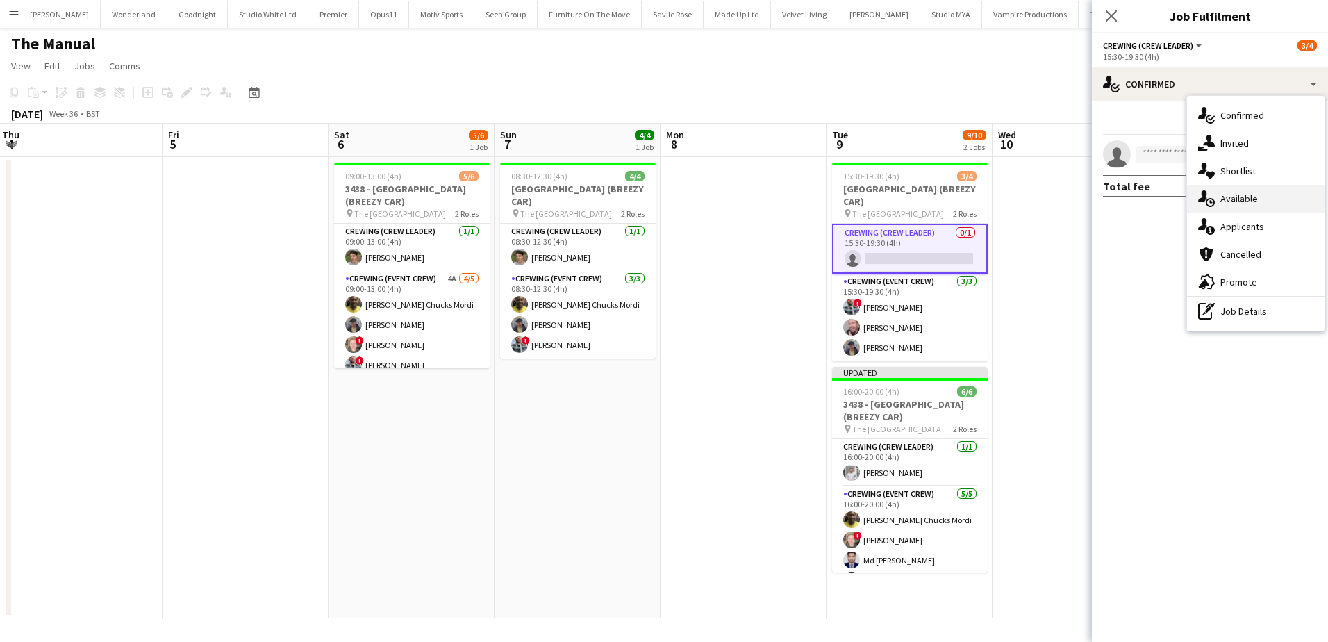
click at [1252, 191] on div "single-neutral-actions-upload Available" at bounding box center [1256, 199] width 138 height 28
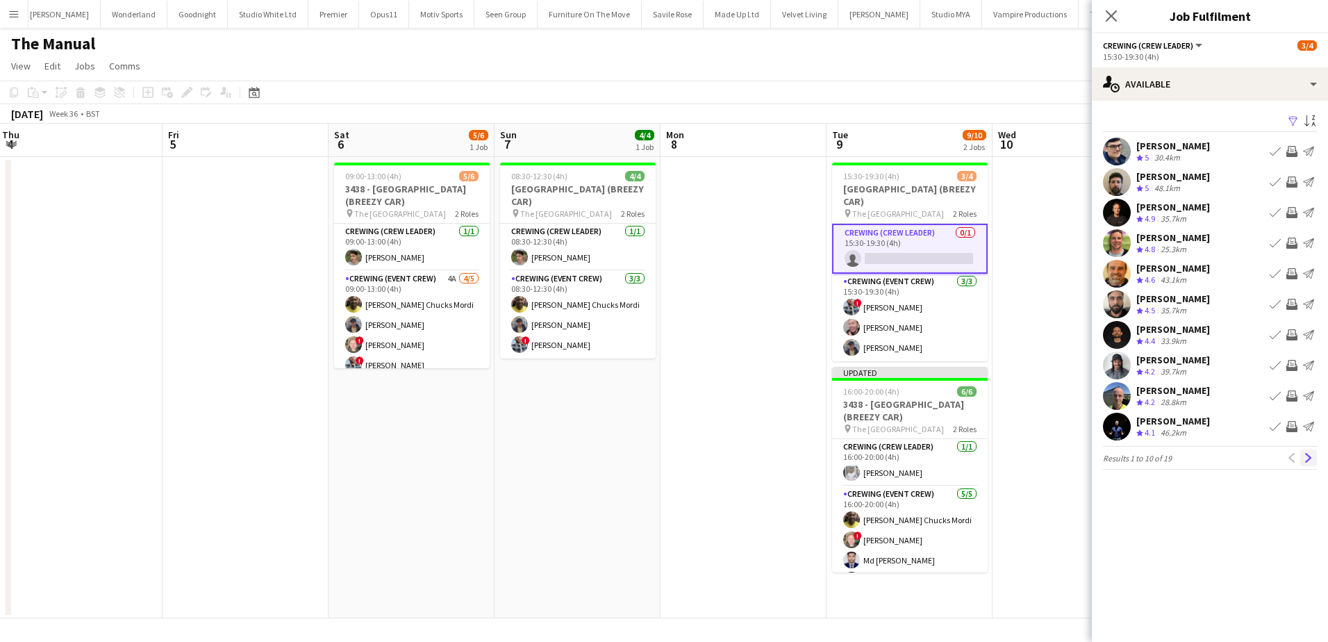
click at [1307, 453] on app-icon "Next" at bounding box center [1309, 458] width 10 height 10
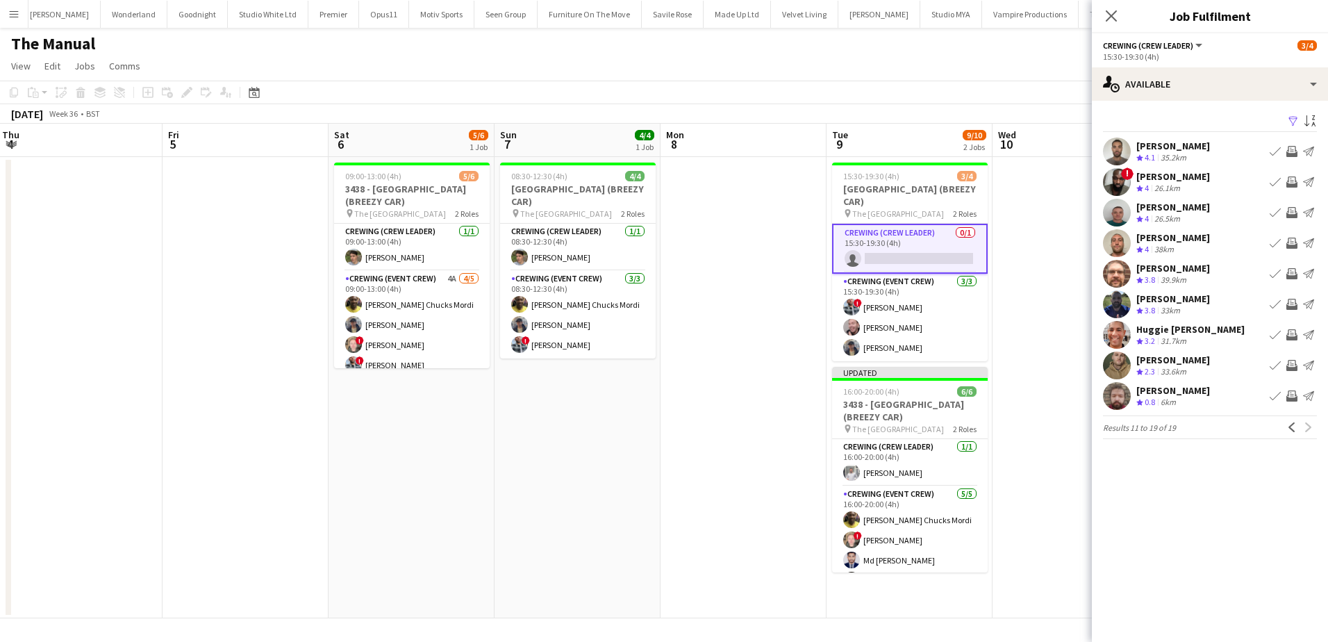
click at [1295, 242] on app-icon "Invite crew" at bounding box center [1291, 243] width 11 height 11
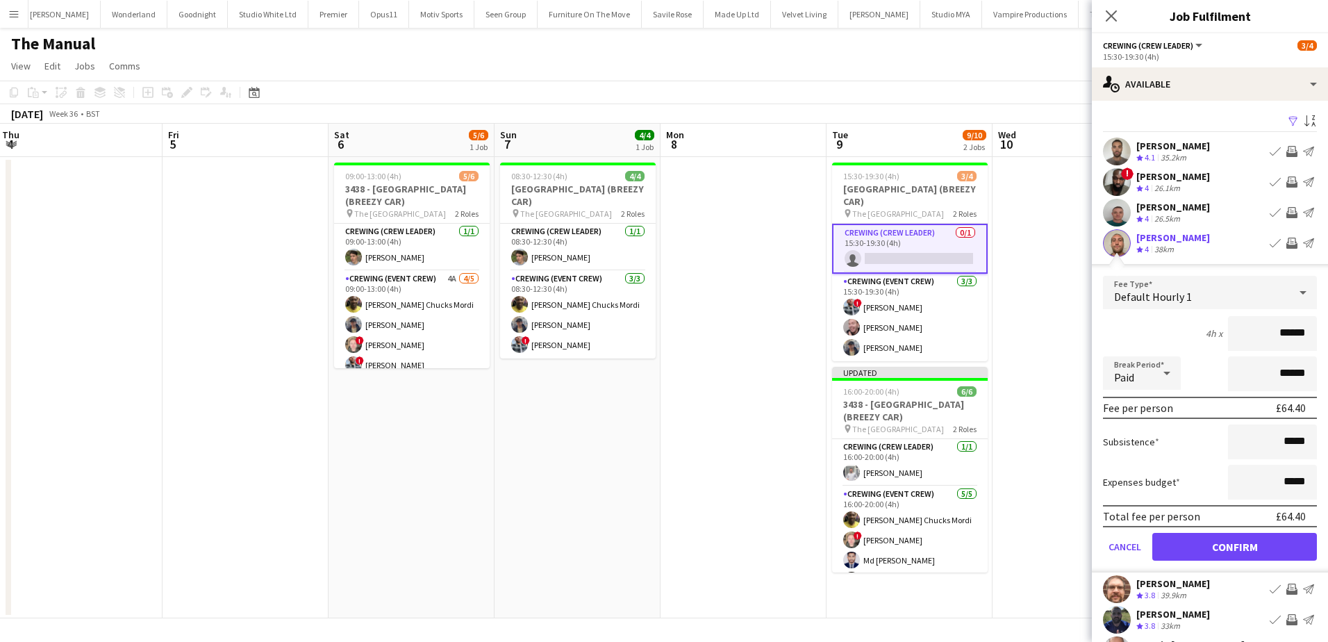
drag, startPoint x: 1263, startPoint y: 328, endPoint x: 1317, endPoint y: 319, distance: 55.5
click at [1317, 319] on mat-expansion-panel "users Available Filter Sort asc [PERSON_NAME] Crew rating 4.1 35.2km Book crew …" at bounding box center [1210, 371] width 236 height 541
type input "***"
drag, startPoint x: 1228, startPoint y: 553, endPoint x: 1213, endPoint y: 536, distance: 22.6
click at [1228, 552] on button "Confirm" at bounding box center [1234, 547] width 165 height 28
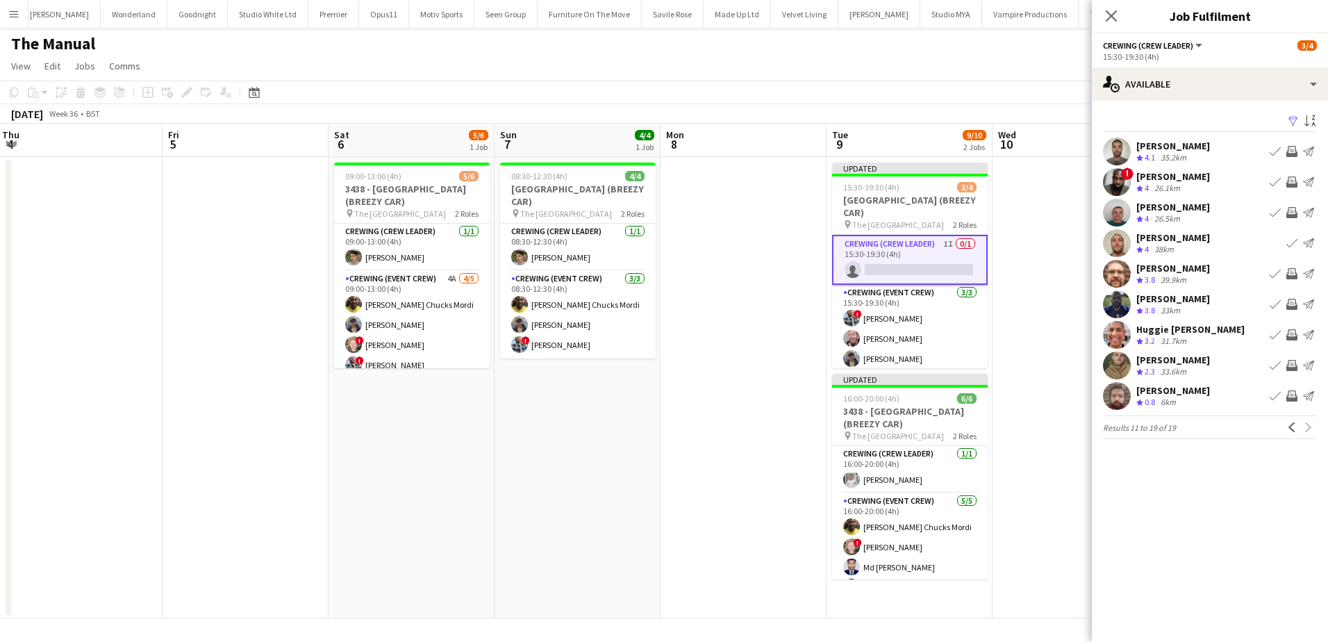
click at [1062, 396] on app-date-cell at bounding box center [1075, 387] width 166 height 461
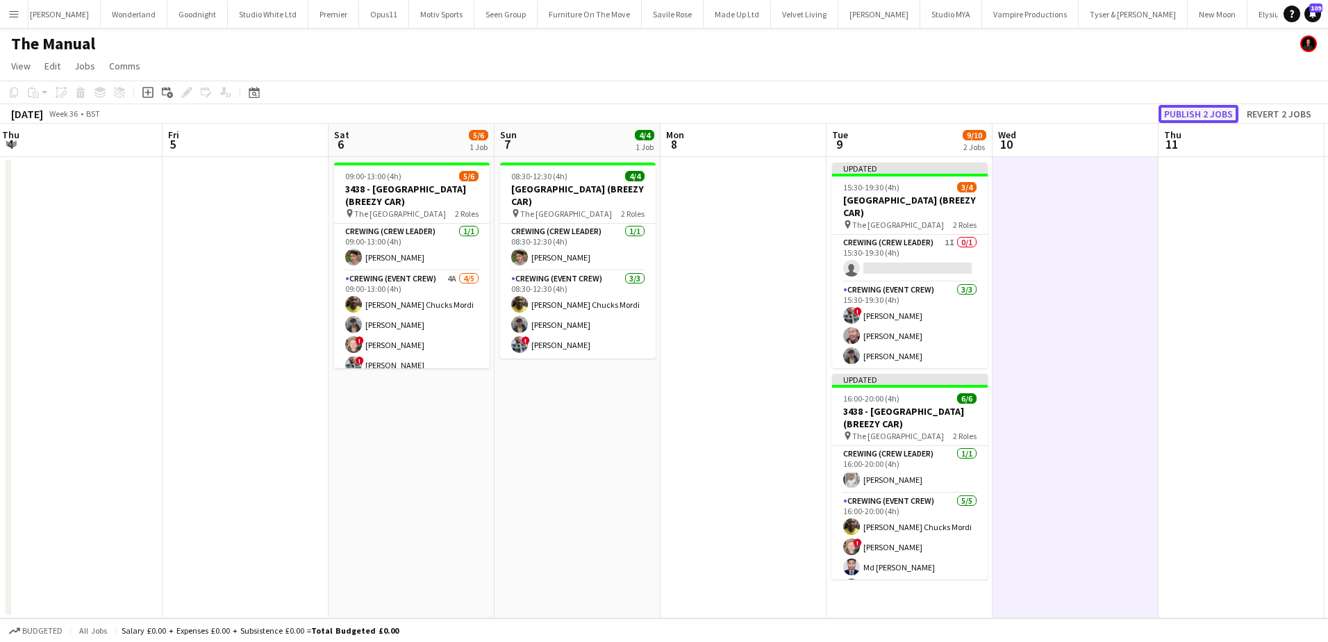
click at [1219, 114] on button "Publish 2 jobs" at bounding box center [1198, 114] width 80 height 18
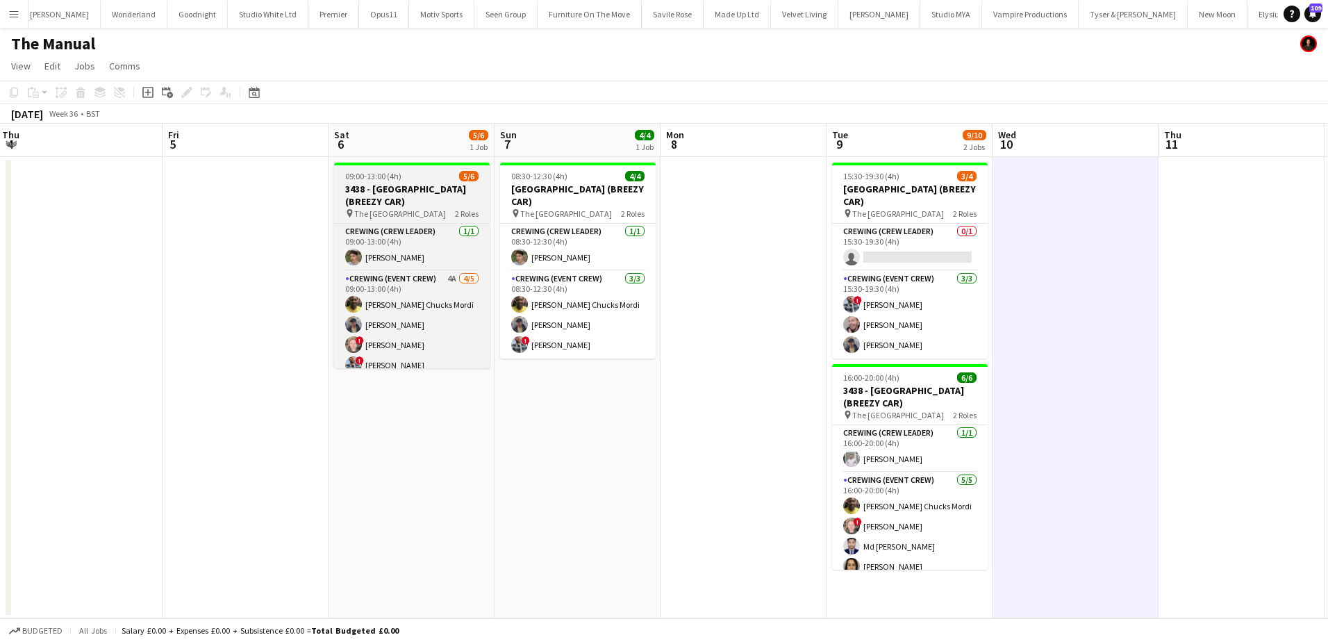
click at [367, 176] on span "09:00-13:00 (4h)" at bounding box center [373, 176] width 56 height 10
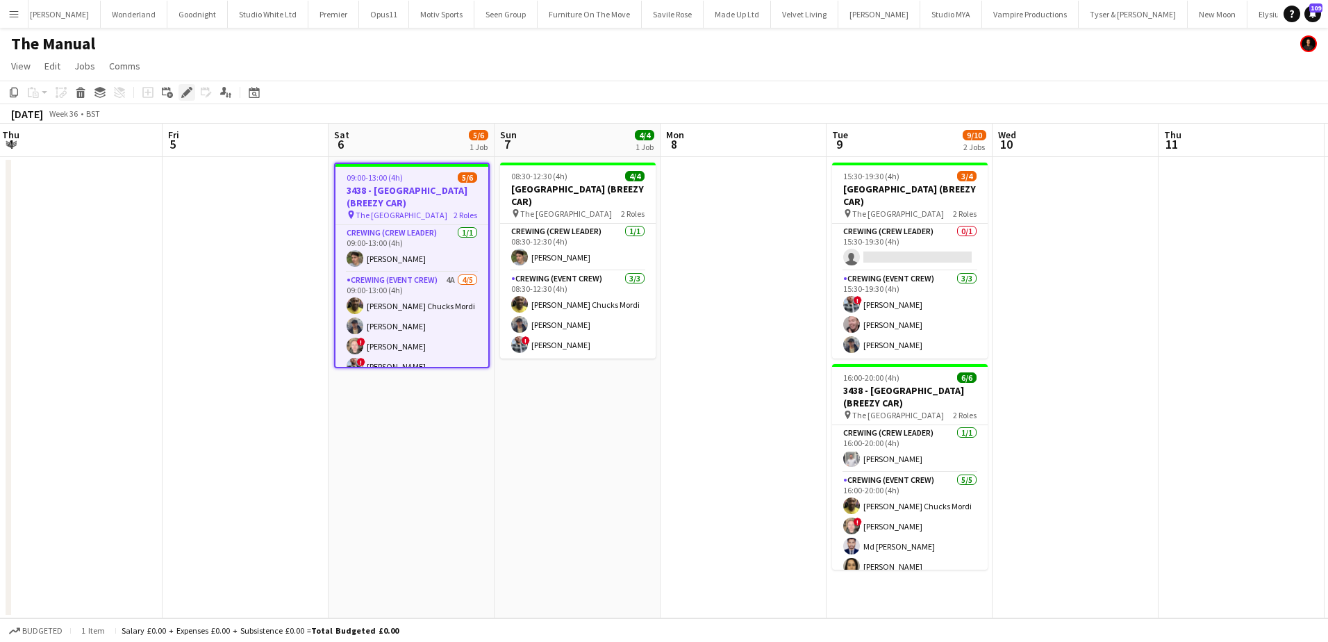
click at [185, 92] on icon at bounding box center [187, 93] width 8 height 8
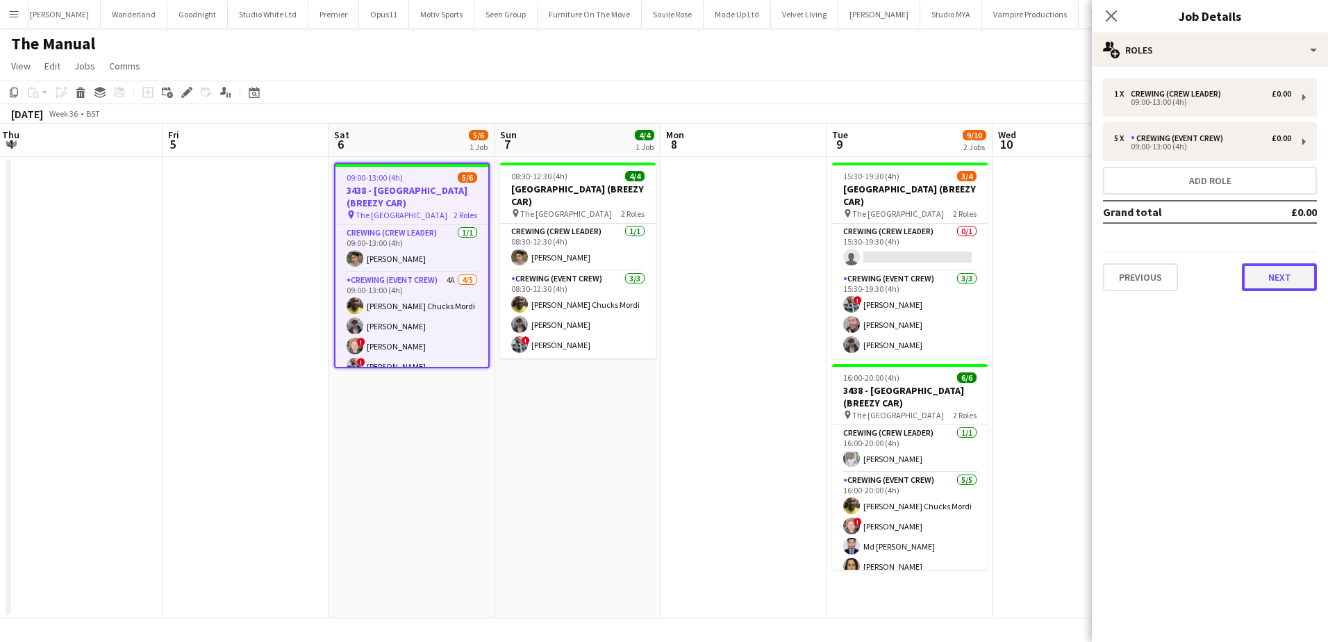
click at [1264, 280] on button "Next" at bounding box center [1279, 277] width 75 height 28
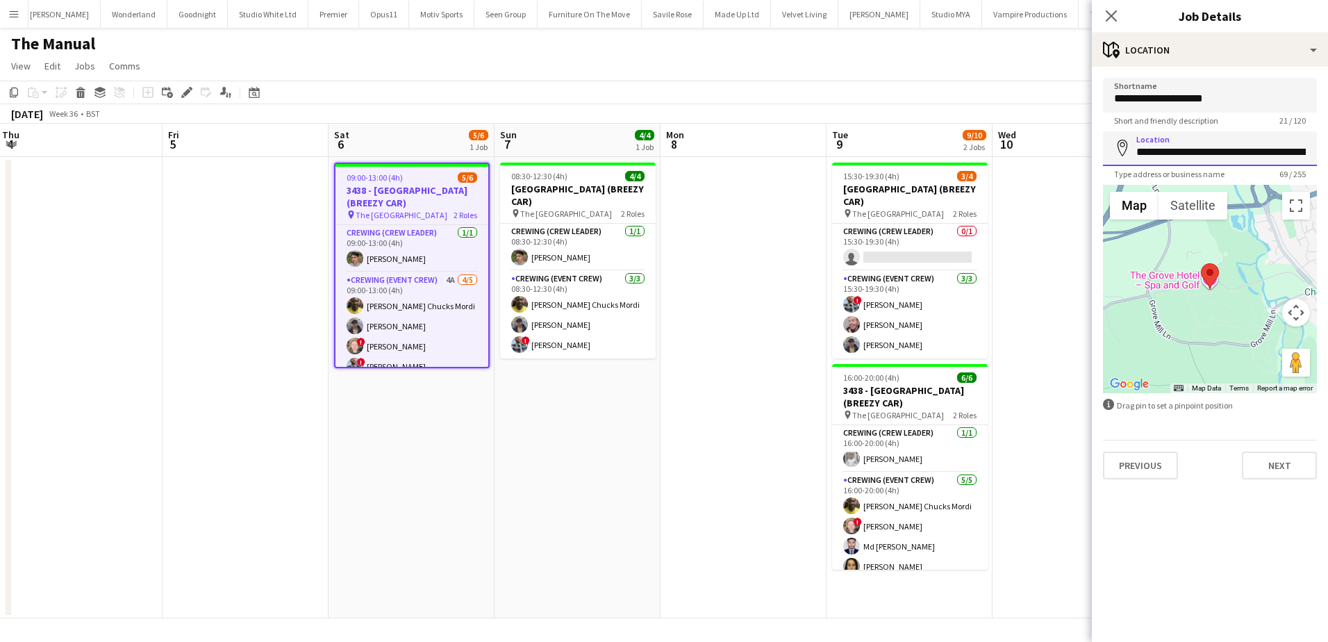
click at [1183, 148] on input "**********" at bounding box center [1210, 148] width 214 height 35
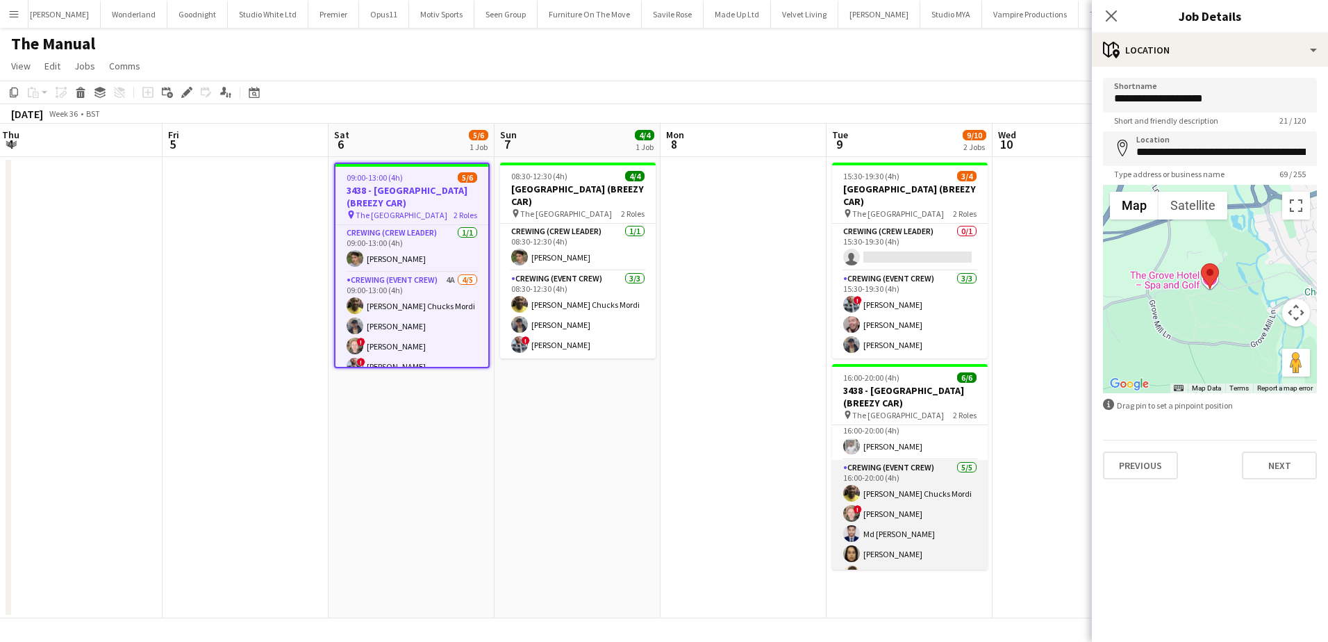
scroll to position [31, 0]
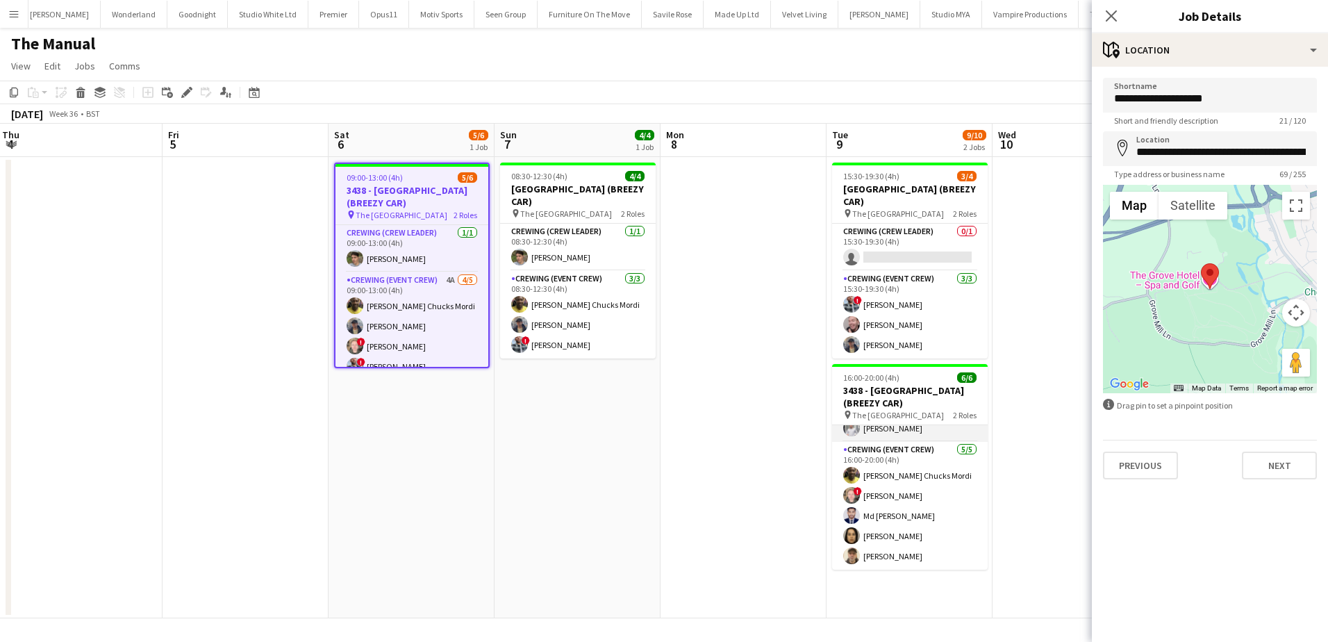
click at [914, 434] on app-card-role "Crewing (Crew Leader) [DATE] 16:00-20:00 (4h) [PERSON_NAME]" at bounding box center [910, 417] width 156 height 47
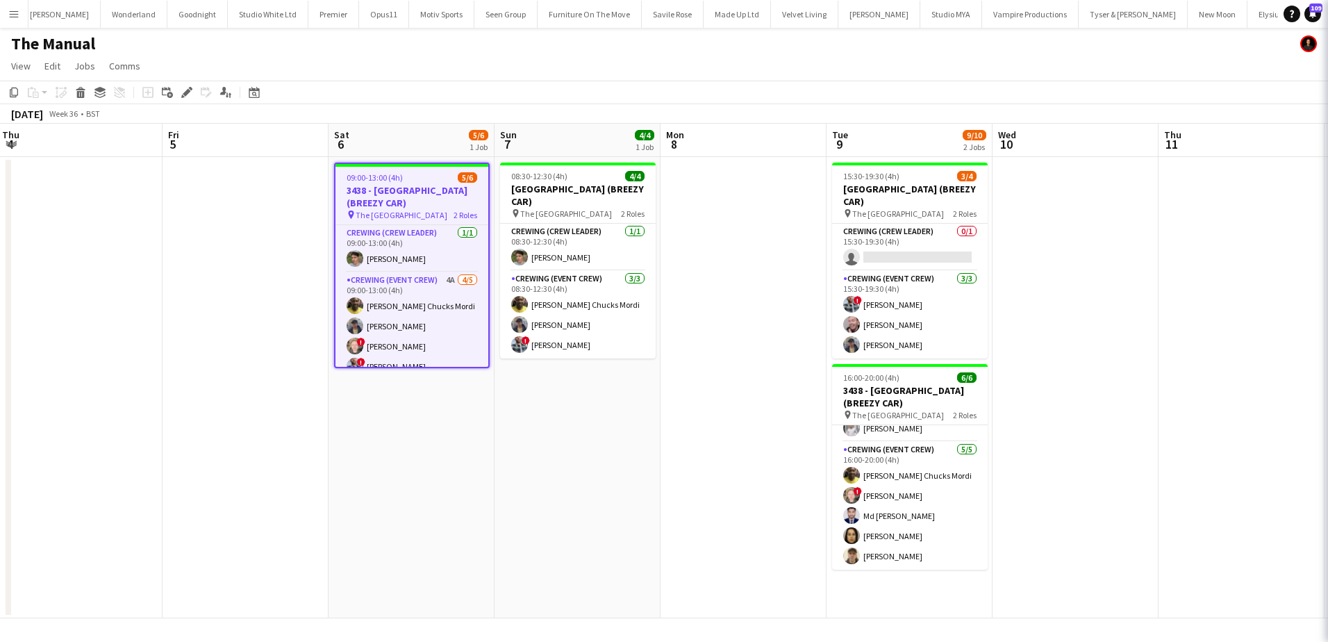
scroll to position [32, 0]
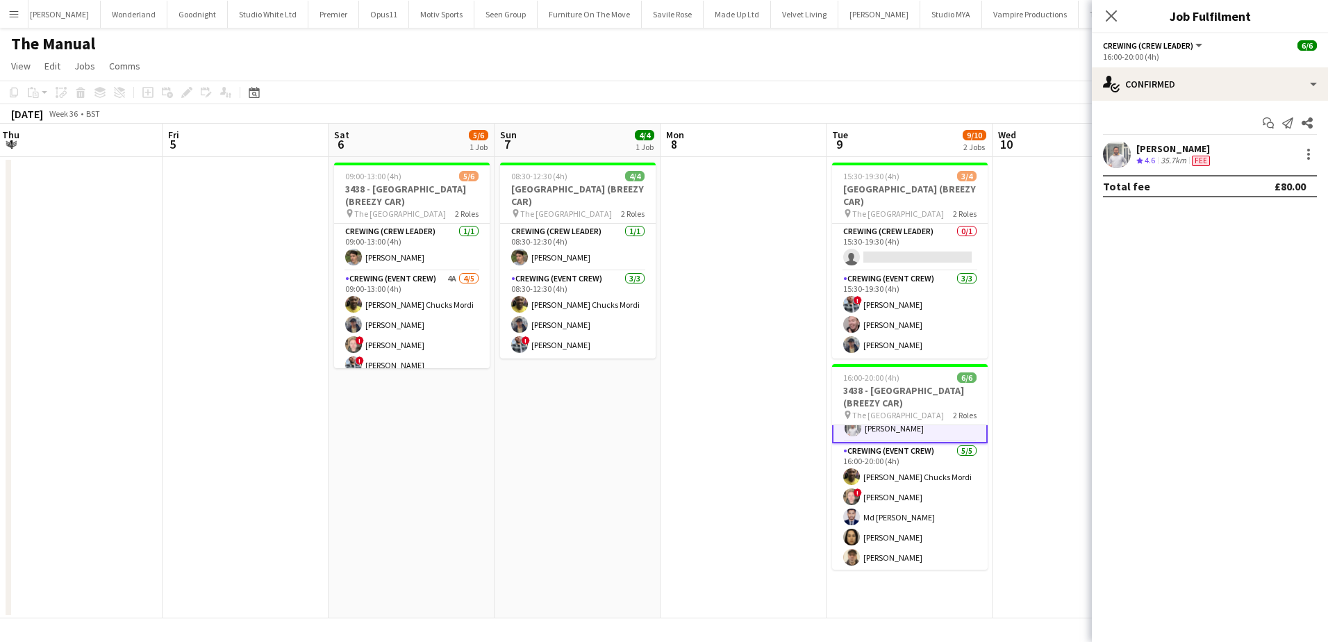
click at [1161, 160] on div "35.7km" at bounding box center [1173, 161] width 31 height 12
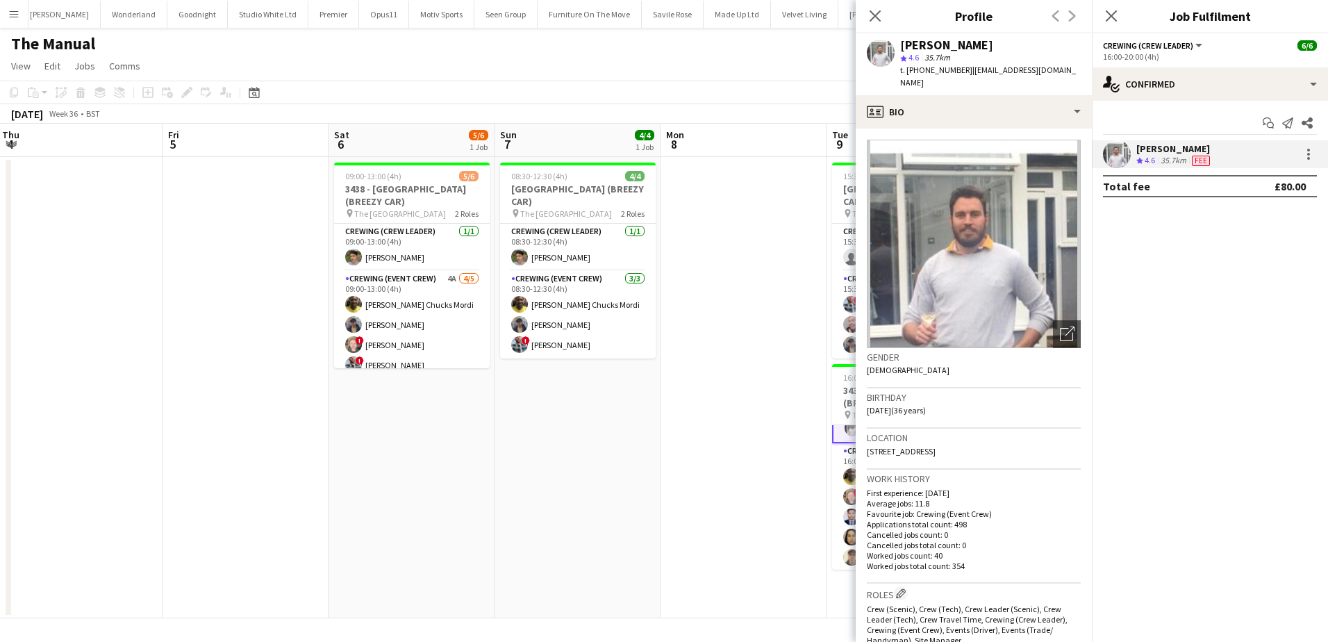
click at [927, 70] on span "t. [PHONE_NUMBER]" at bounding box center [936, 70] width 72 height 10
copy span "447935332660"
click at [408, 254] on app-card-role "Crewing (Crew Leader) [DATE] 09:00-13:00 (4h) [PERSON_NAME]" at bounding box center [412, 247] width 156 height 47
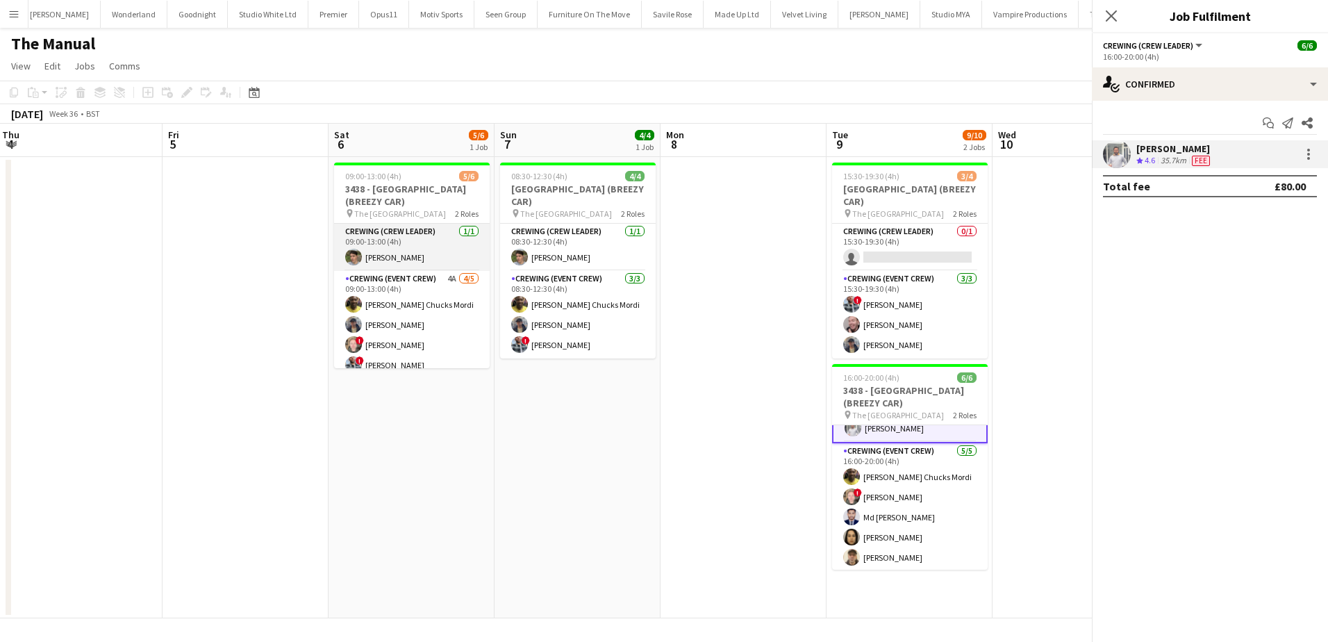
scroll to position [31, 0]
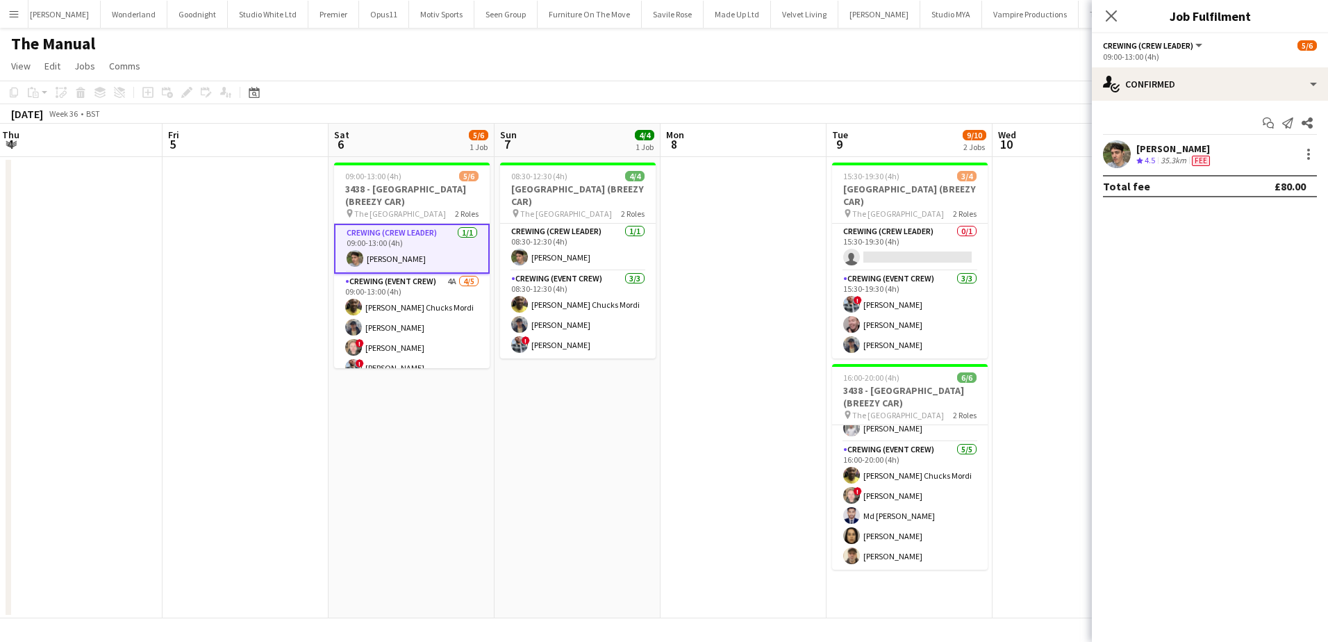
click at [1188, 153] on div "[PERSON_NAME]" at bounding box center [1174, 148] width 76 height 13
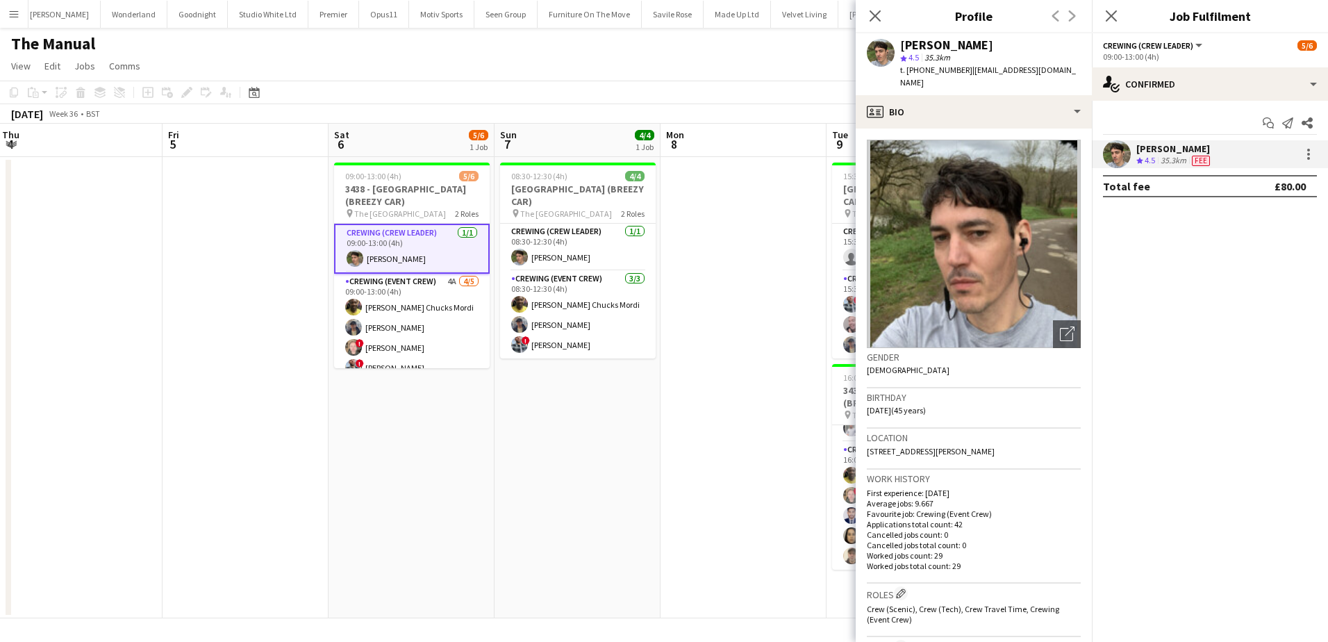
click at [934, 71] on span "t. [PHONE_NUMBER]" at bounding box center [936, 70] width 72 height 10
copy span "447487654773"
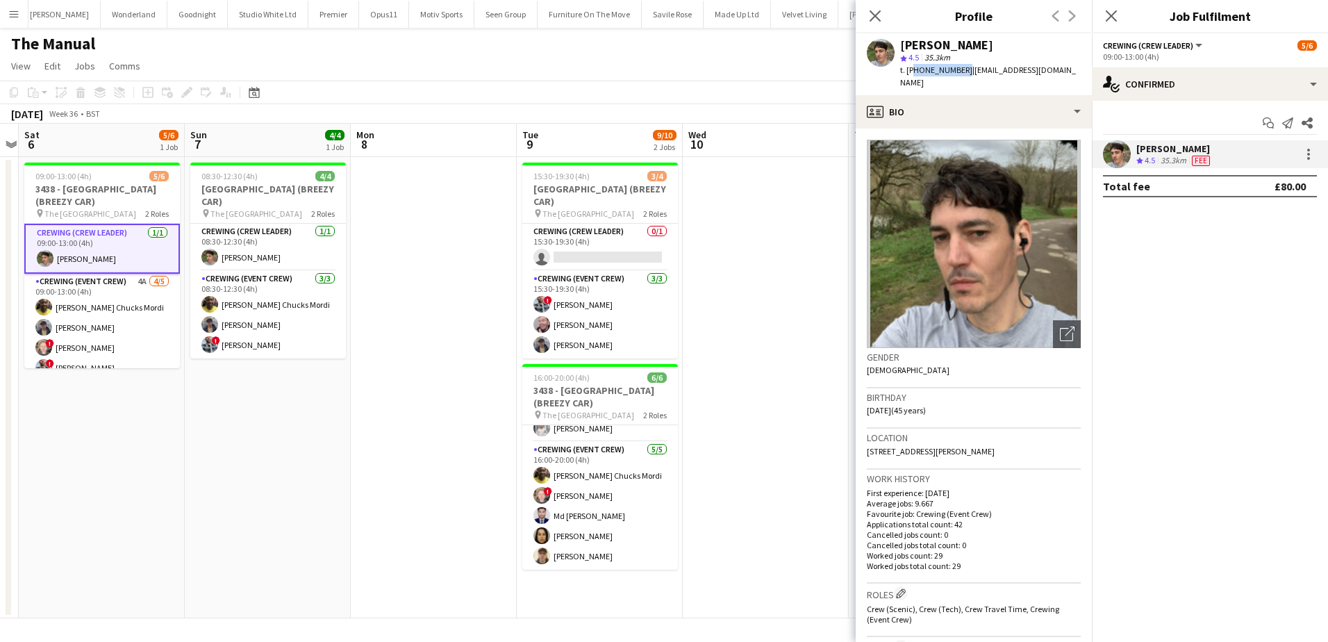
scroll to position [0, 506]
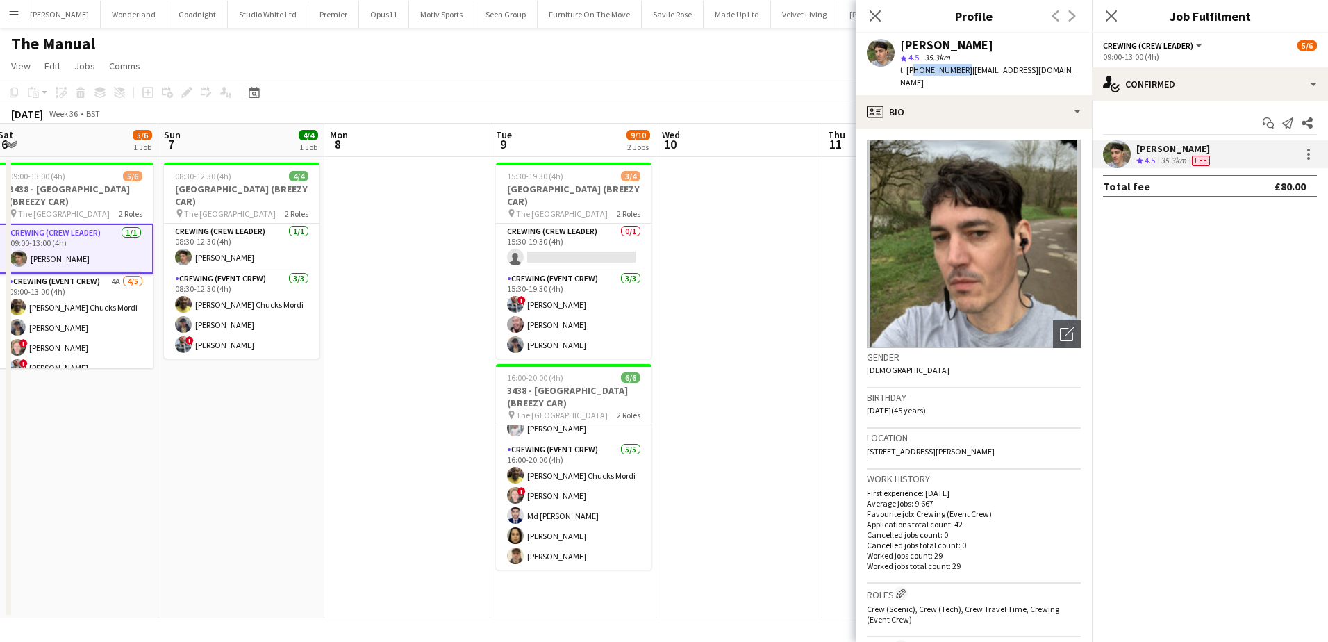
drag, startPoint x: 629, startPoint y: 416, endPoint x: 352, endPoint y: 406, distance: 277.3
click at [352, 406] on app-calendar-viewport "Wed 3 Thu 4 Fri 5 Sat 6 5/6 1 Job Sun 7 4/4 1 Job Mon 8 Tue 9 9/10 2 Jobs Wed 1…" at bounding box center [664, 371] width 1328 height 494
click at [590, 319] on app-card-role "Crewing (Event Crew) [DATE] 15:30-19:30 (4h) ! [PERSON_NAME] [PERSON_NAME] [PER…" at bounding box center [574, 315] width 156 height 88
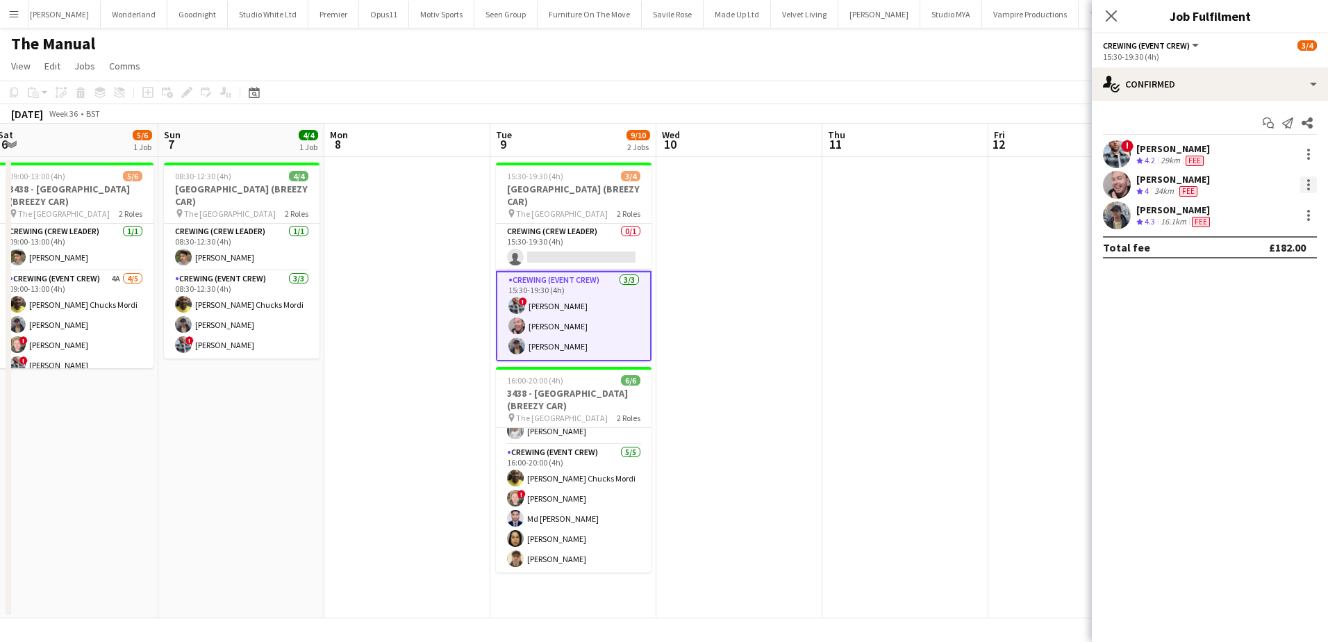
click at [1300, 184] on div at bounding box center [1308, 184] width 17 height 17
click at [1260, 349] on span "Remove" at bounding box center [1240, 344] width 42 height 12
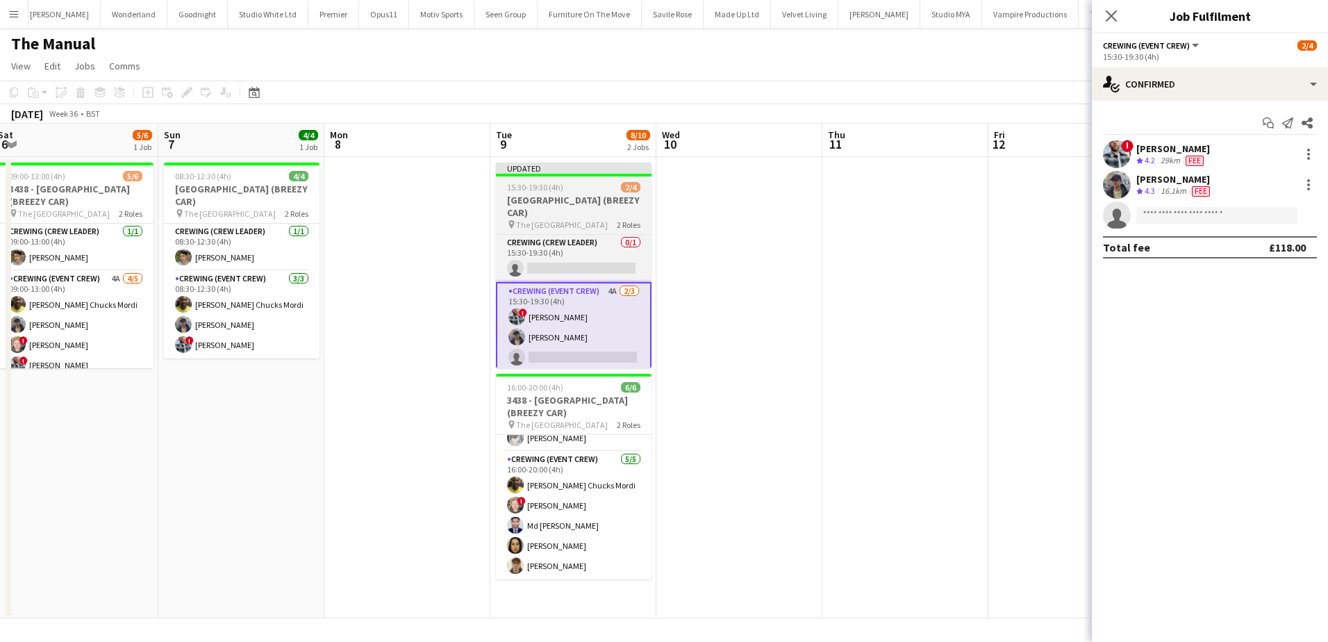
drag, startPoint x: 869, startPoint y: 281, endPoint x: 565, endPoint y: 219, distance: 310.4
click at [869, 281] on app-date-cell at bounding box center [905, 387] width 166 height 461
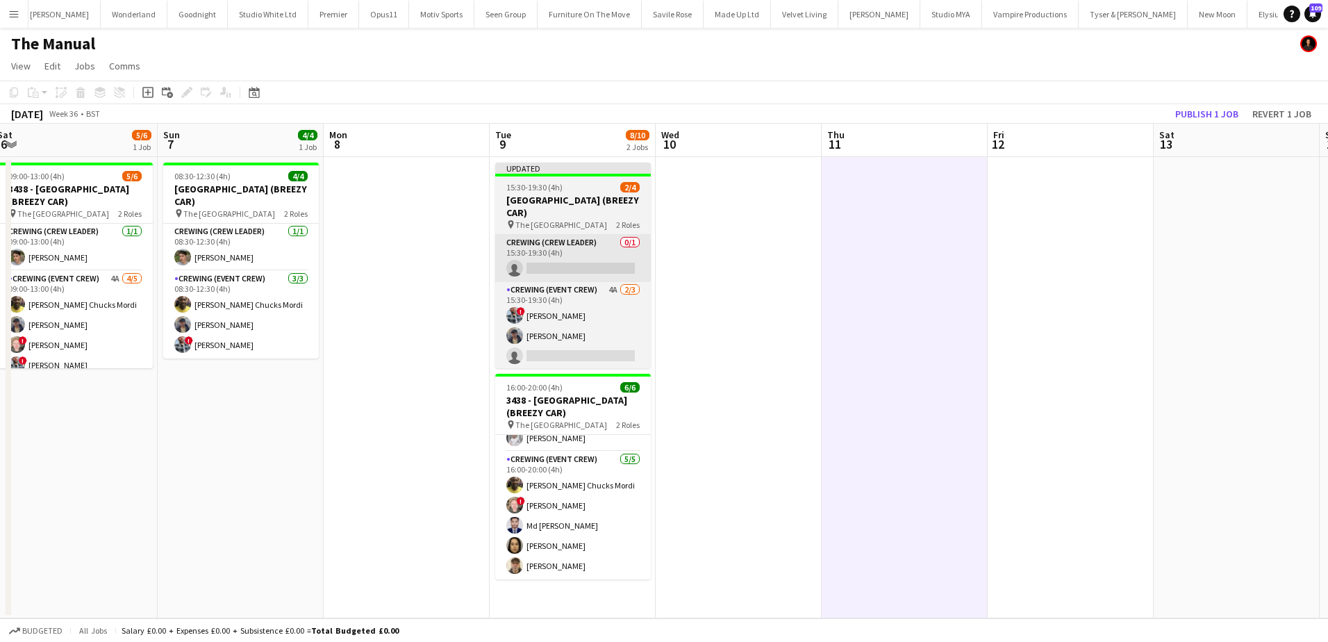
click at [562, 260] on app-card-role "Crewing (Crew Leader) 0/1 15:30-19:30 (4h) single-neutral-actions" at bounding box center [573, 258] width 156 height 47
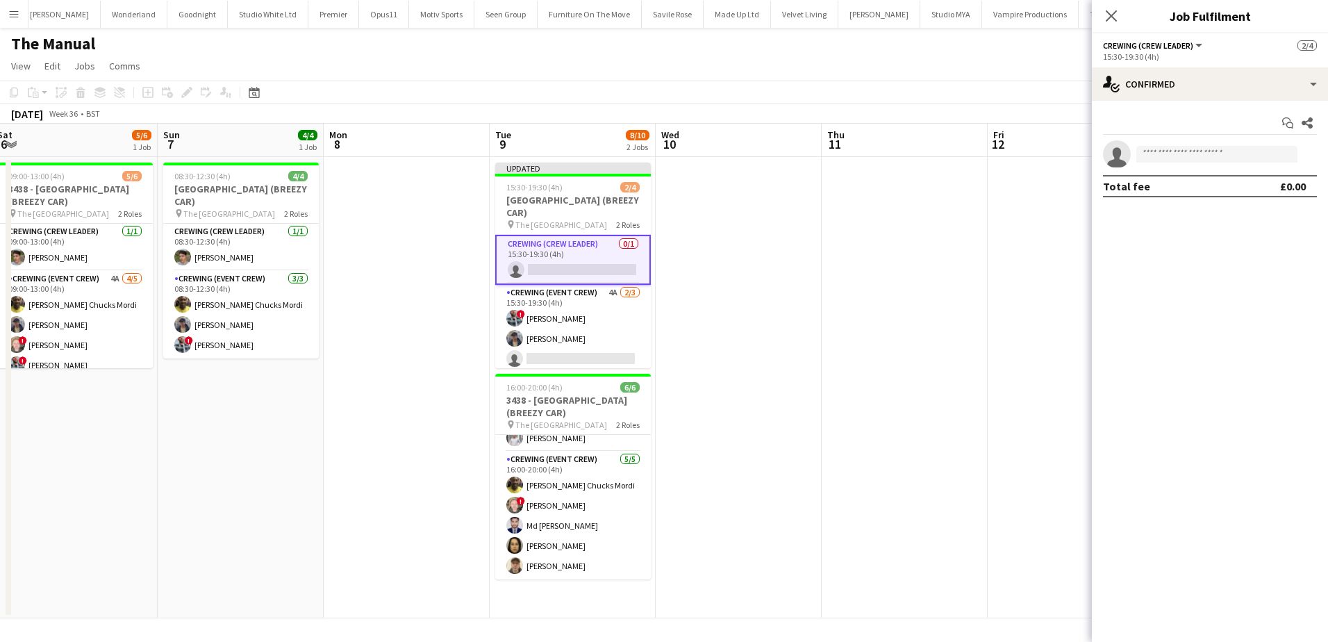
click at [1174, 145] on app-invite-slot "single-neutral-actions" at bounding box center [1210, 154] width 236 height 28
click at [1174, 150] on input at bounding box center [1216, 154] width 161 height 17
type input "*****"
click at [909, 191] on app-date-cell at bounding box center [905, 387] width 166 height 461
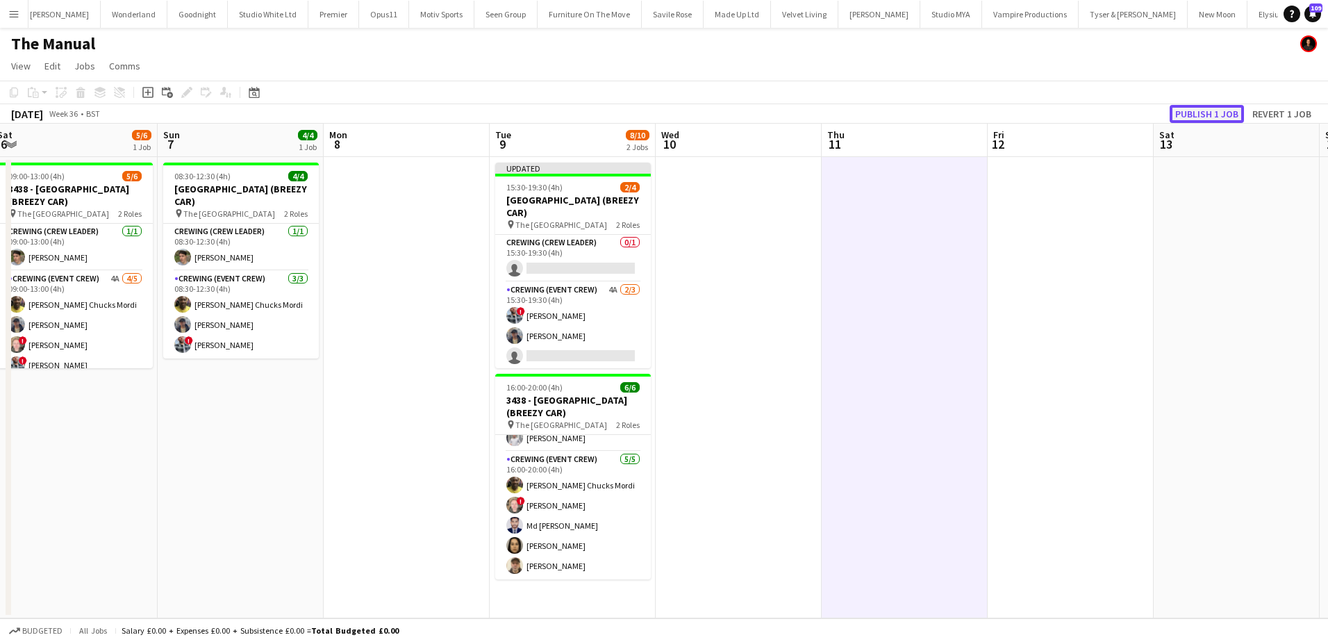
click at [1192, 115] on button "Publish 1 job" at bounding box center [1206, 114] width 74 height 18
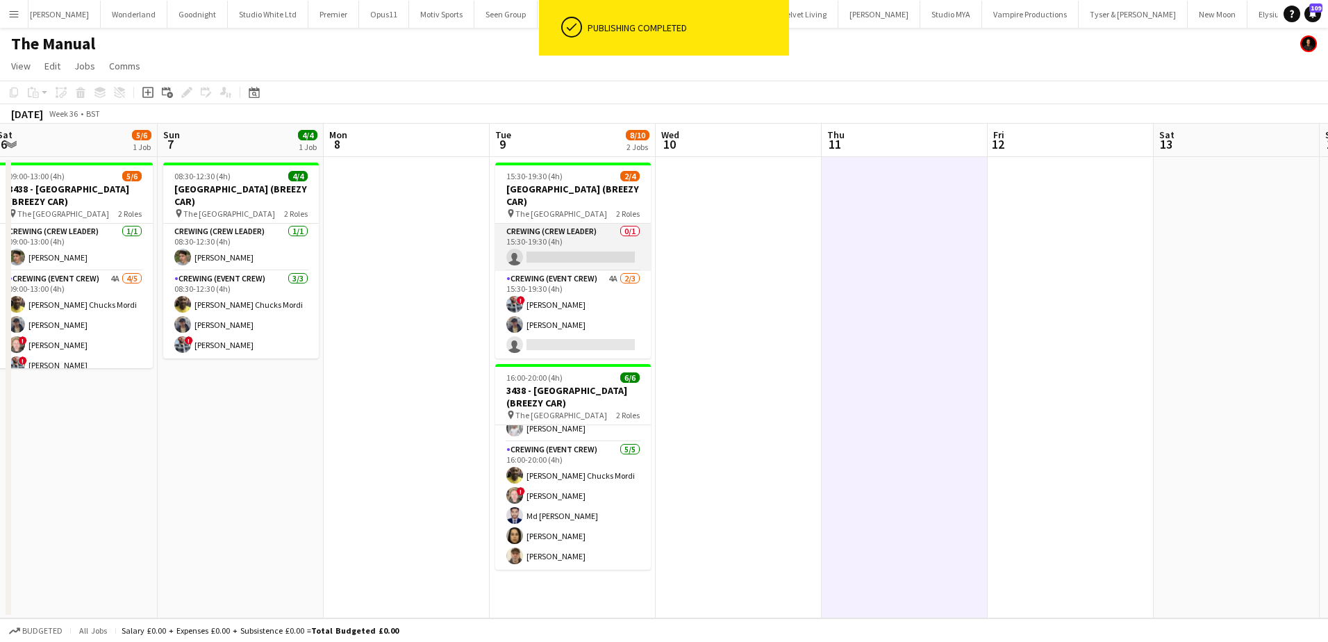
click at [559, 250] on app-card-role "Crewing (Crew Leader) 0/1 15:30-19:30 (4h) single-neutral-actions" at bounding box center [573, 247] width 156 height 47
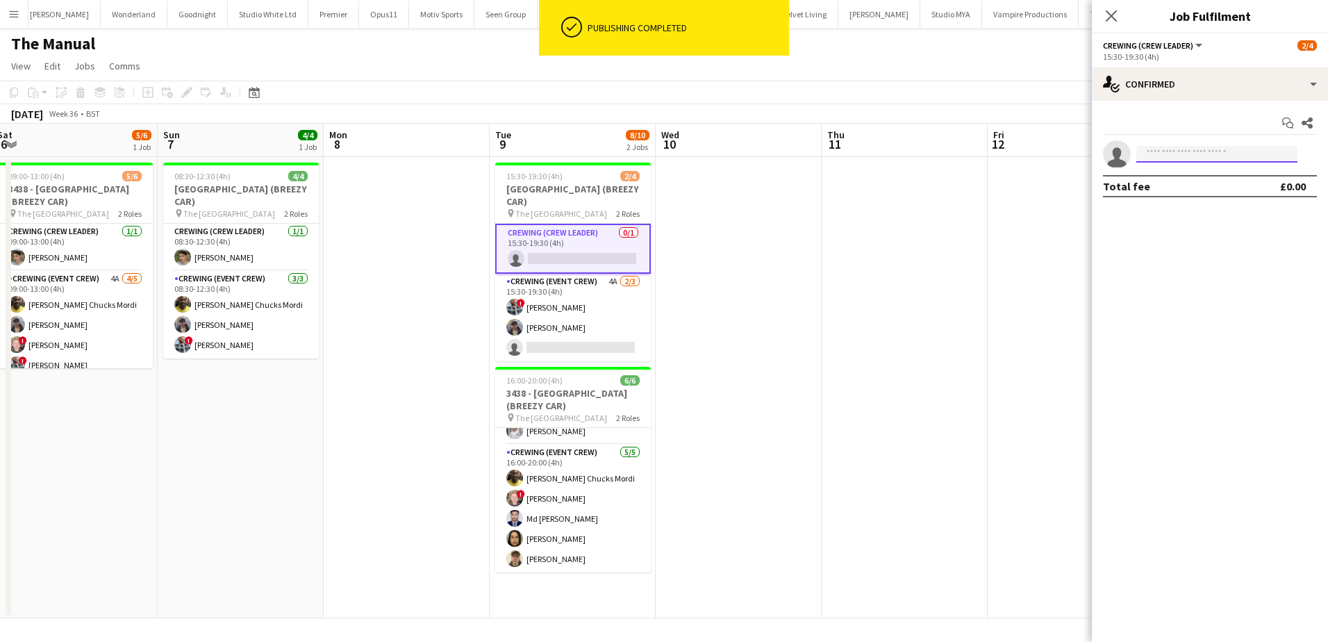
click at [1172, 161] on input at bounding box center [1216, 154] width 161 height 17
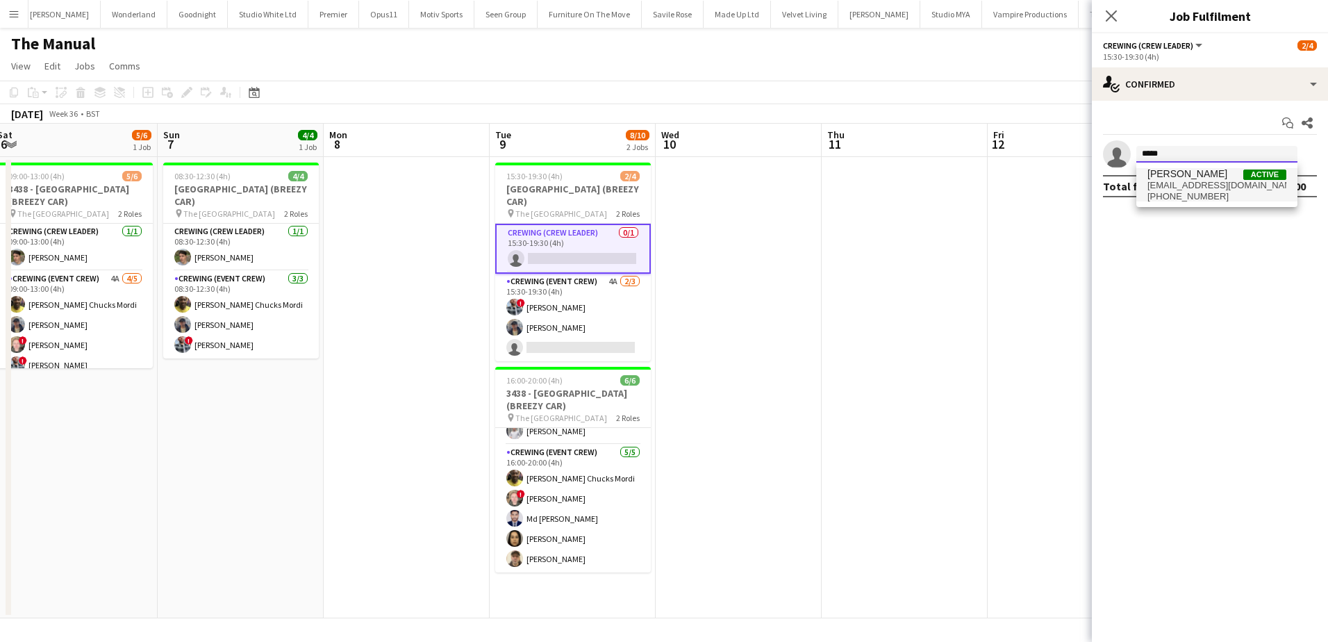
type input "*****"
click at [1174, 174] on span "[PERSON_NAME]" at bounding box center [1187, 174] width 80 height 12
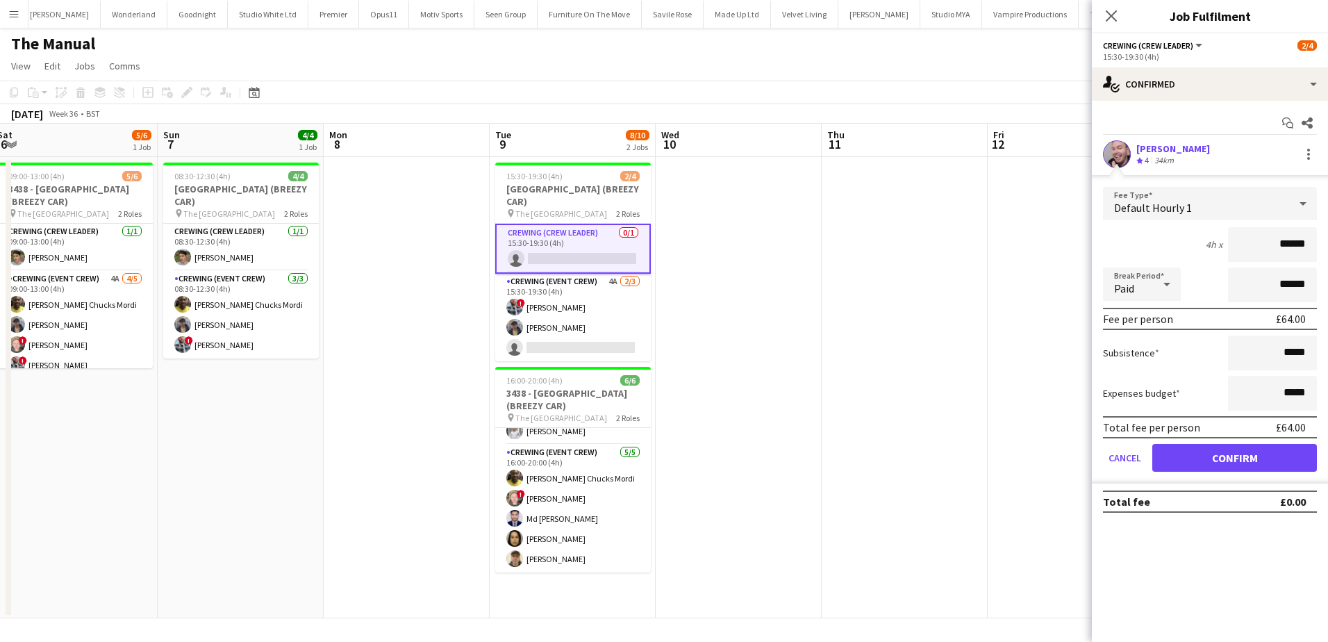
drag, startPoint x: 1272, startPoint y: 251, endPoint x: 1329, endPoint y: 252, distance: 57.0
click at [1327, 252] on html "Menu Boards Boards Boards All jobs Status Workforce Workforce My Workforce Recr…" at bounding box center [664, 321] width 1328 height 642
type input "***"
click at [1246, 460] on button "Confirm" at bounding box center [1234, 458] width 165 height 28
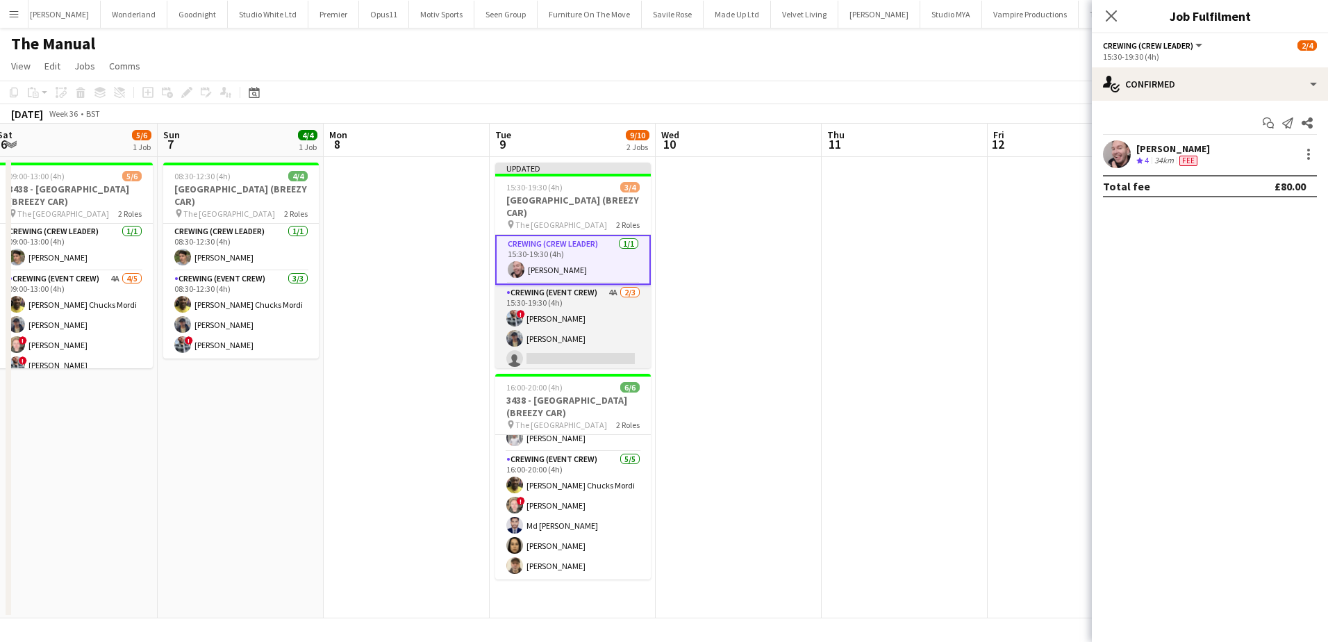
click at [585, 342] on app-card-role "Crewing (Event Crew) 4A [DATE] 15:30-19:30 (4h) ! [PERSON_NAME] [PERSON_NAME] s…" at bounding box center [573, 329] width 156 height 88
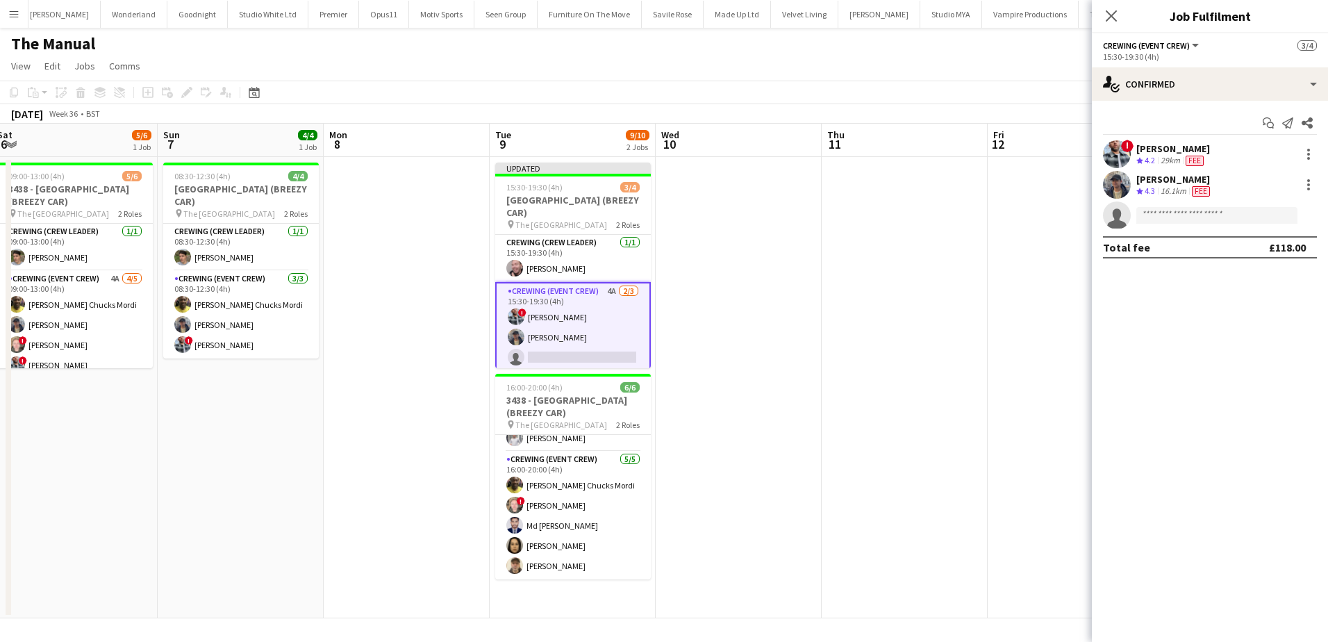
drag, startPoint x: 886, startPoint y: 286, endPoint x: 913, endPoint y: 274, distance: 28.9
click at [887, 285] on app-date-cell at bounding box center [905, 387] width 166 height 461
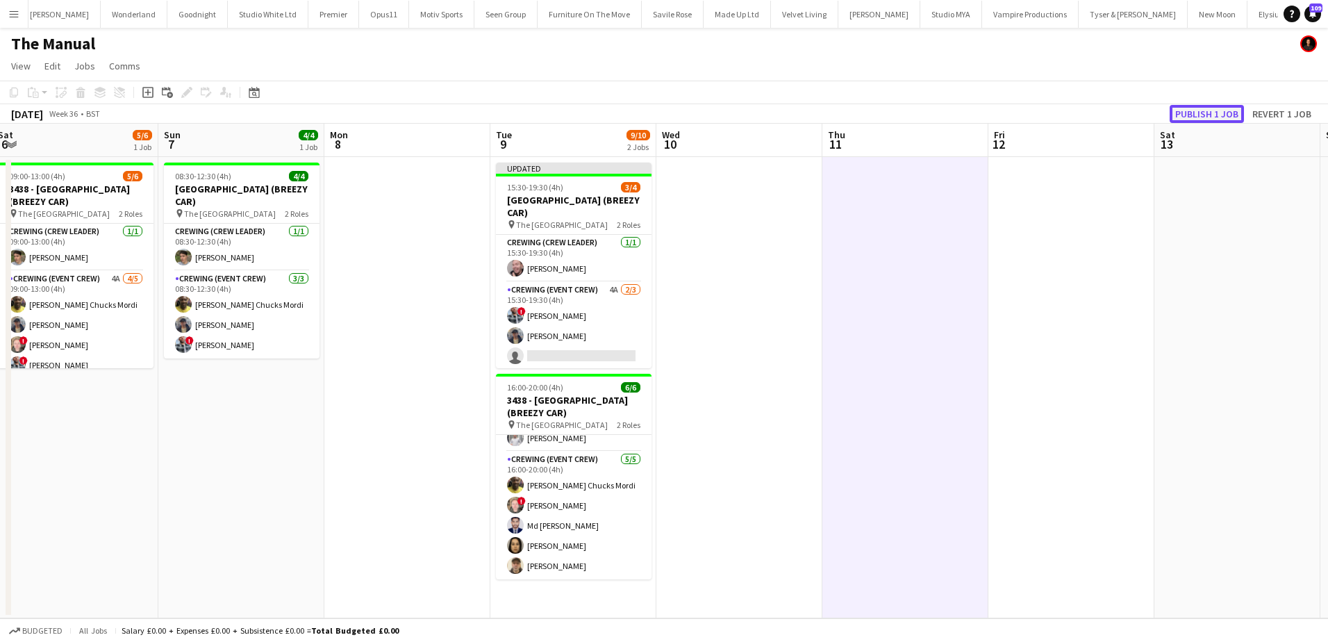
click at [1226, 111] on button "Publish 1 job" at bounding box center [1206, 114] width 74 height 18
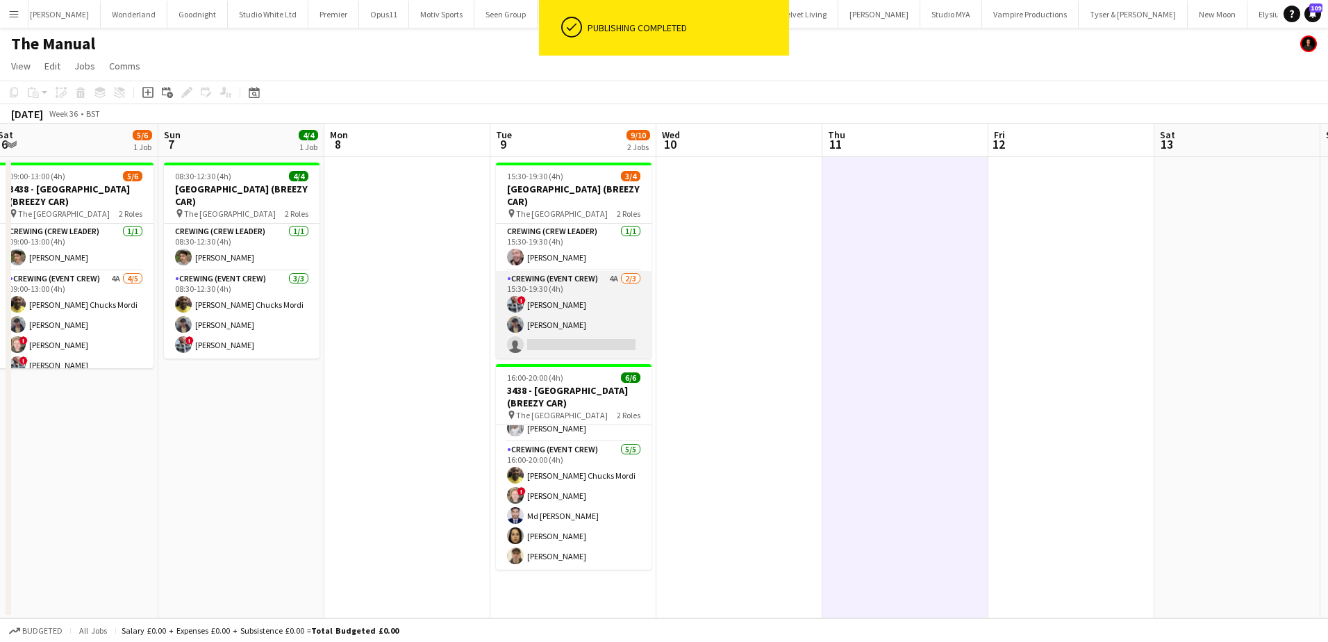
click at [589, 315] on app-card-role "Crewing (Event Crew) 4A [DATE] 15:30-19:30 (4h) ! [PERSON_NAME] [PERSON_NAME] s…" at bounding box center [574, 315] width 156 height 88
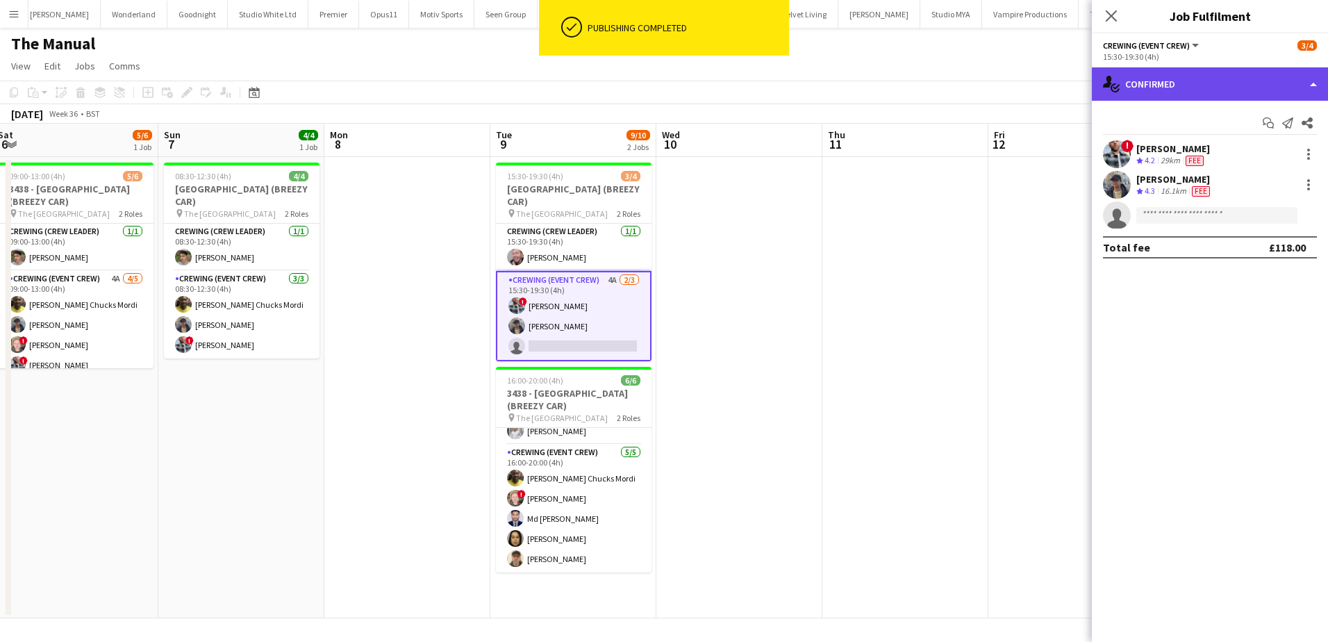
click at [1172, 84] on div "single-neutral-actions-check-2 Confirmed" at bounding box center [1210, 83] width 236 height 33
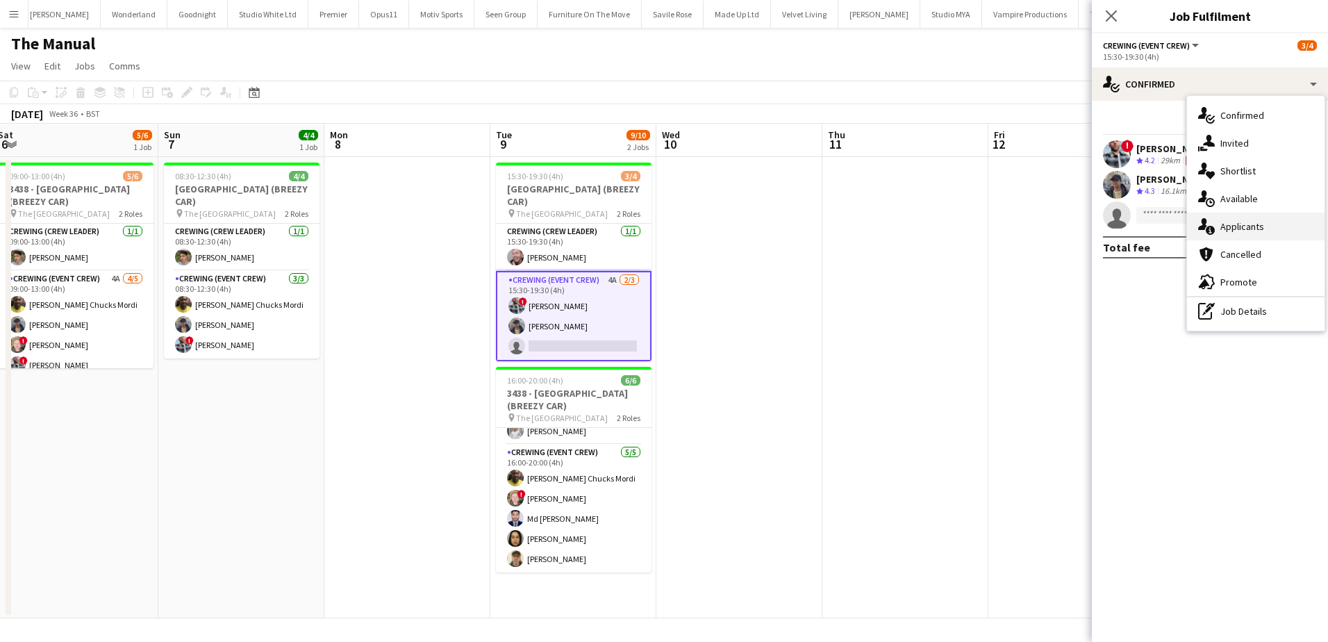
click at [1254, 229] on div "single-neutral-actions-information Applicants" at bounding box center [1256, 227] width 138 height 28
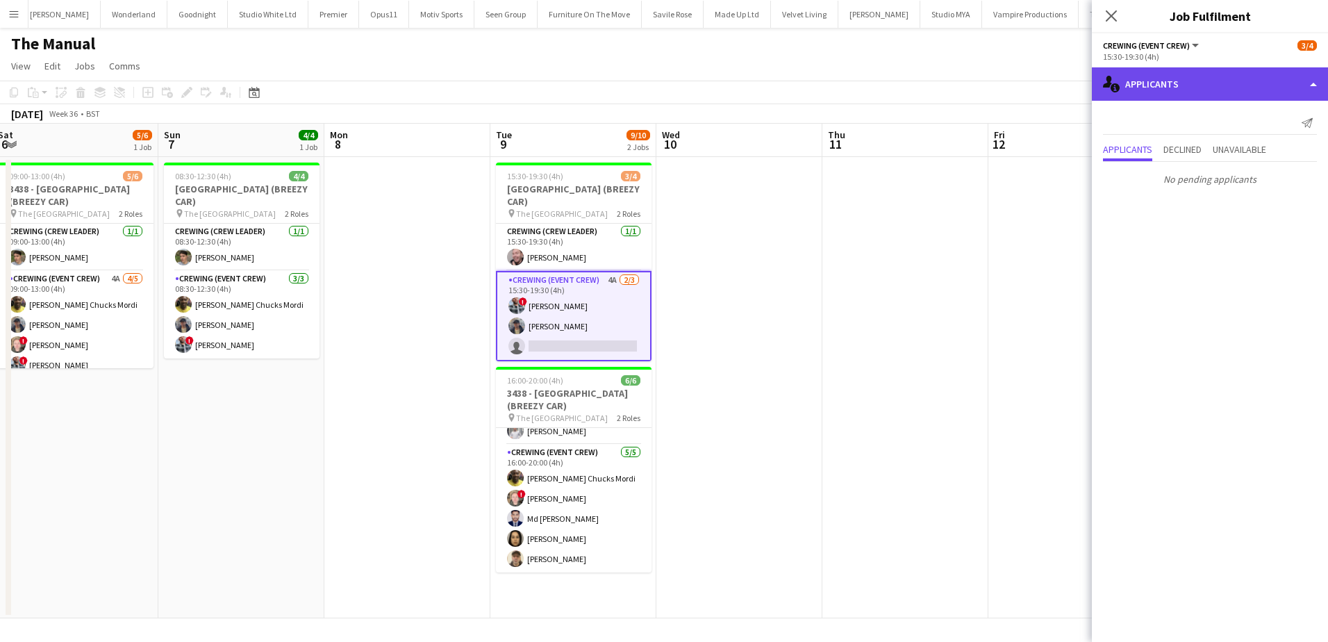
click at [1234, 78] on div "single-neutral-actions-information Applicants" at bounding box center [1210, 83] width 236 height 33
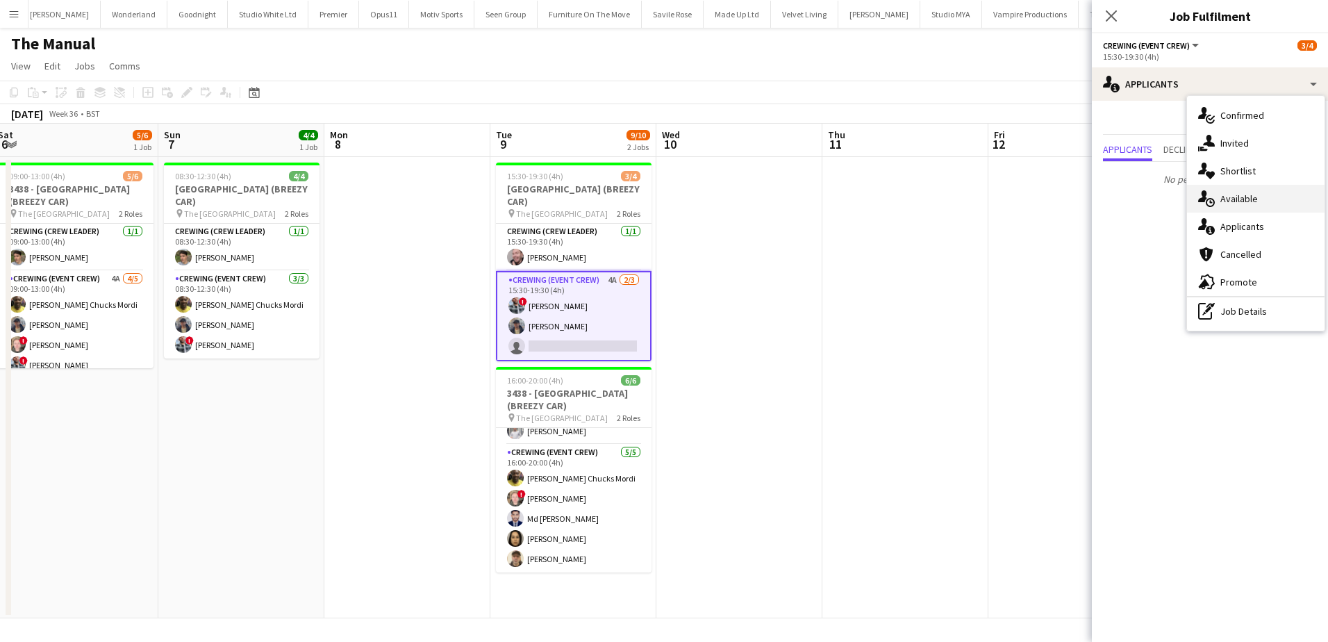
click at [1256, 199] on div "single-neutral-actions-upload Available" at bounding box center [1256, 199] width 138 height 28
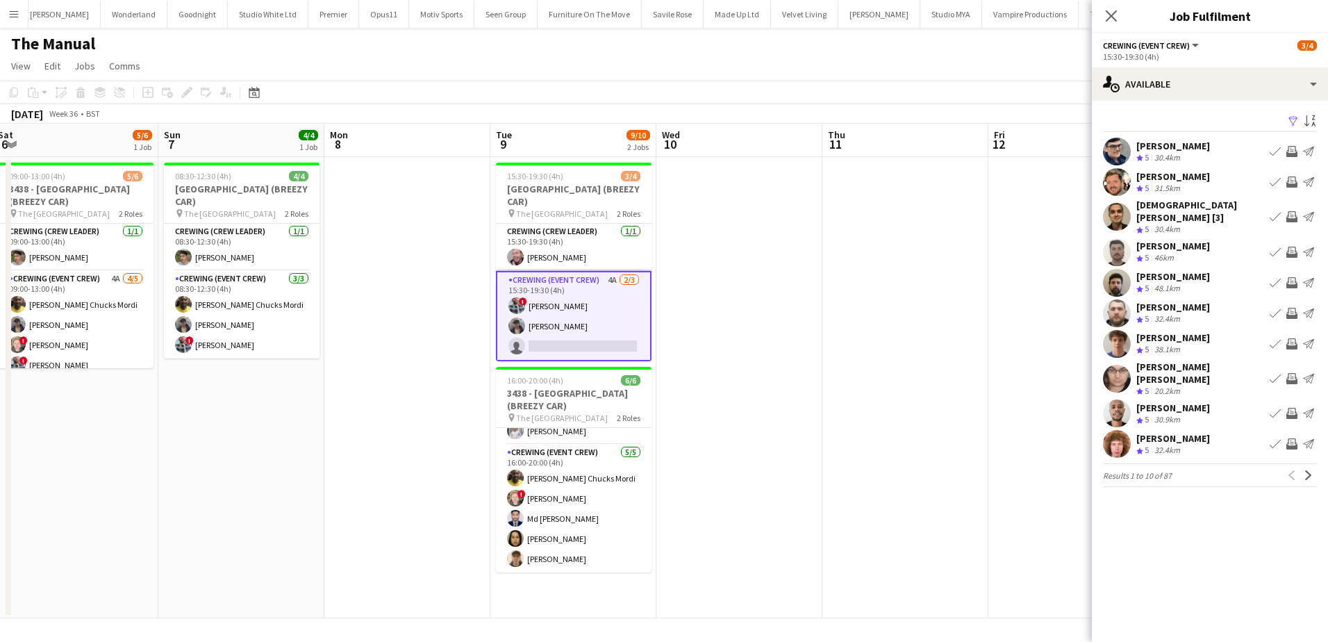
click at [1293, 338] on app-icon "Invite crew" at bounding box center [1291, 343] width 11 height 11
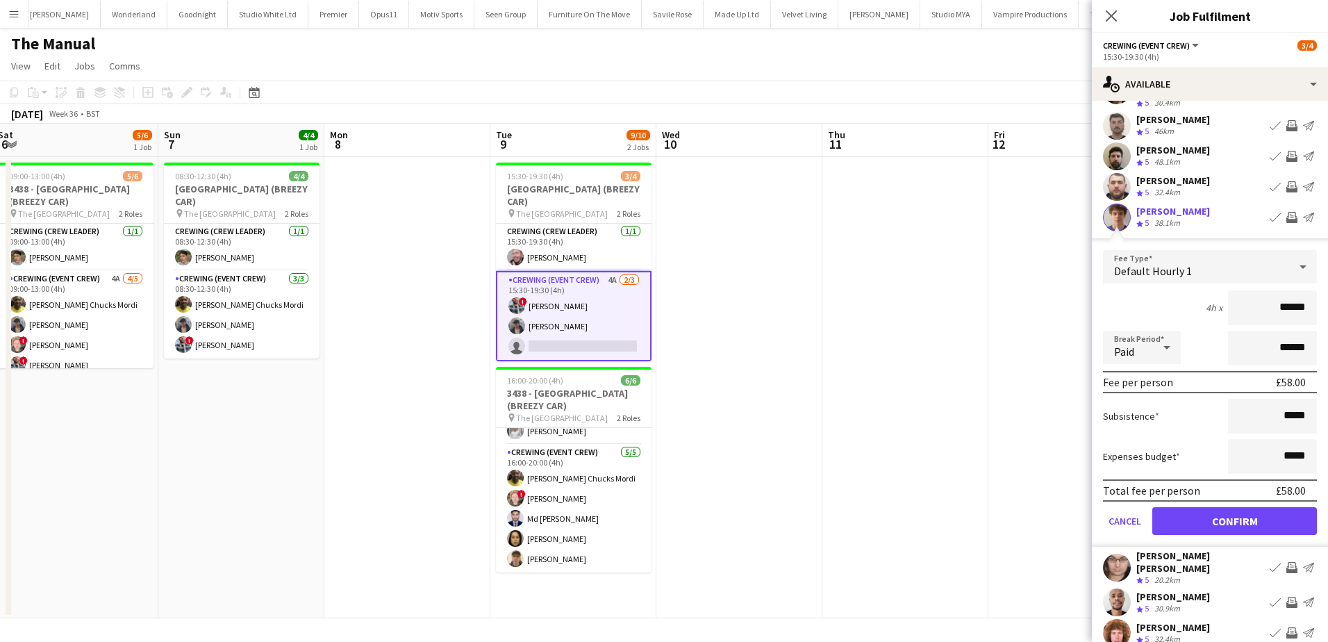
scroll to position [139, 0]
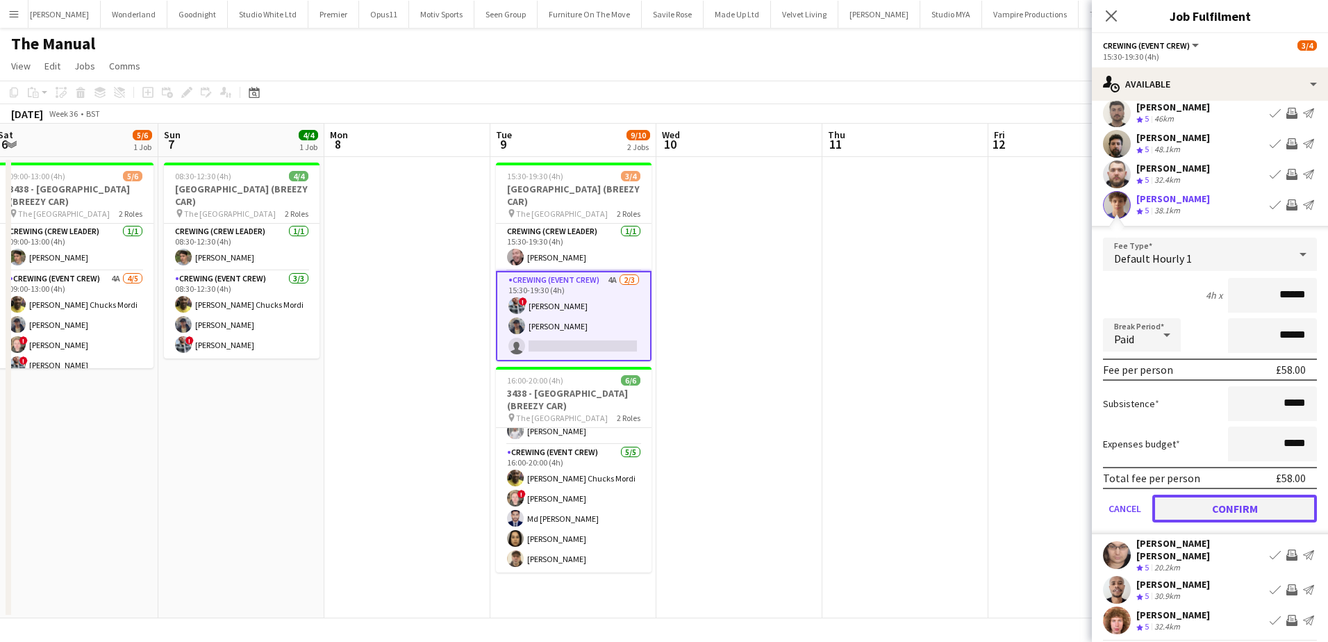
click at [1247, 494] on button "Confirm" at bounding box center [1234, 508] width 165 height 28
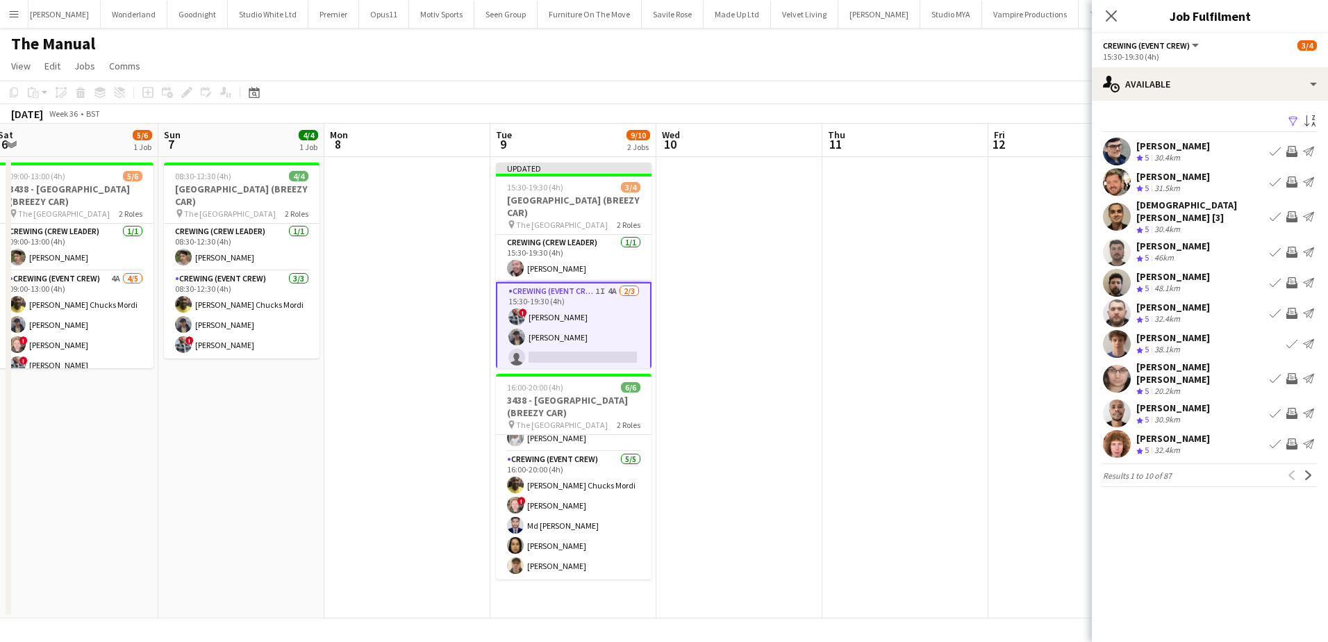
click at [1289, 438] on app-icon "Invite crew" at bounding box center [1291, 443] width 11 height 11
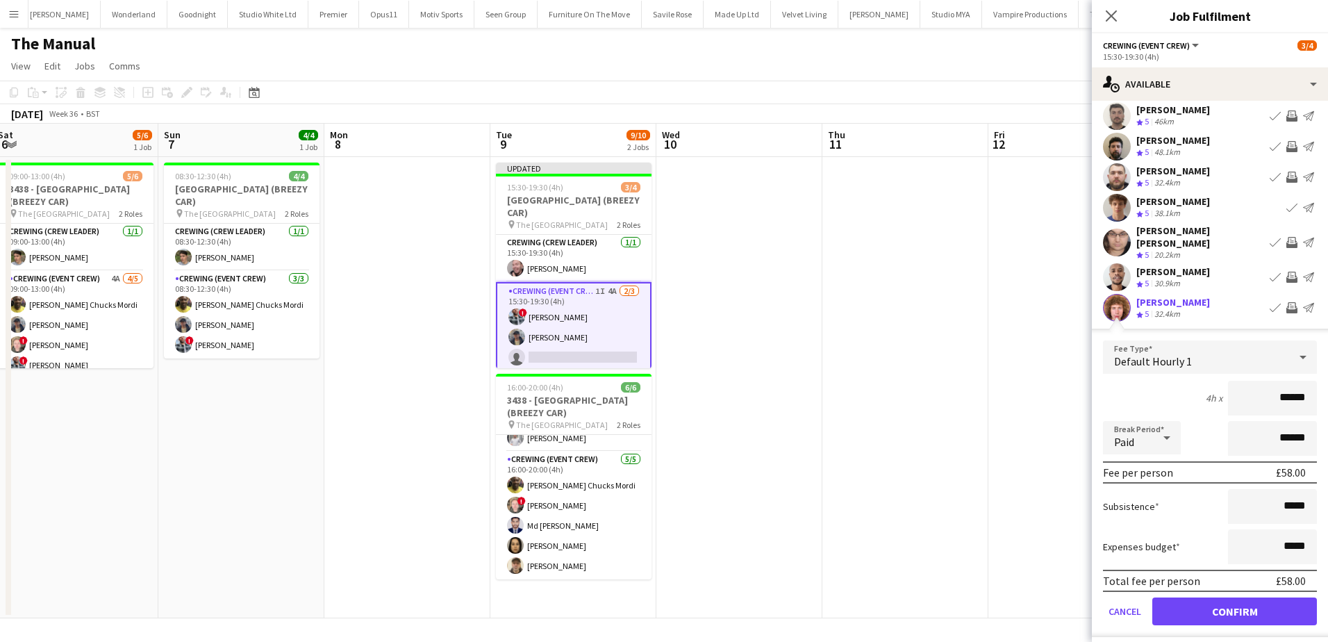
scroll to position [139, 0]
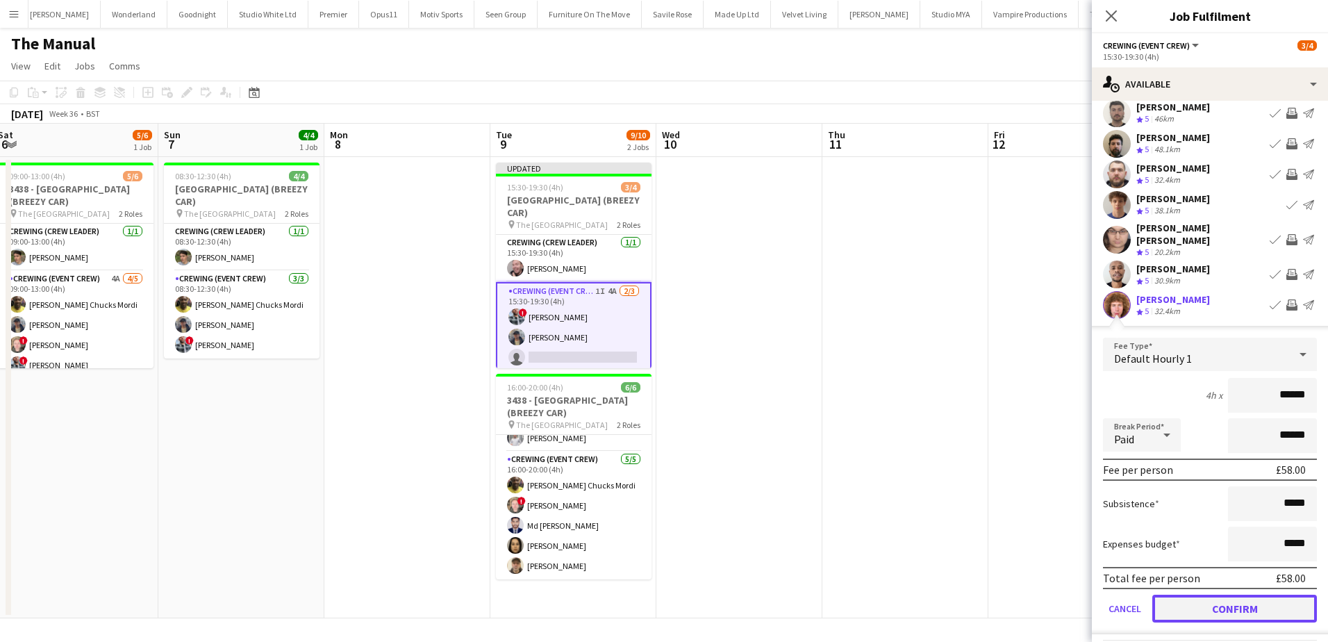
click at [1240, 594] on button "Confirm" at bounding box center [1234, 608] width 165 height 28
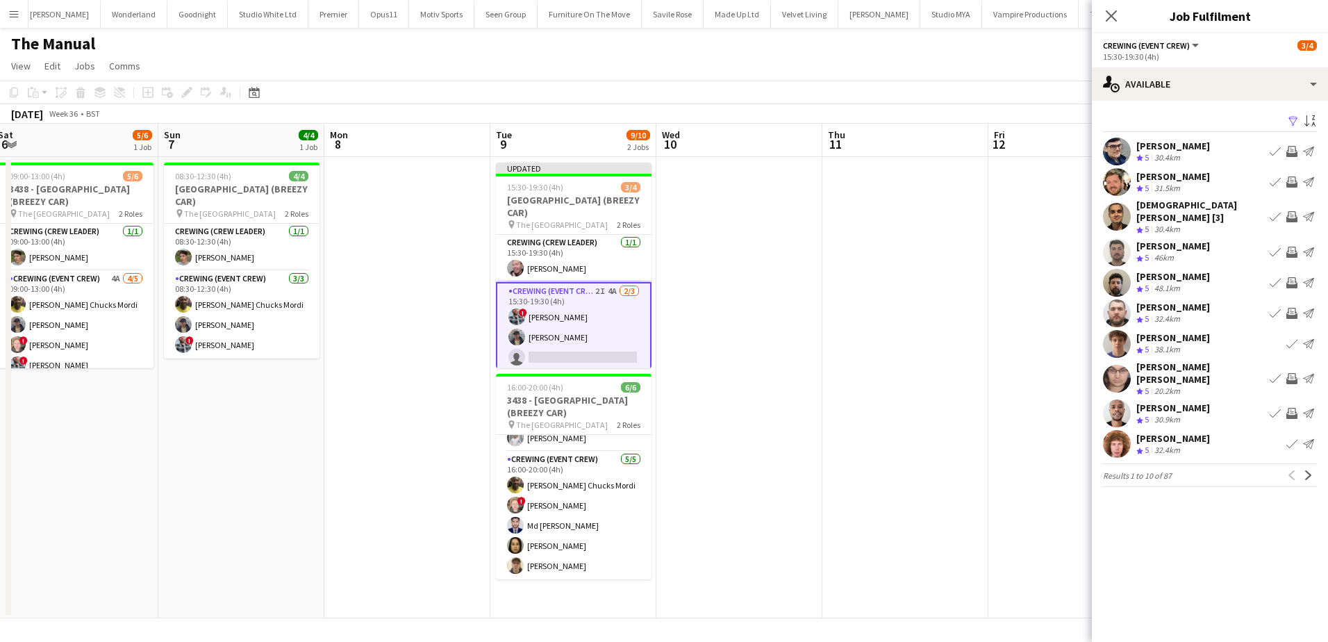
scroll to position [0, 0]
click at [562, 272] on app-card-role "Crewing (Crew Leader) [DATE] 15:30-19:30 (4h) [PERSON_NAME]" at bounding box center [574, 258] width 156 height 47
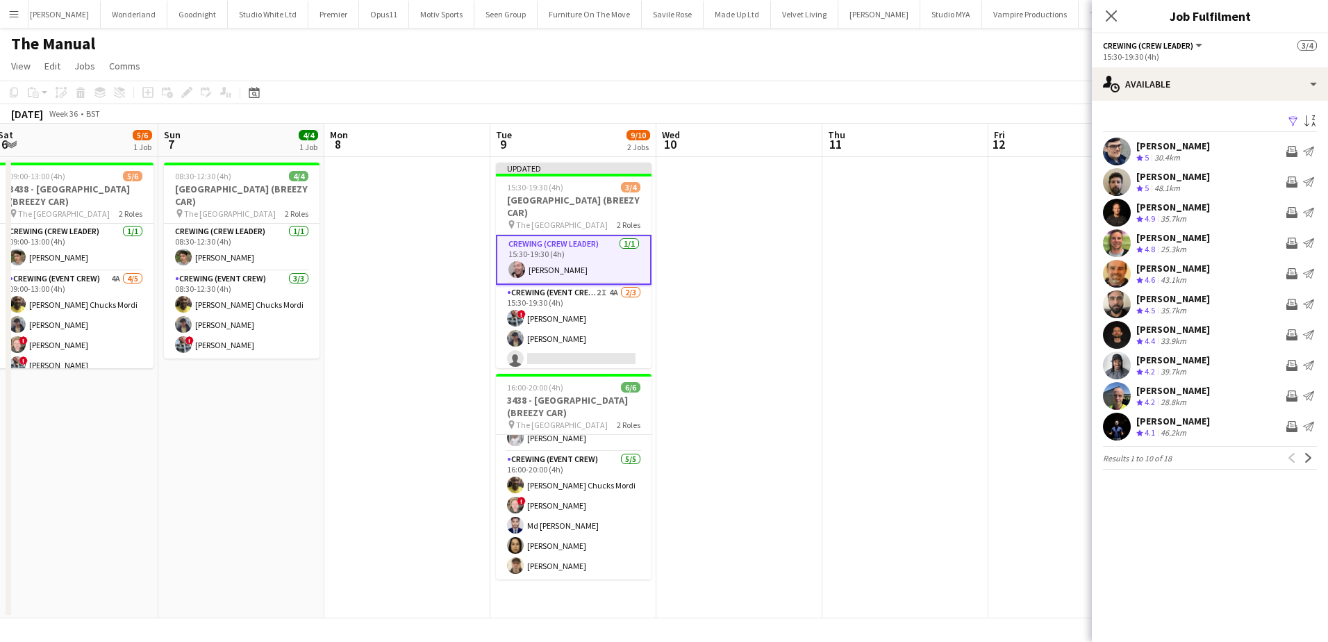
click at [908, 213] on app-date-cell at bounding box center [905, 387] width 166 height 461
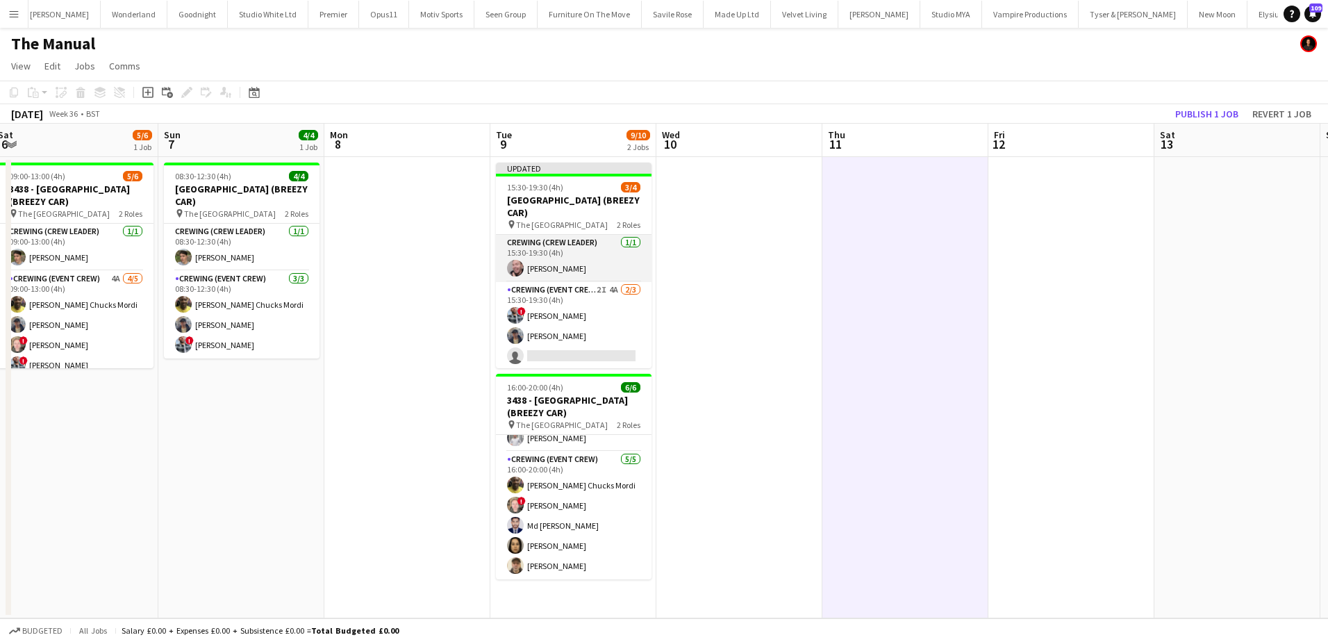
click at [590, 263] on app-card-role "Crewing (Crew Leader) [DATE] 15:30-19:30 (4h) [PERSON_NAME]" at bounding box center [574, 258] width 156 height 47
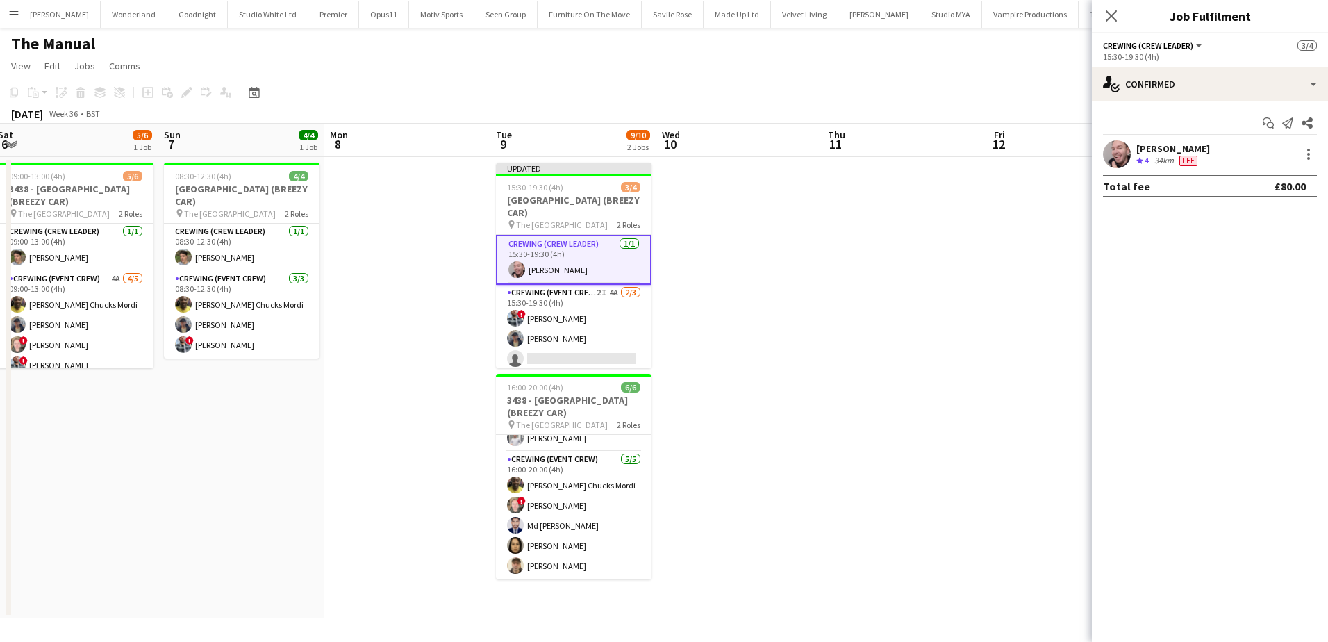
click at [1160, 152] on div "[PERSON_NAME]" at bounding box center [1173, 148] width 74 height 13
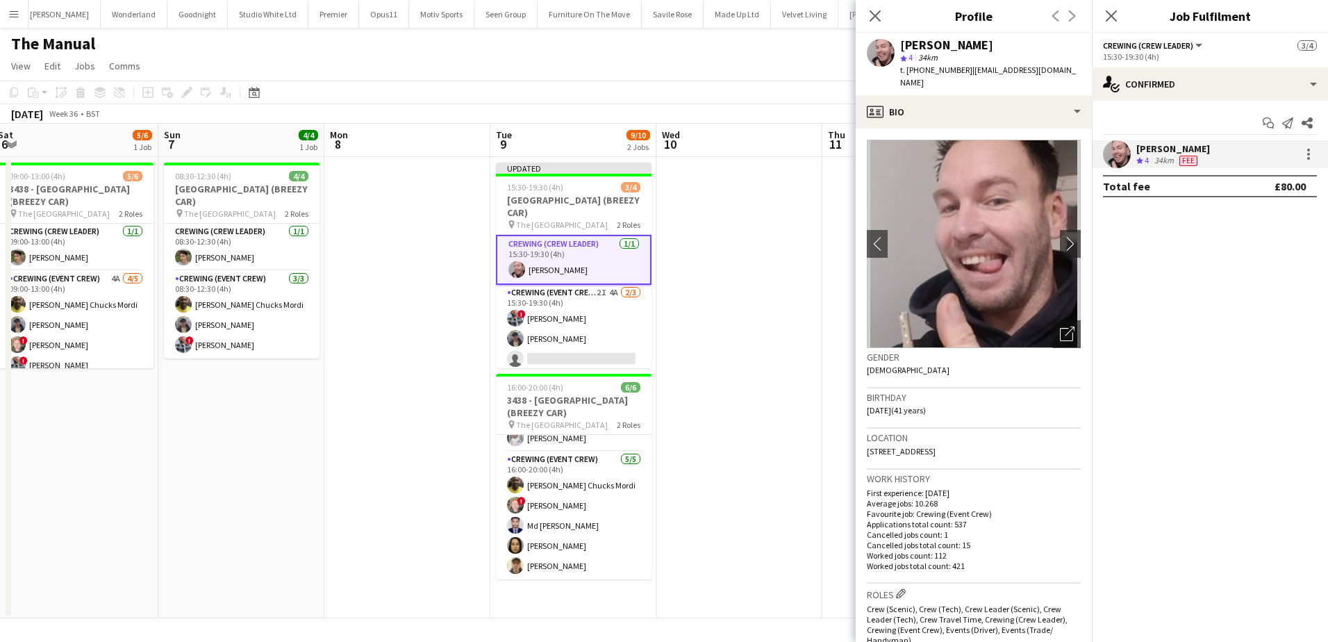
click at [944, 71] on span "t. [PHONE_NUMBER]" at bounding box center [936, 70] width 72 height 10
copy span "447853246368"
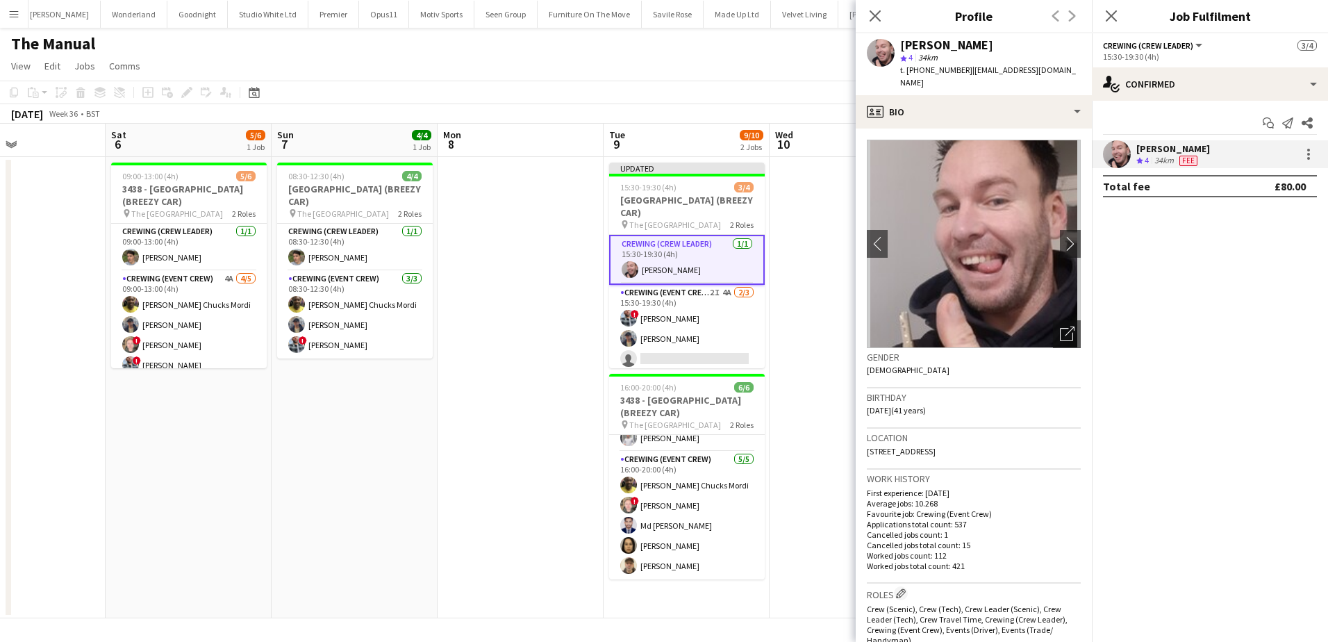
drag, startPoint x: 217, startPoint y: 430, endPoint x: 363, endPoint y: 394, distance: 150.2
click at [358, 417] on app-calendar-viewport "Wed 3 Thu 4 Fri 5 Sat 6 5/6 1 Job Sun 7 4/4 1 Job Mon 8 Tue 9 9/10 2 Jobs Wed 1…" at bounding box center [664, 371] width 1328 height 494
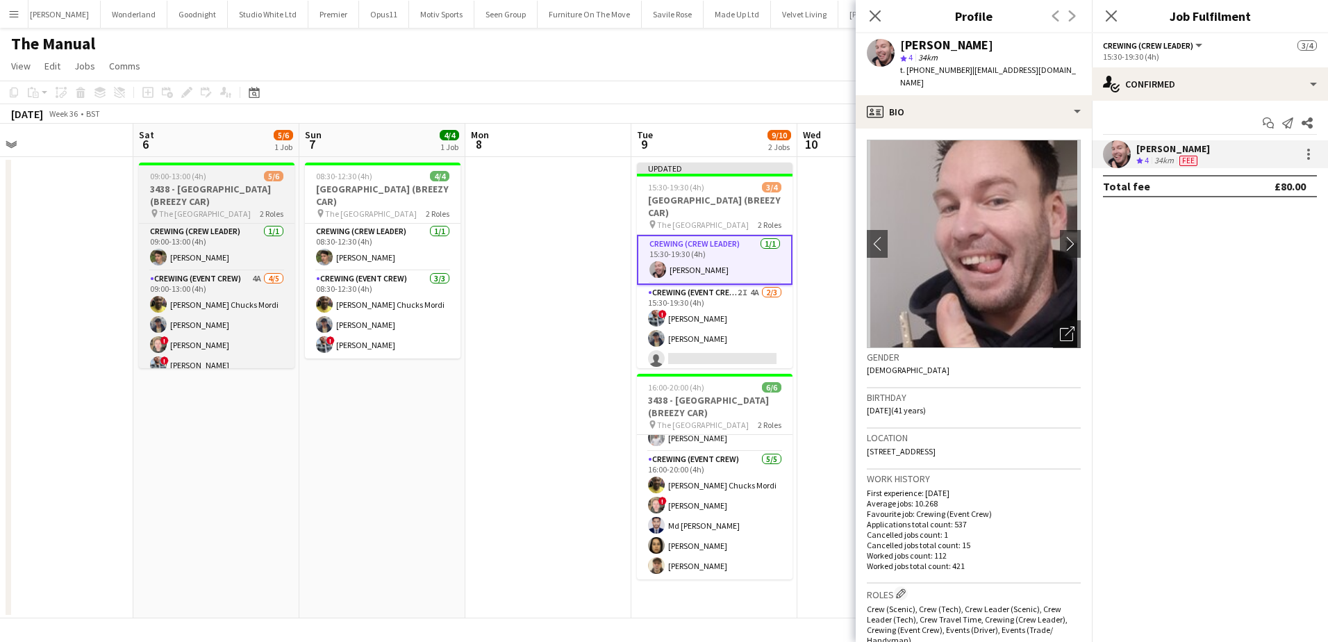
click at [226, 203] on h3 "3438 - [GEOGRAPHIC_DATA] (BREEZY CAR)" at bounding box center [217, 195] width 156 height 25
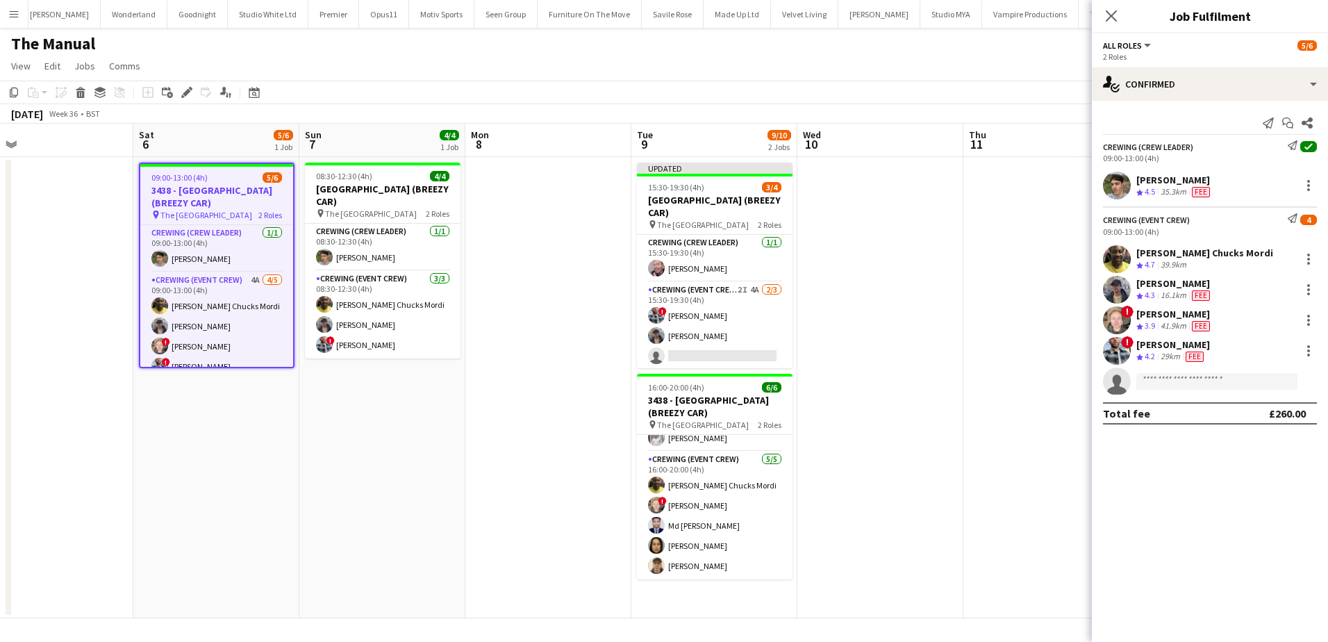
click at [1008, 189] on app-date-cell at bounding box center [1046, 387] width 166 height 461
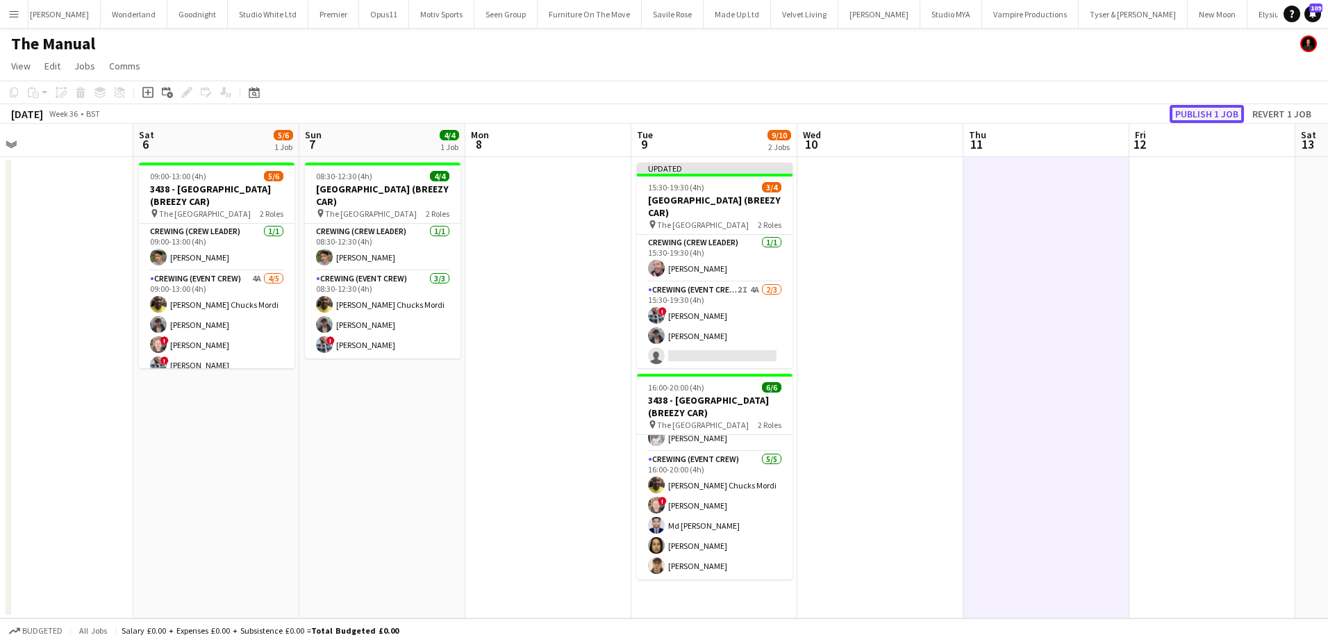
click at [1226, 109] on button "Publish 1 job" at bounding box center [1206, 114] width 74 height 18
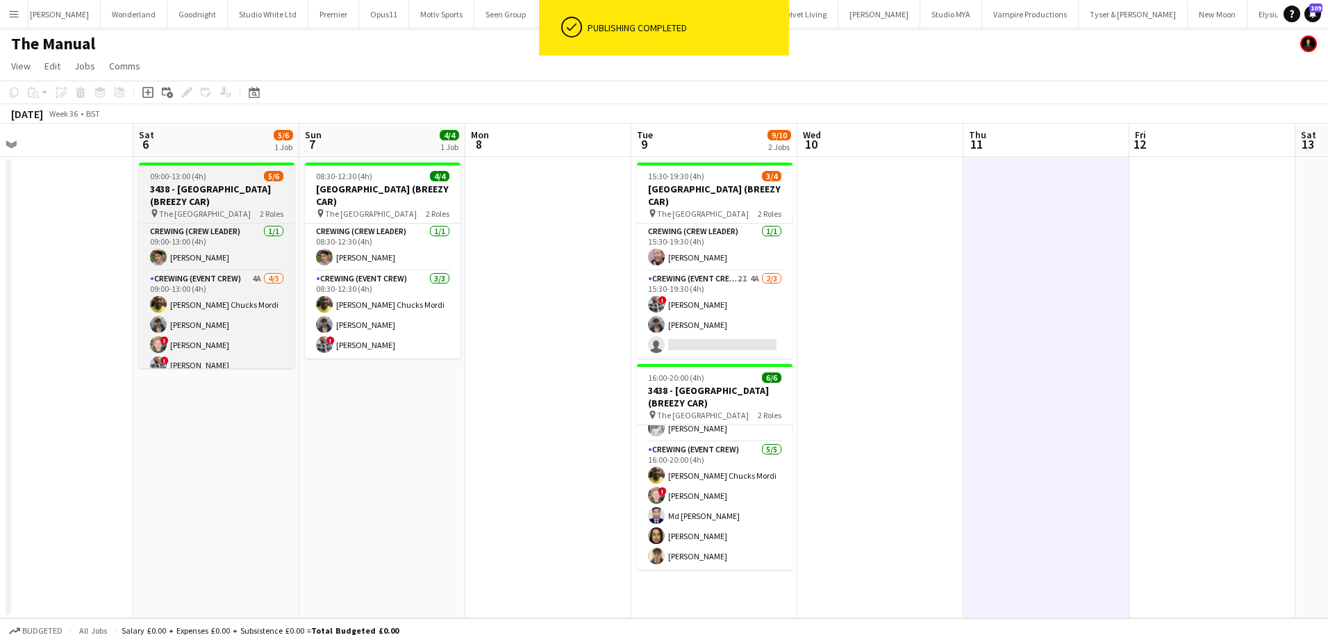
click at [202, 187] on h3 "3438 - [GEOGRAPHIC_DATA] (BREEZY CAR)" at bounding box center [217, 195] width 156 height 25
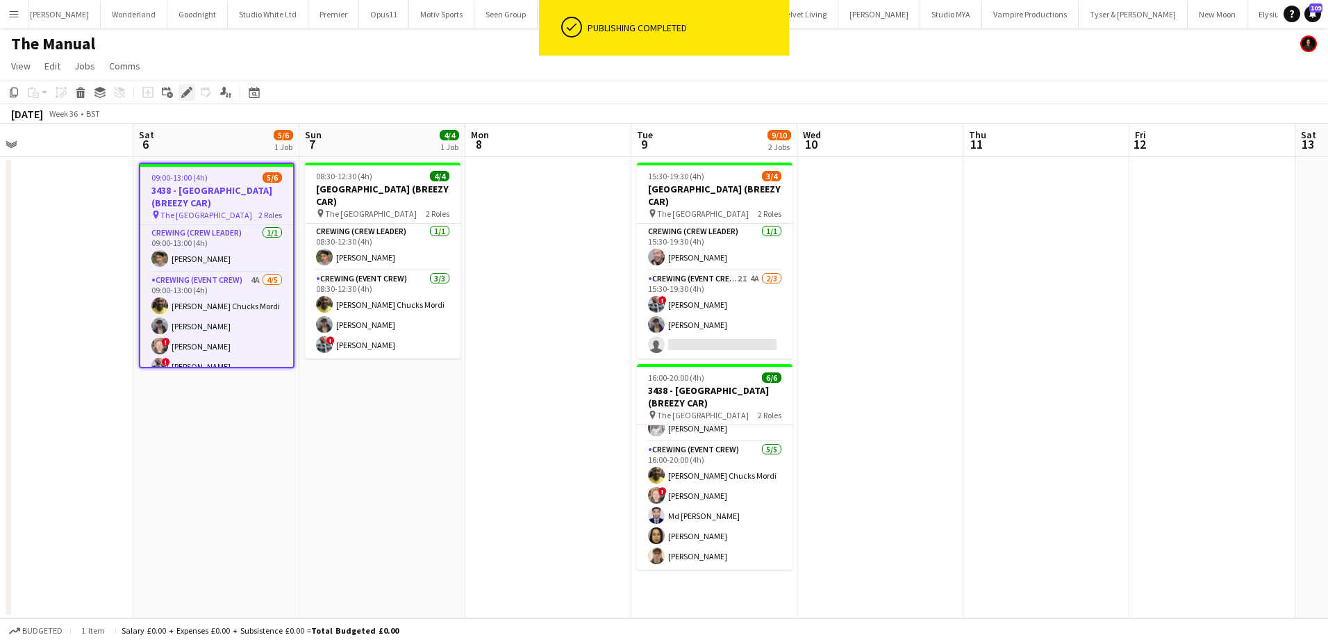
click at [190, 94] on icon "Edit" at bounding box center [186, 92] width 11 height 11
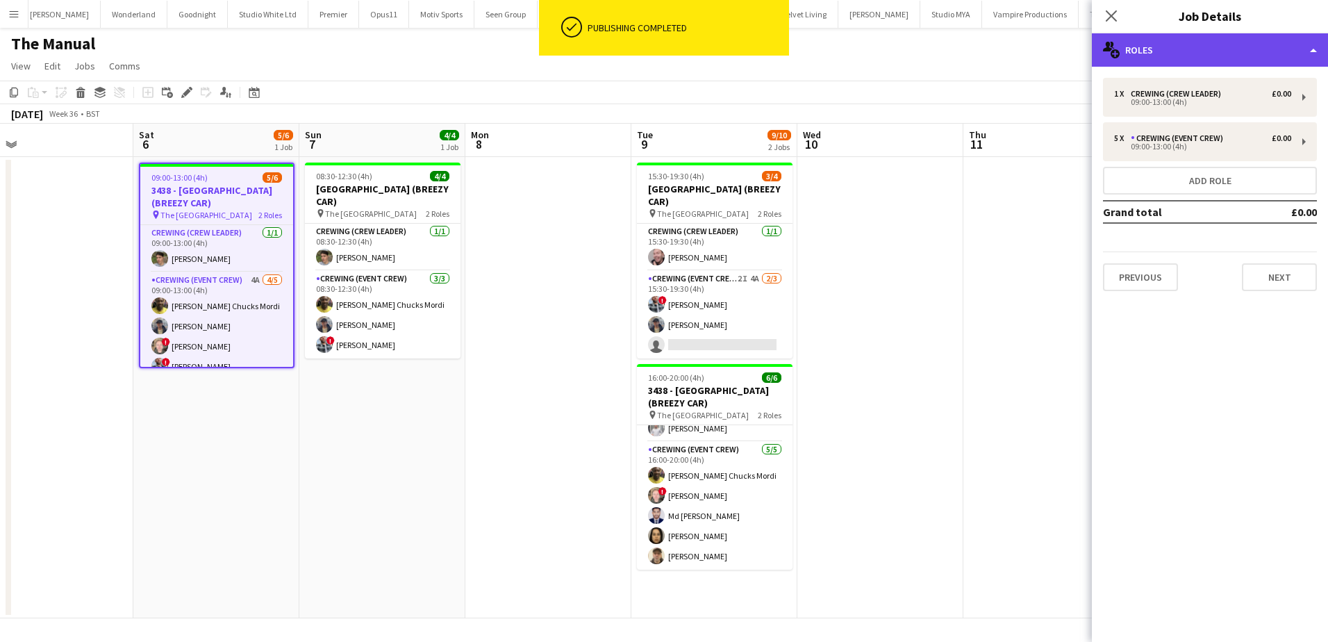
click at [1216, 55] on div "multiple-users-add Roles" at bounding box center [1210, 49] width 236 height 33
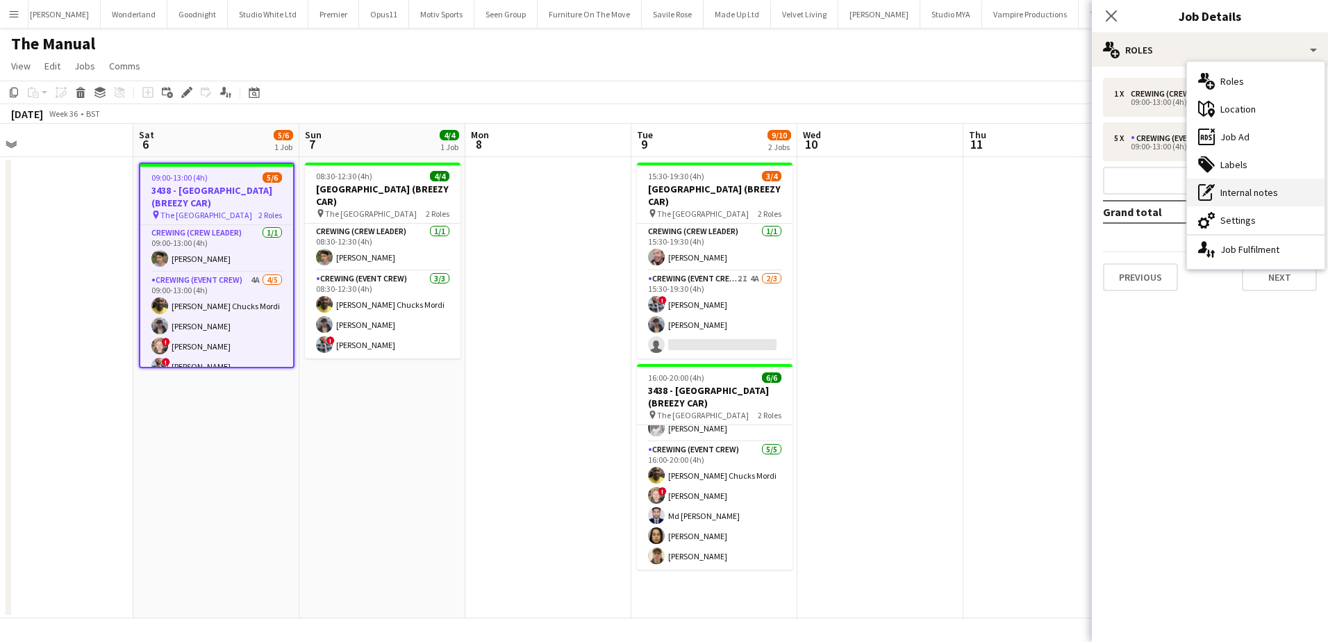
click at [1279, 197] on div "pen-write Internal notes" at bounding box center [1256, 192] width 138 height 28
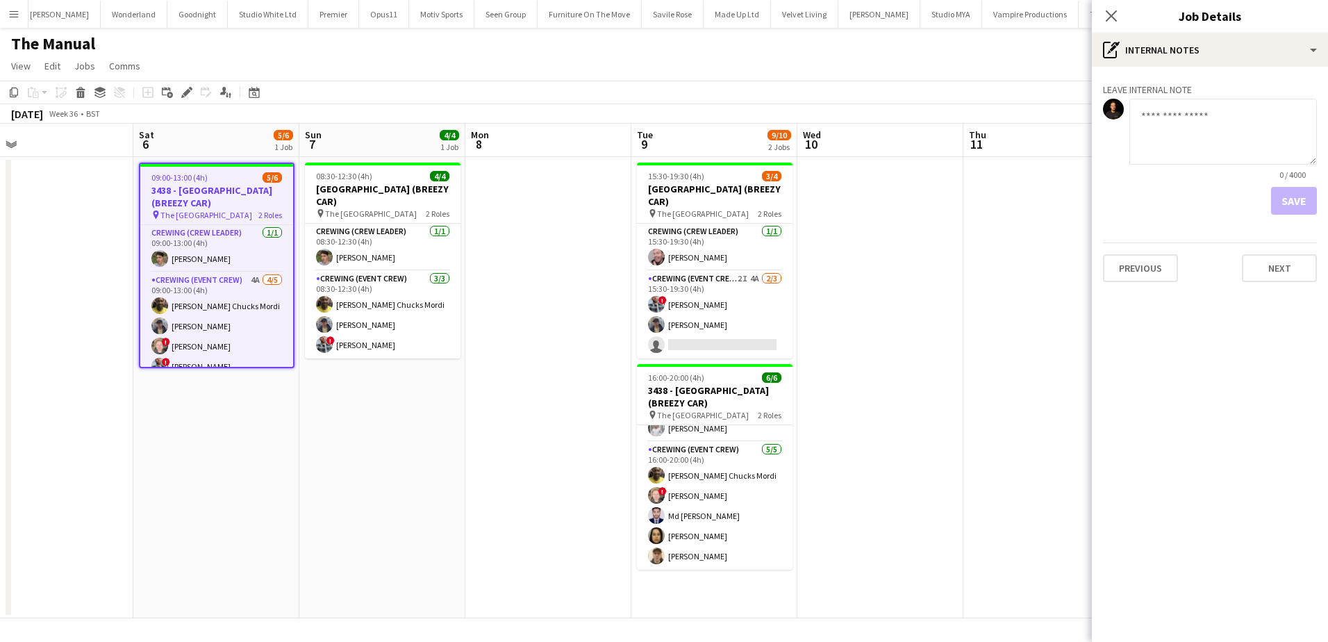
click at [1200, 144] on textarea at bounding box center [1223, 132] width 188 height 66
paste textarea "**********"
type textarea "**********"
drag, startPoint x: 1287, startPoint y: 201, endPoint x: 1269, endPoint y: 203, distance: 17.4
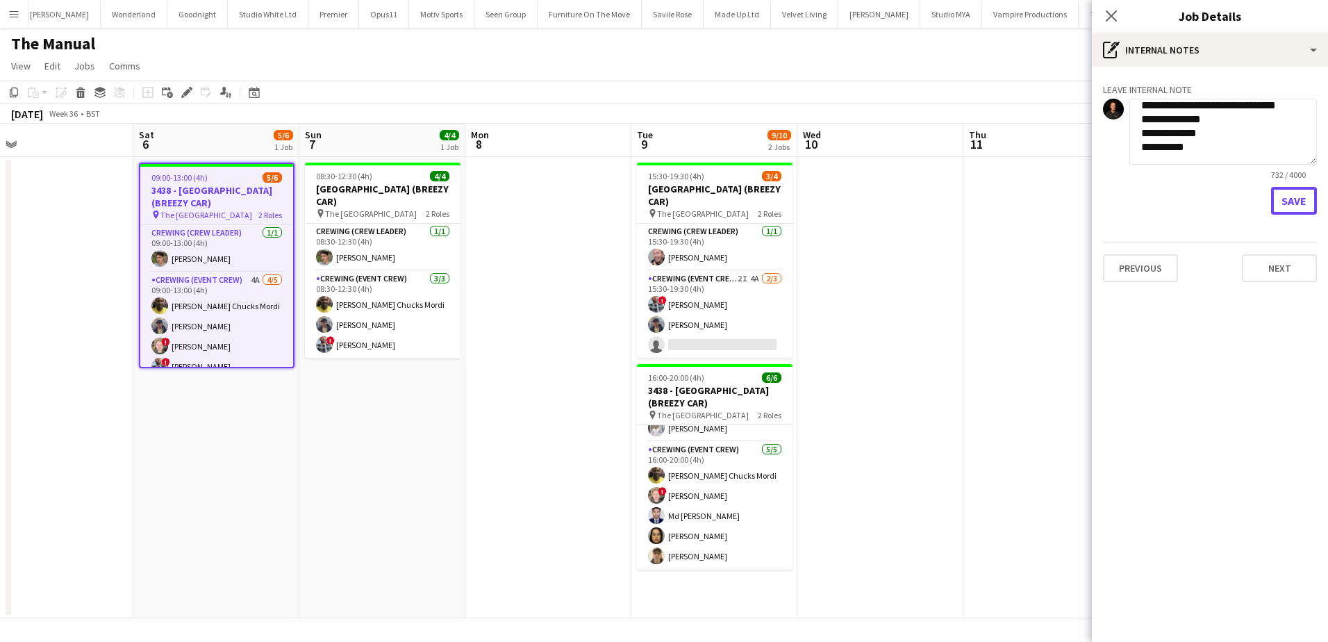
click at [1287, 201] on button "Save" at bounding box center [1294, 201] width 46 height 28
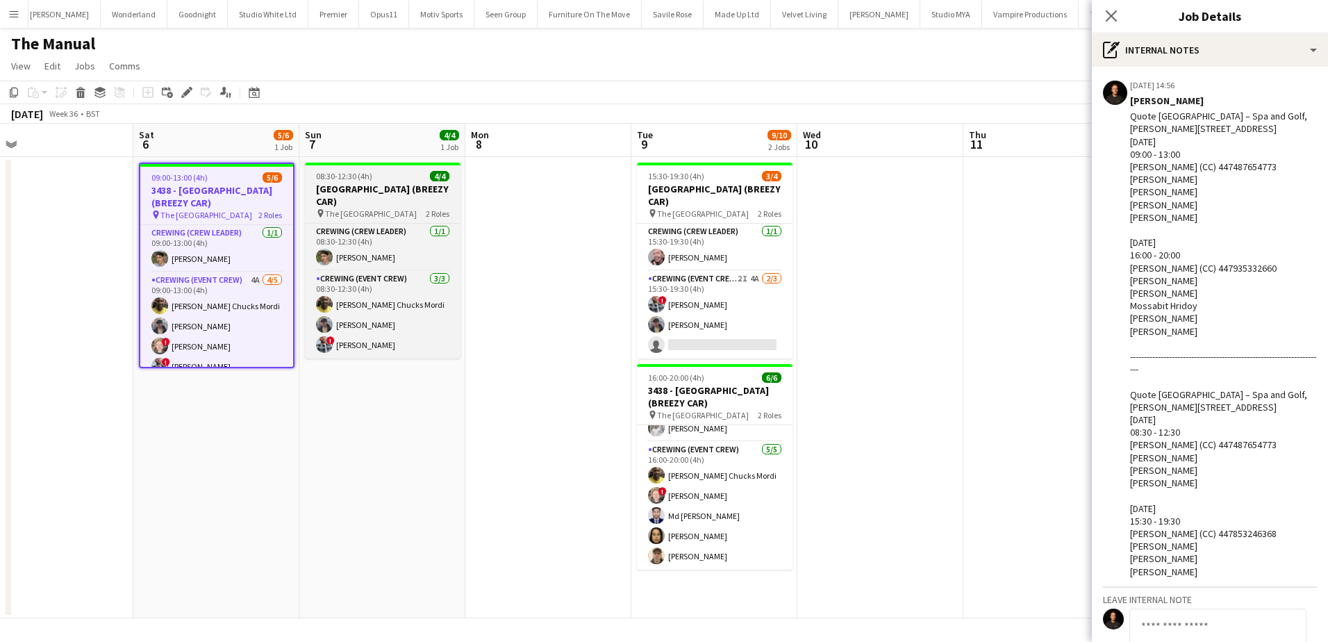
click at [394, 201] on h3 "[GEOGRAPHIC_DATA] (BREEZY CAR)" at bounding box center [383, 195] width 156 height 25
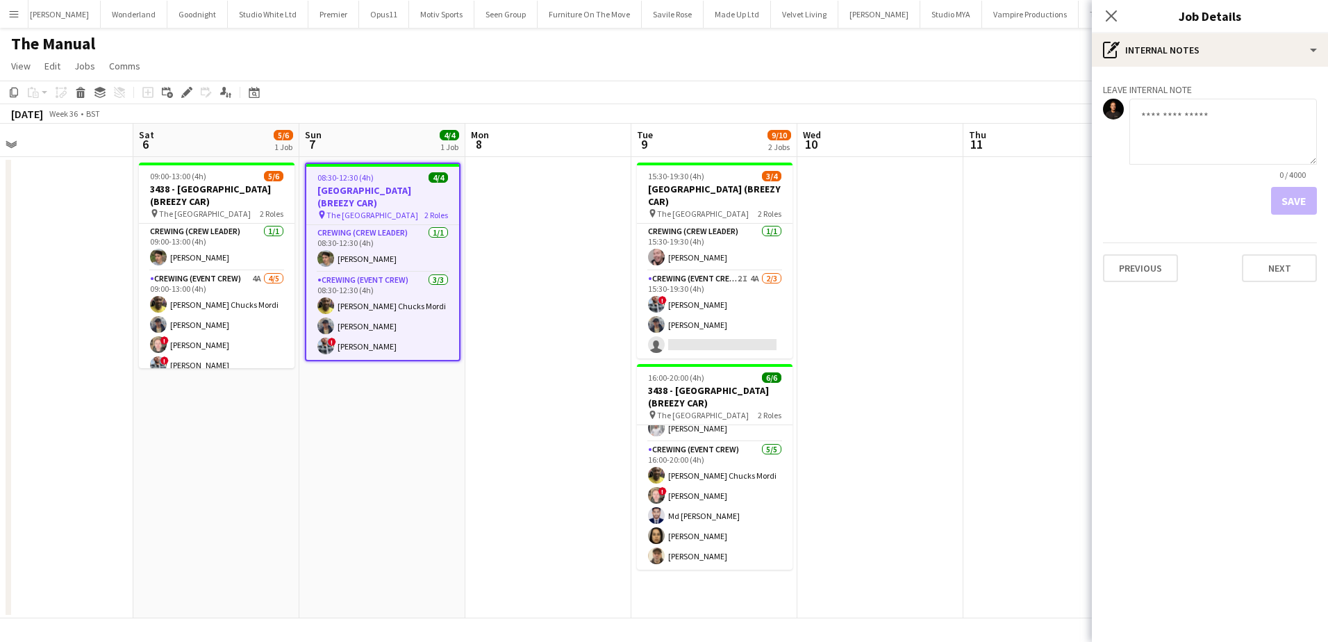
click at [1208, 132] on textarea at bounding box center [1223, 132] width 188 height 66
paste textarea "**********"
type textarea "**********"
click at [1292, 199] on button "Save" at bounding box center [1294, 201] width 46 height 28
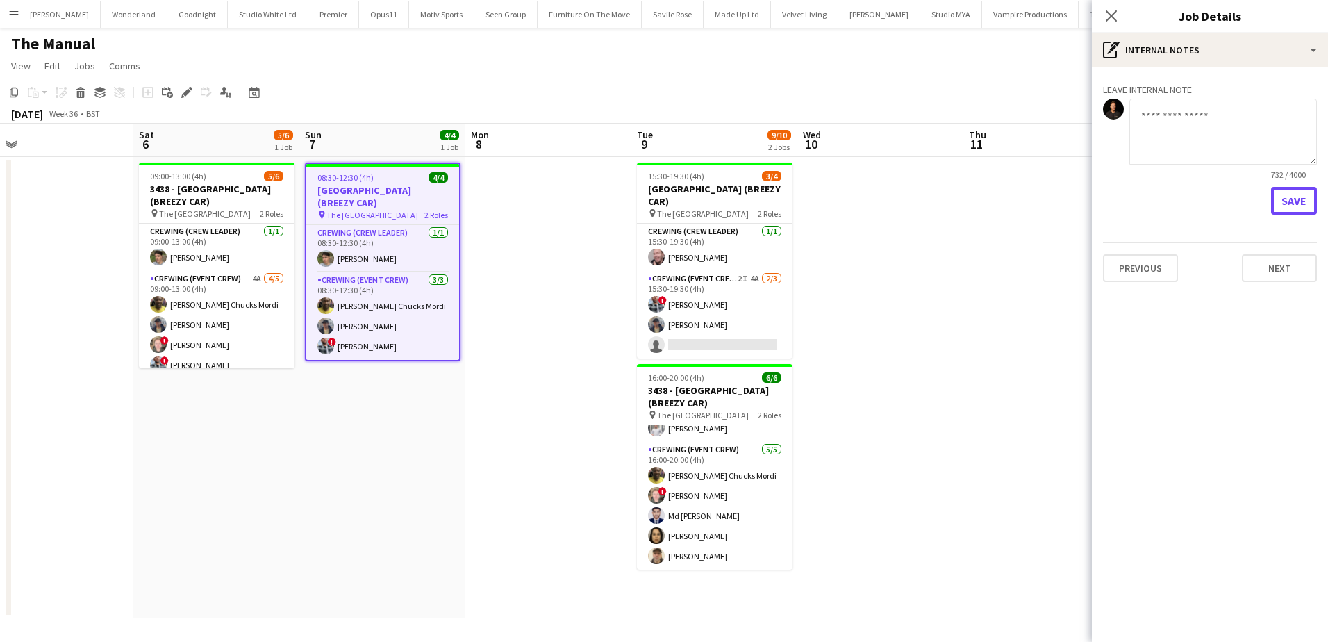
scroll to position [0, 0]
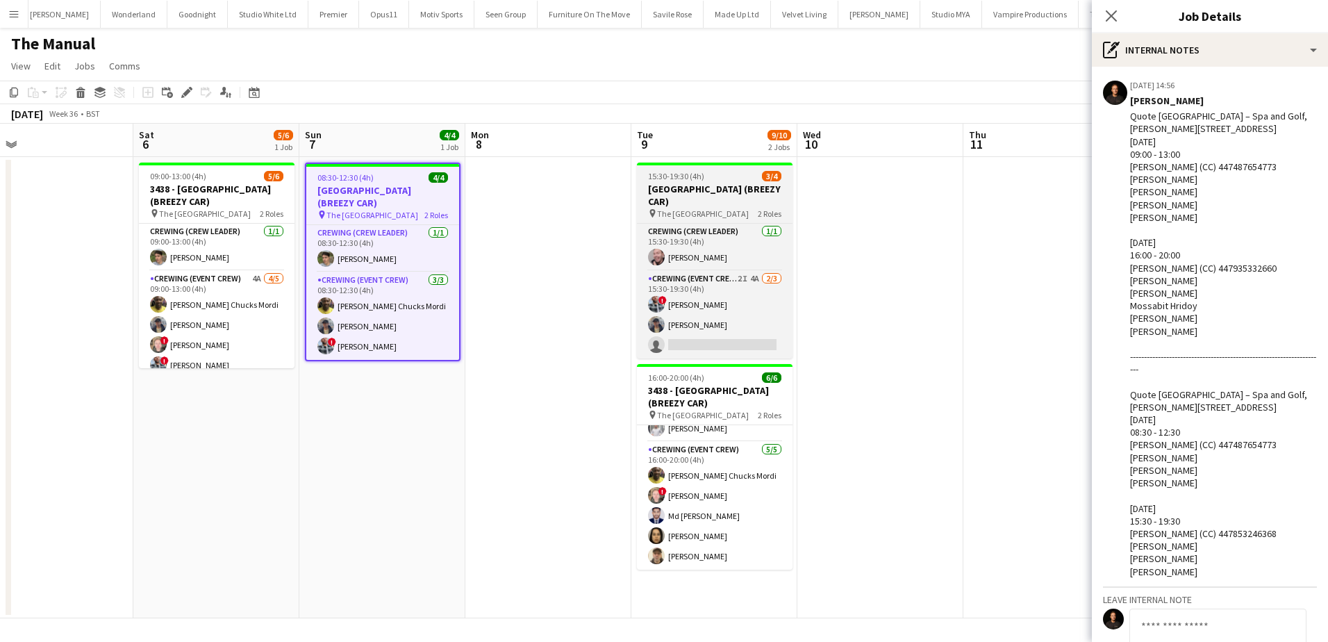
click at [734, 192] on h3 "[GEOGRAPHIC_DATA] (BREEZY CAR)" at bounding box center [715, 195] width 156 height 25
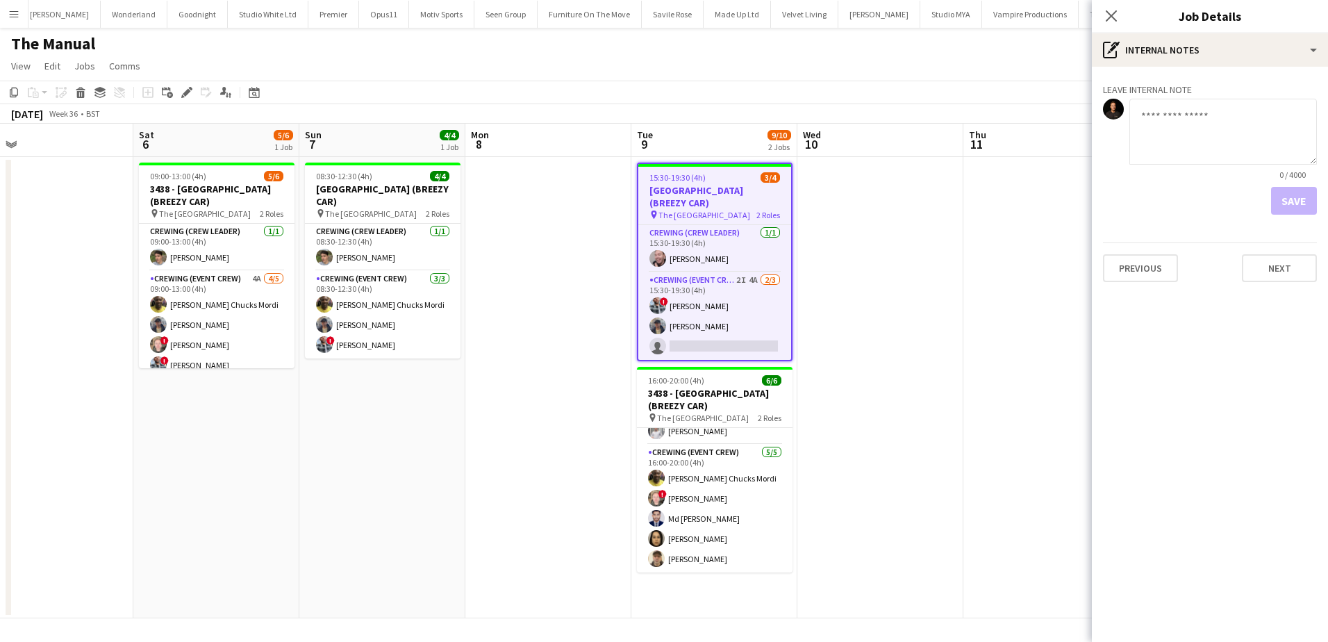
click at [1146, 132] on textarea at bounding box center [1223, 132] width 188 height 66
paste textarea "**********"
type textarea "**********"
click at [1308, 194] on button "Save" at bounding box center [1294, 201] width 46 height 28
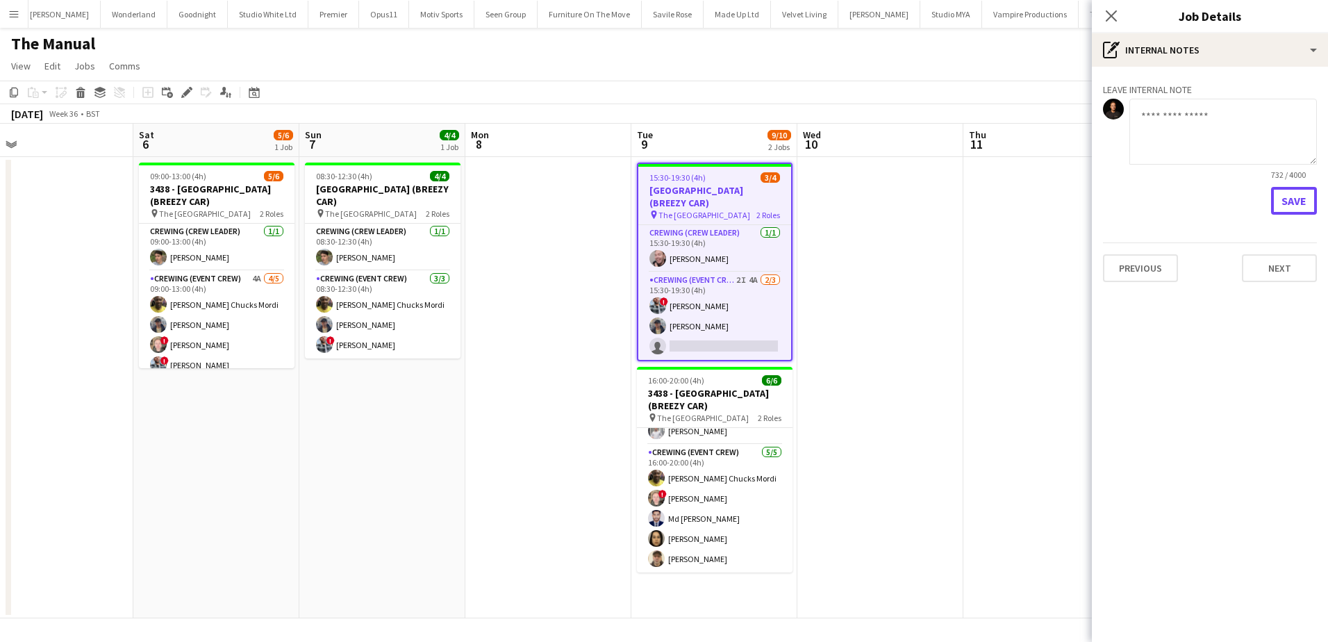
scroll to position [0, 0]
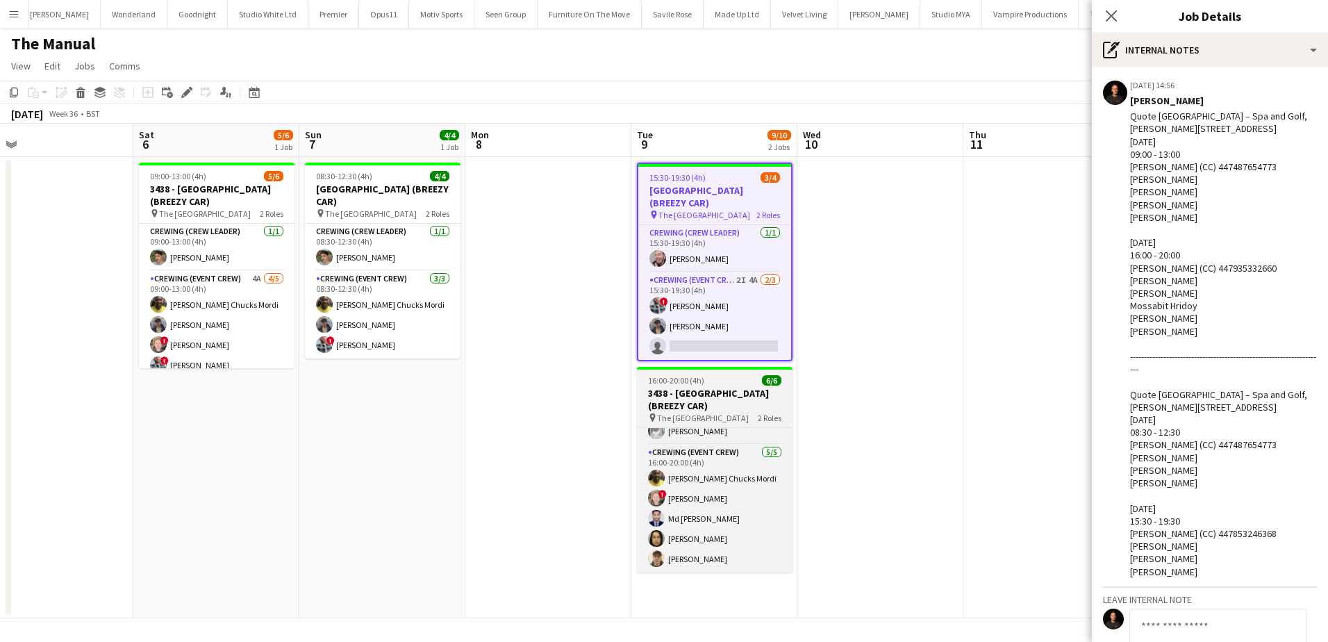
click at [657, 399] on h3 "3438 - [GEOGRAPHIC_DATA] (BREEZY CAR)" at bounding box center [715, 399] width 156 height 25
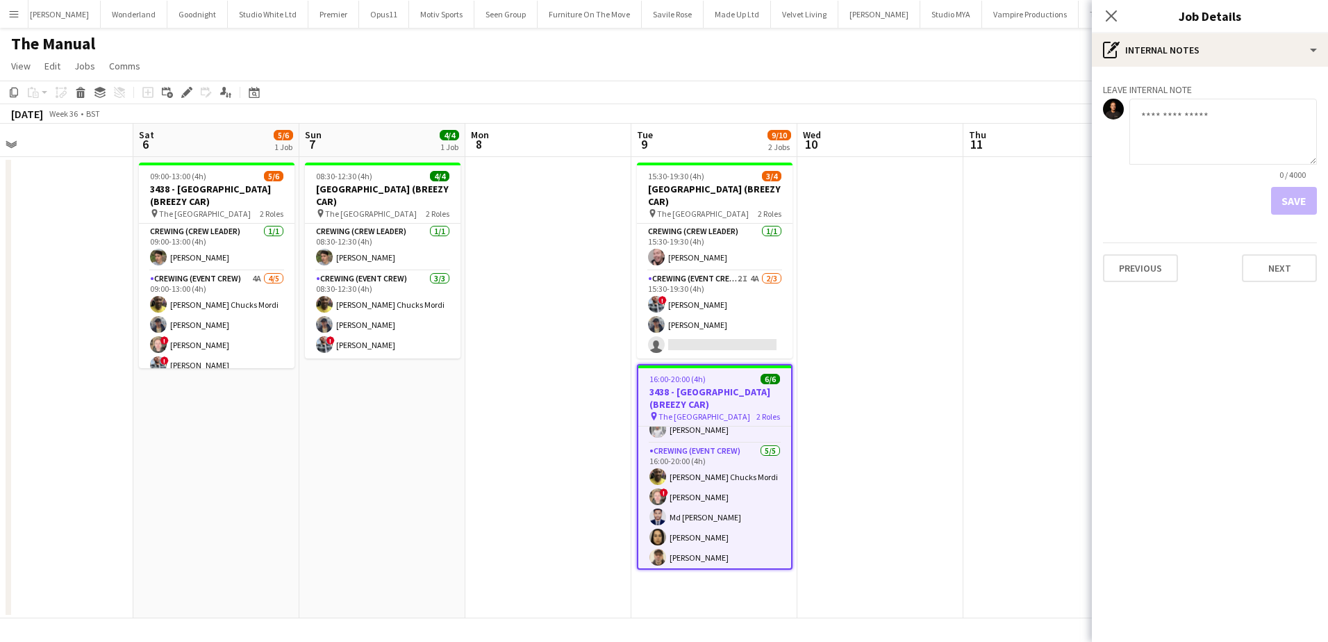
click at [1216, 135] on textarea at bounding box center [1223, 132] width 188 height 66
paste textarea "**********"
type textarea "**********"
click at [1286, 192] on button "Save" at bounding box center [1294, 201] width 46 height 28
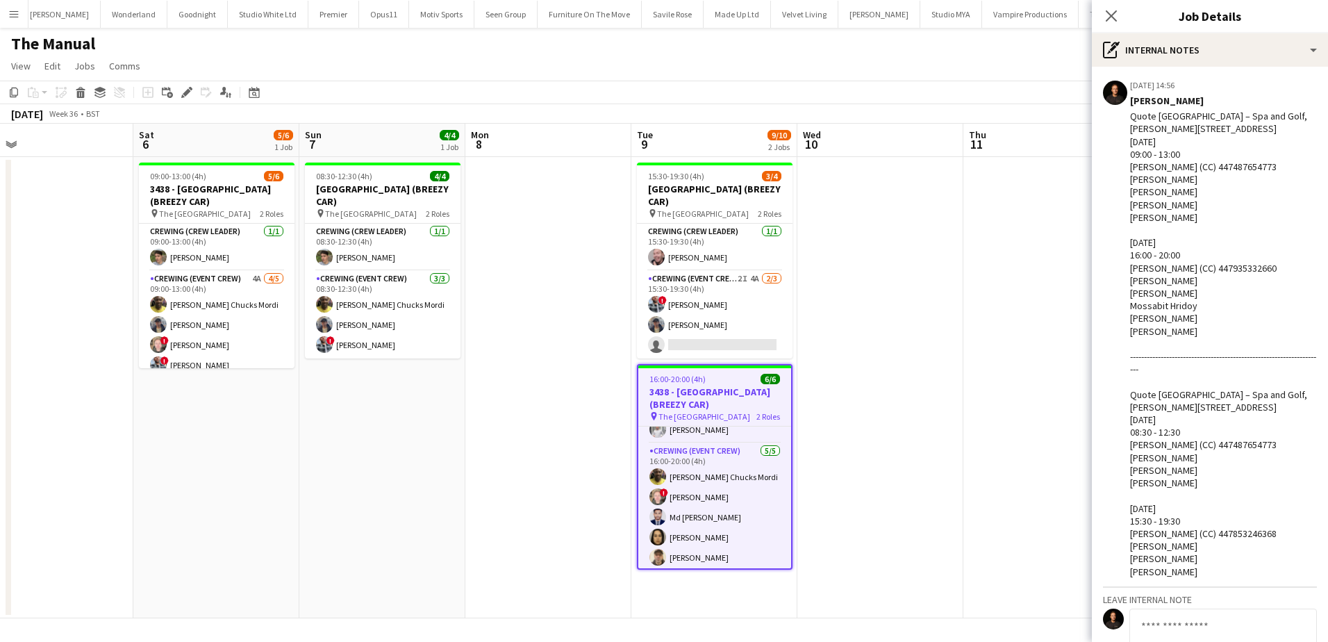
scroll to position [0, 0]
click at [936, 265] on app-date-cell at bounding box center [880, 387] width 166 height 461
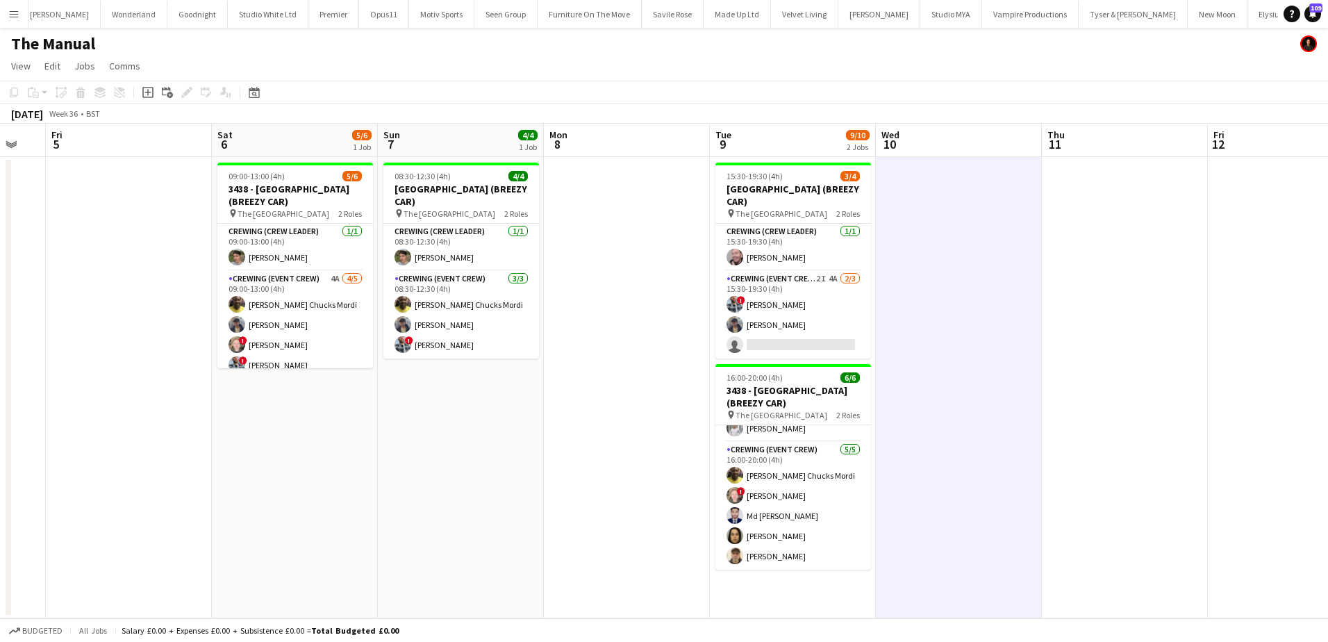
scroll to position [0, 285]
drag, startPoint x: 1058, startPoint y: 293, endPoint x: 1133, endPoint y: 283, distance: 75.7
click at [1133, 283] on app-calendar-viewport "Wed 3 Thu 4 Fri 5 Sat 6 5/6 1 Job Sun 7 4/4 1 Job Mon 8 Tue 9 9/10 2 Jobs Wed 1…" at bounding box center [664, 371] width 1328 height 494
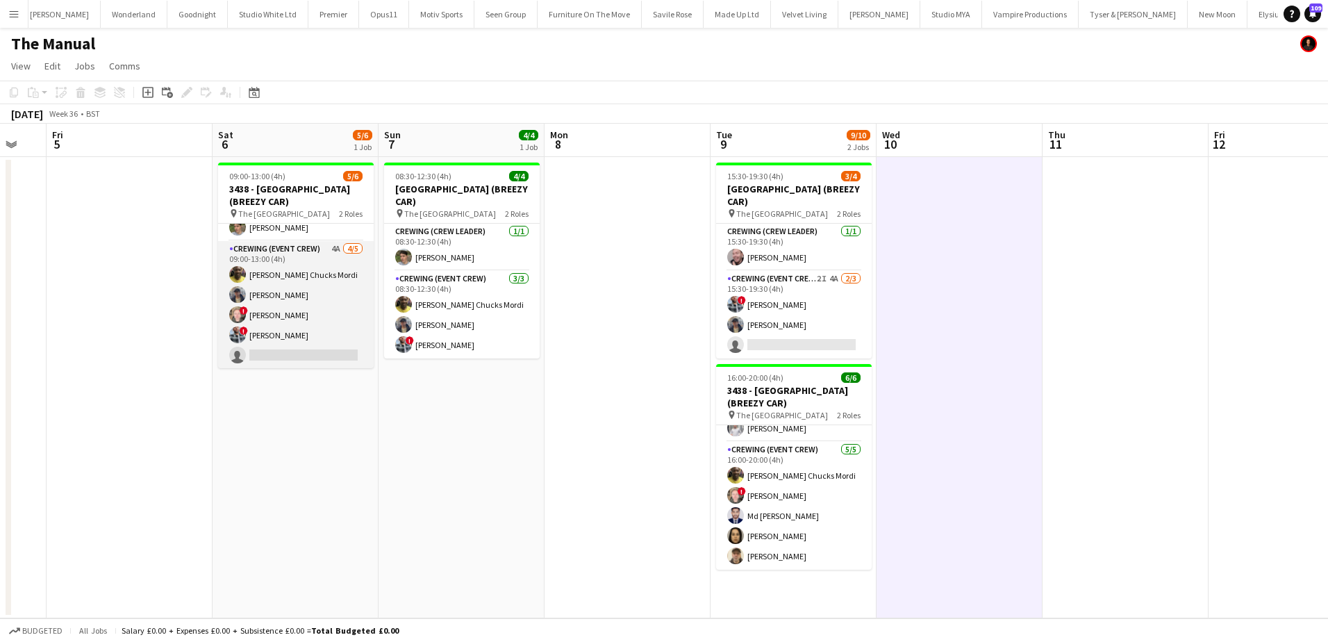
scroll to position [31, 0]
click at [306, 347] on app-card-role "Crewing (Event Crew) 4A [DATE] 09:00-13:00 (4h) [PERSON_NAME] [PERSON_NAME] [PE…" at bounding box center [296, 304] width 156 height 128
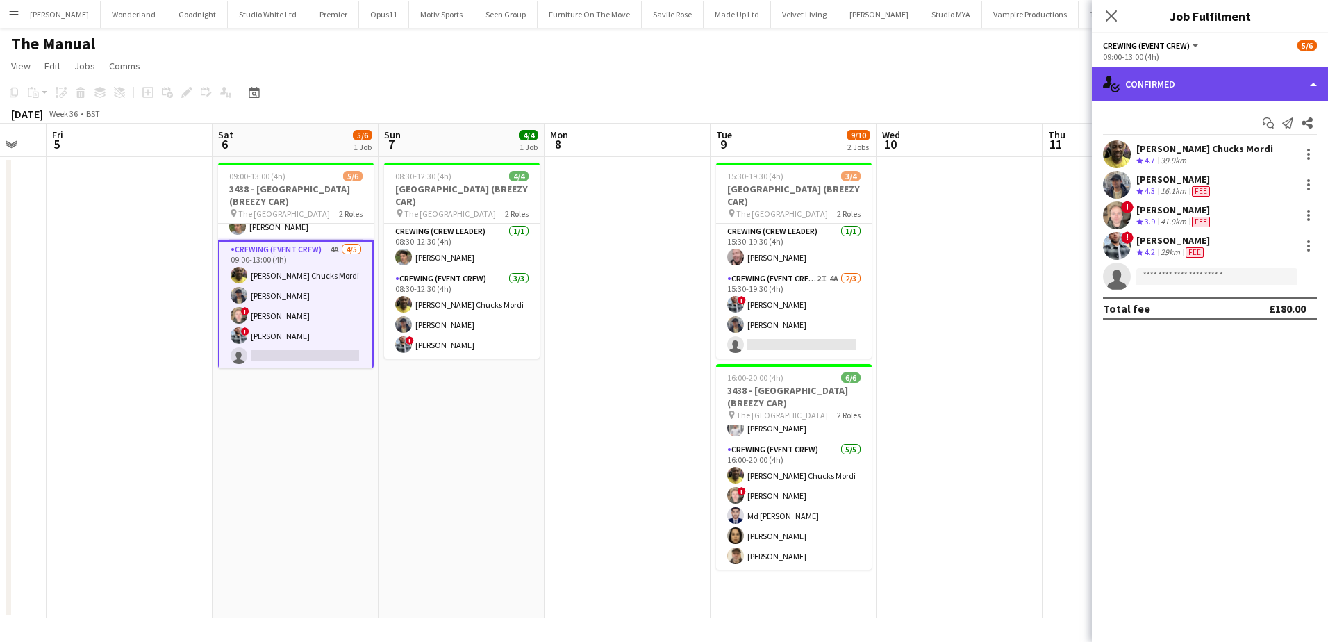
click at [1250, 83] on div "single-neutral-actions-check-2 Confirmed" at bounding box center [1210, 83] width 236 height 33
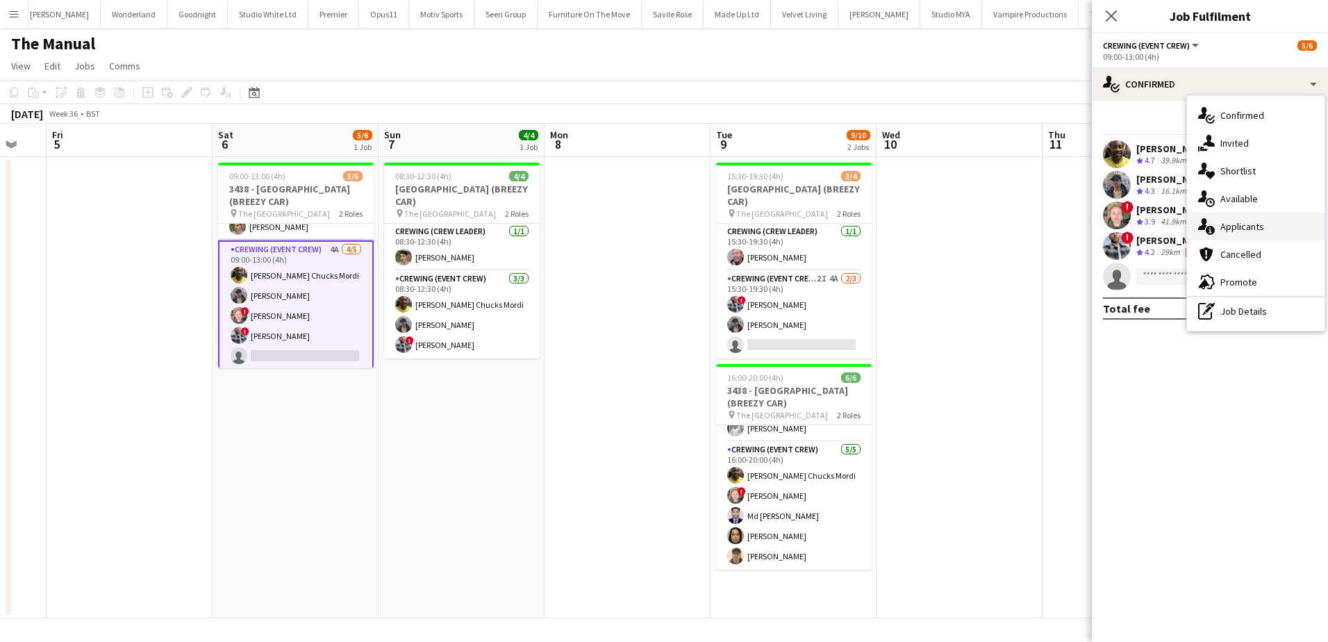
click at [1268, 230] on div "single-neutral-actions-information Applicants" at bounding box center [1256, 227] width 138 height 28
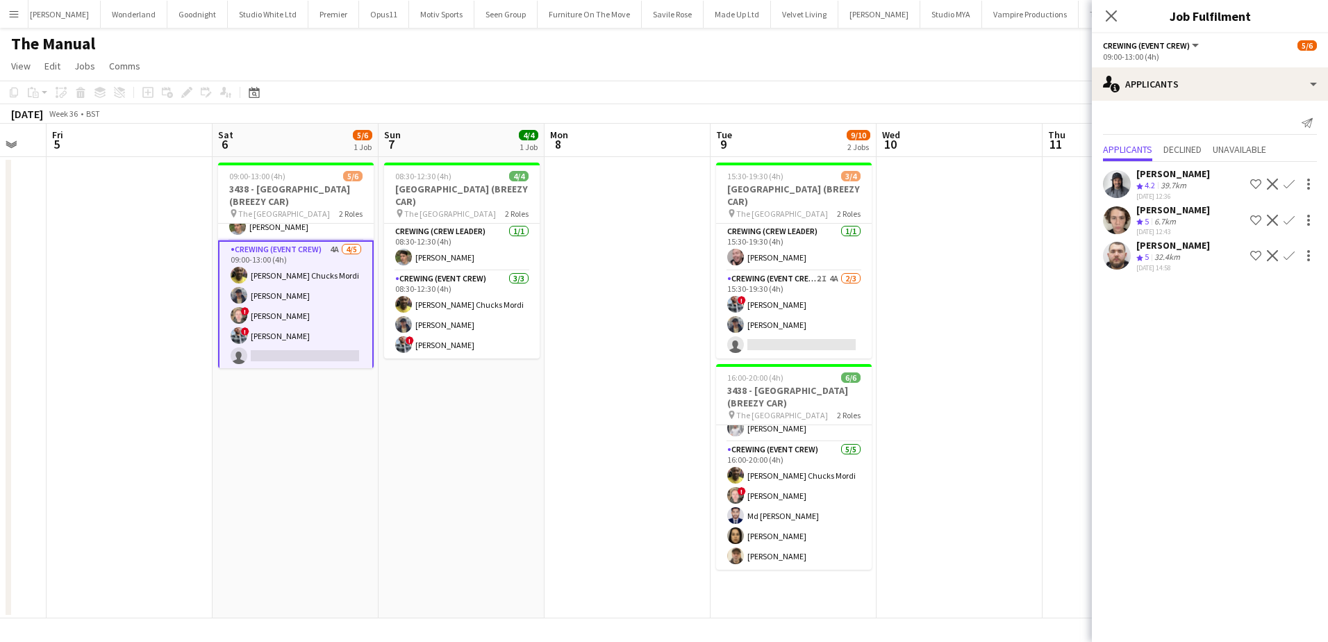
click at [1290, 184] on app-icon "Confirm" at bounding box center [1288, 183] width 11 height 11
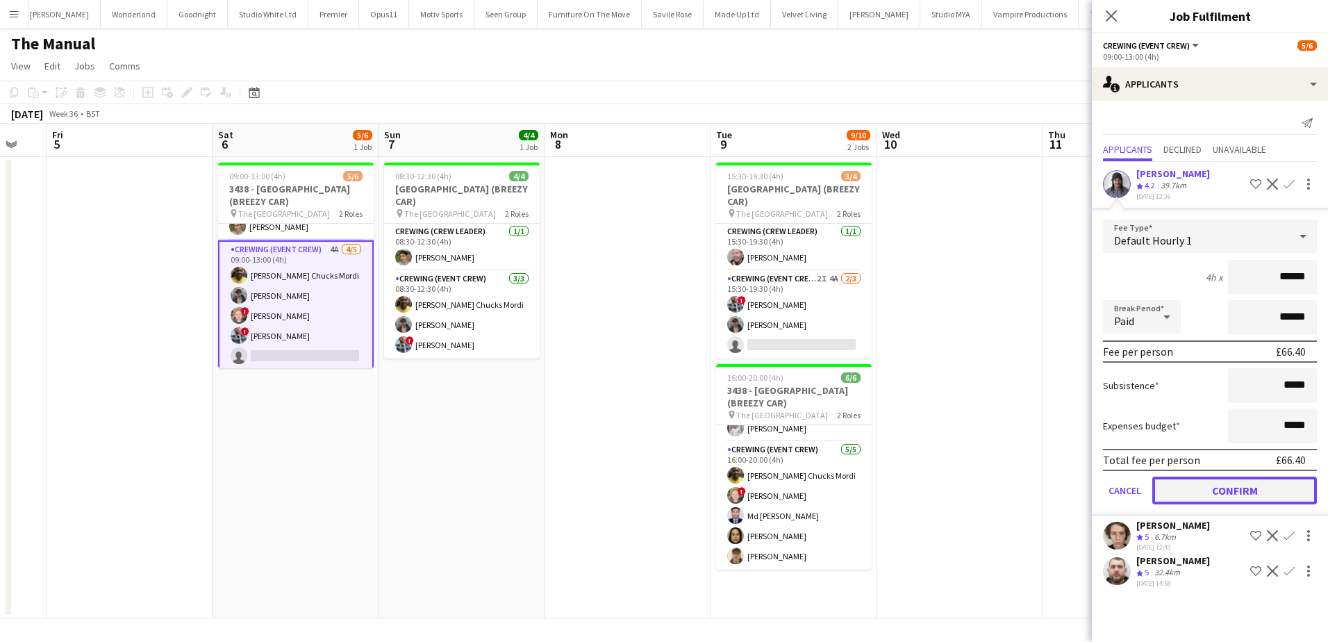
click at [1237, 488] on button "Confirm" at bounding box center [1234, 490] width 165 height 28
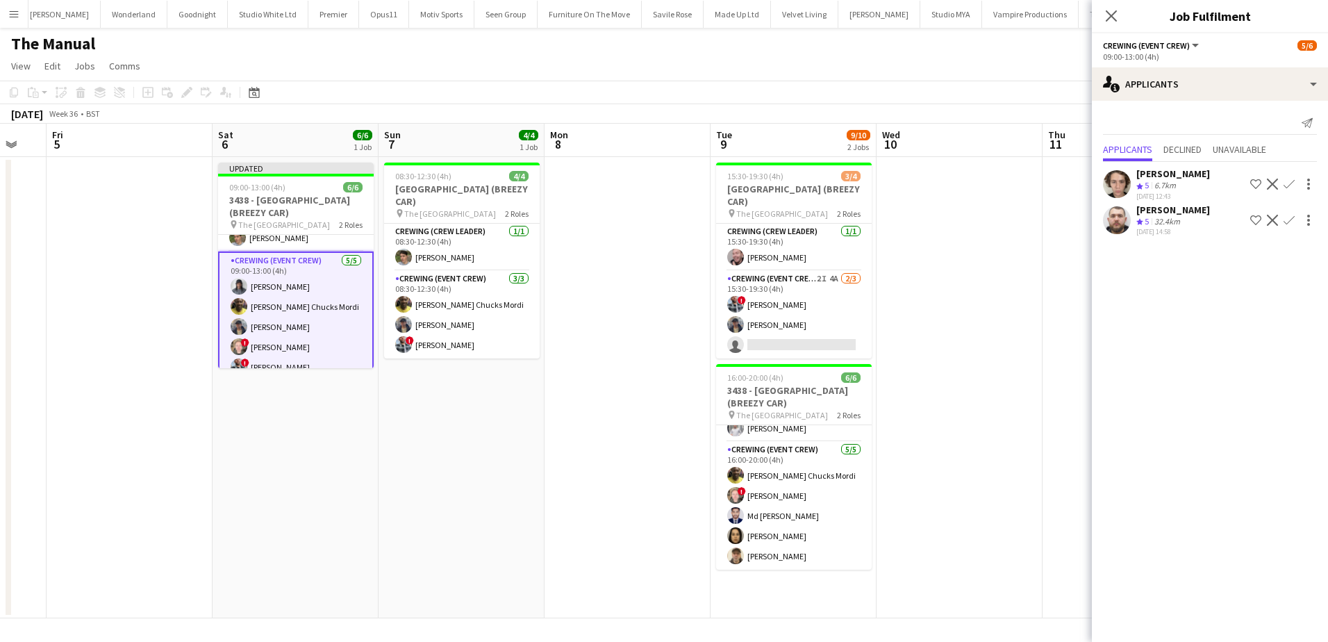
click at [624, 413] on app-date-cell at bounding box center [627, 387] width 166 height 461
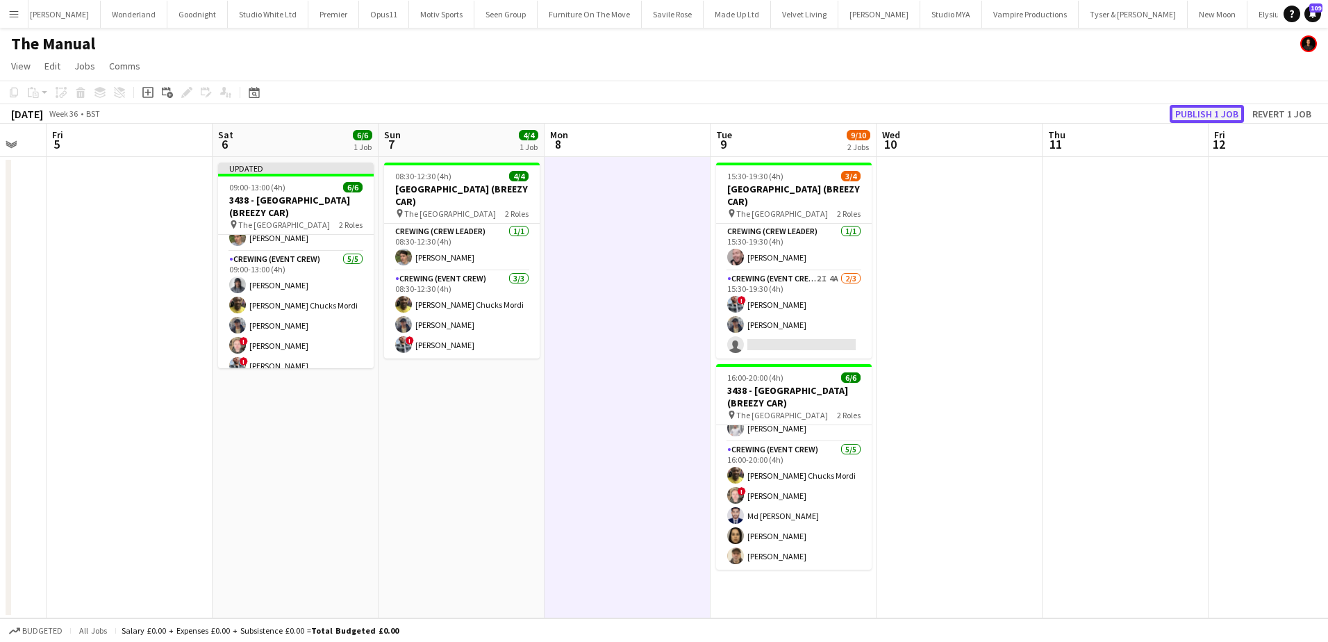
click at [1199, 108] on button "Publish 1 job" at bounding box center [1206, 114] width 74 height 18
